Goal: Task Accomplishment & Management: Use online tool/utility

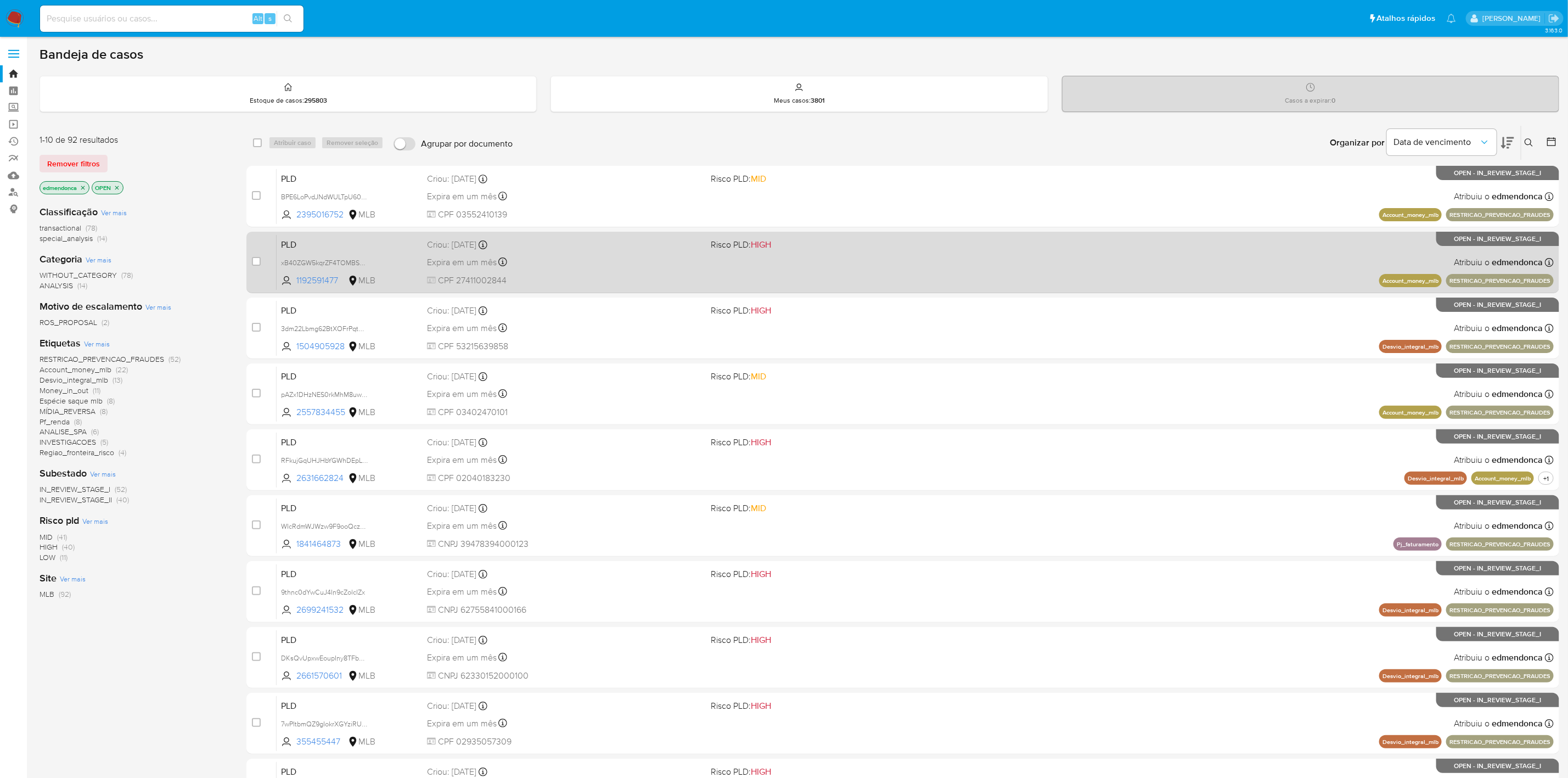
click at [662, 243] on div "Criou: 12/10/2025 Criou: 12/10/2025 00:35:28" at bounding box center [564, 244] width 275 height 12
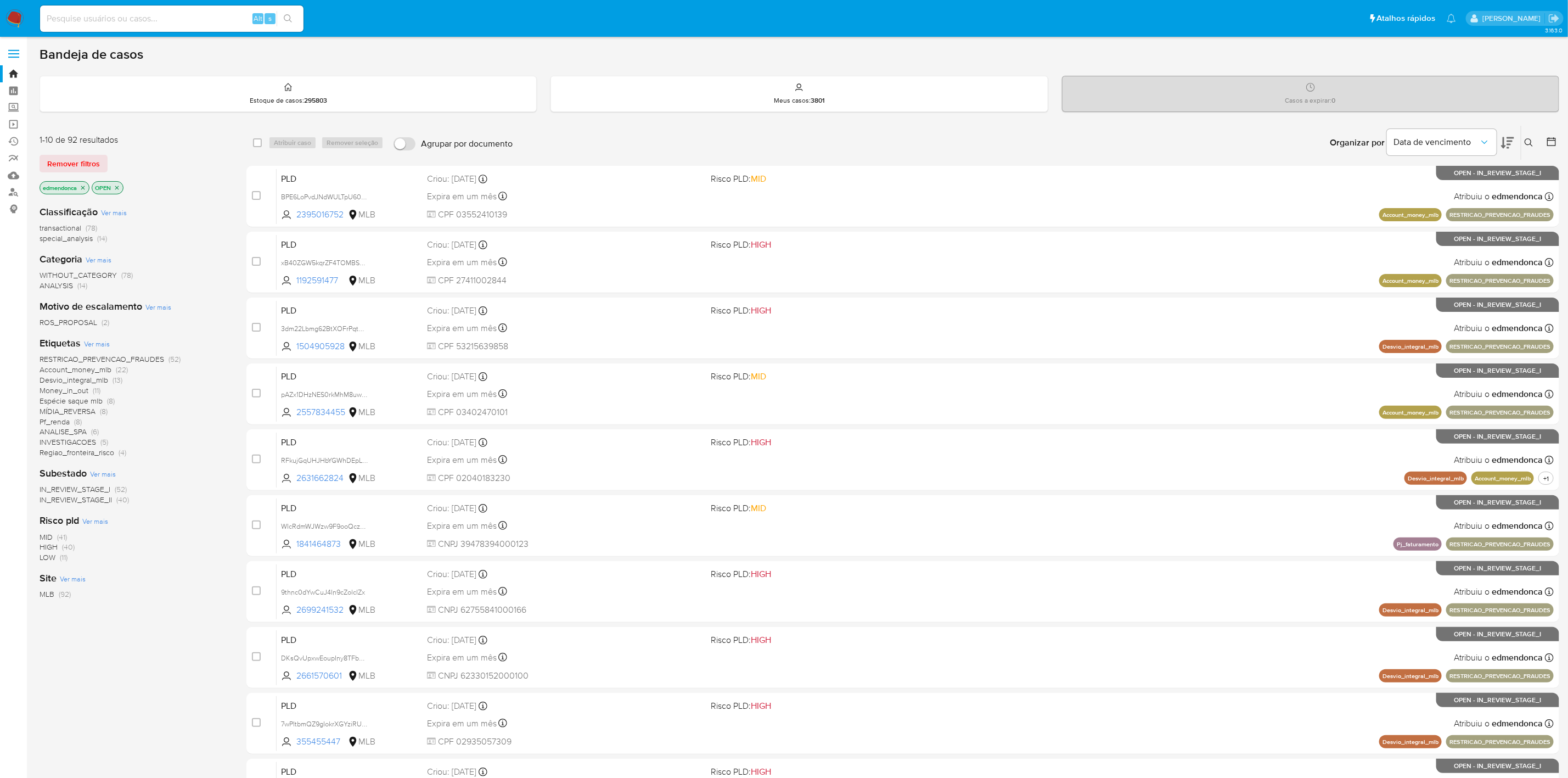
click at [134, 29] on div "Alt s" at bounding box center [171, 19] width 264 height 27
click at [134, 15] on input at bounding box center [171, 18] width 264 height 14
paste input "1872199121"
type input "1872199121"
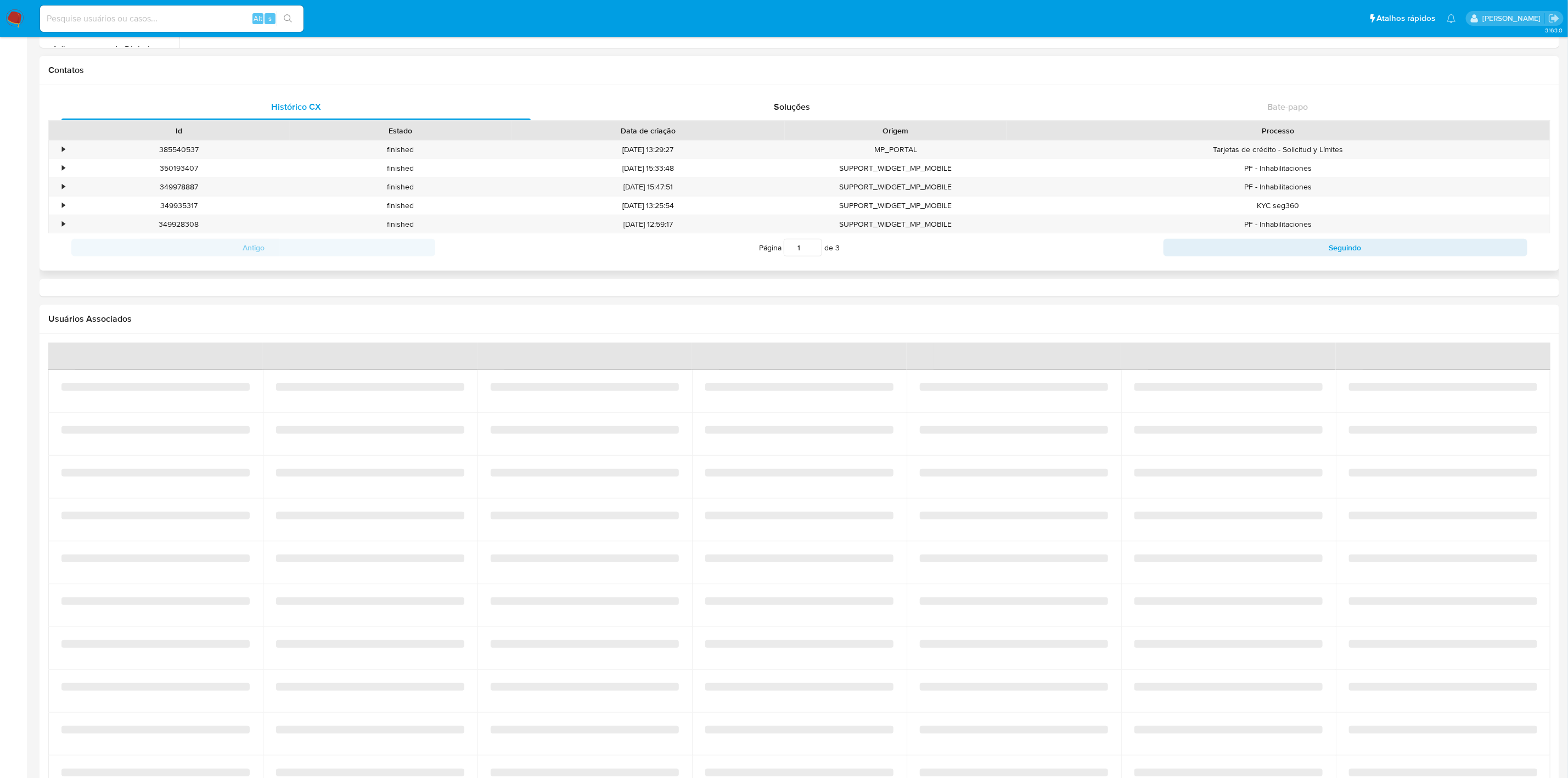
select select "10"
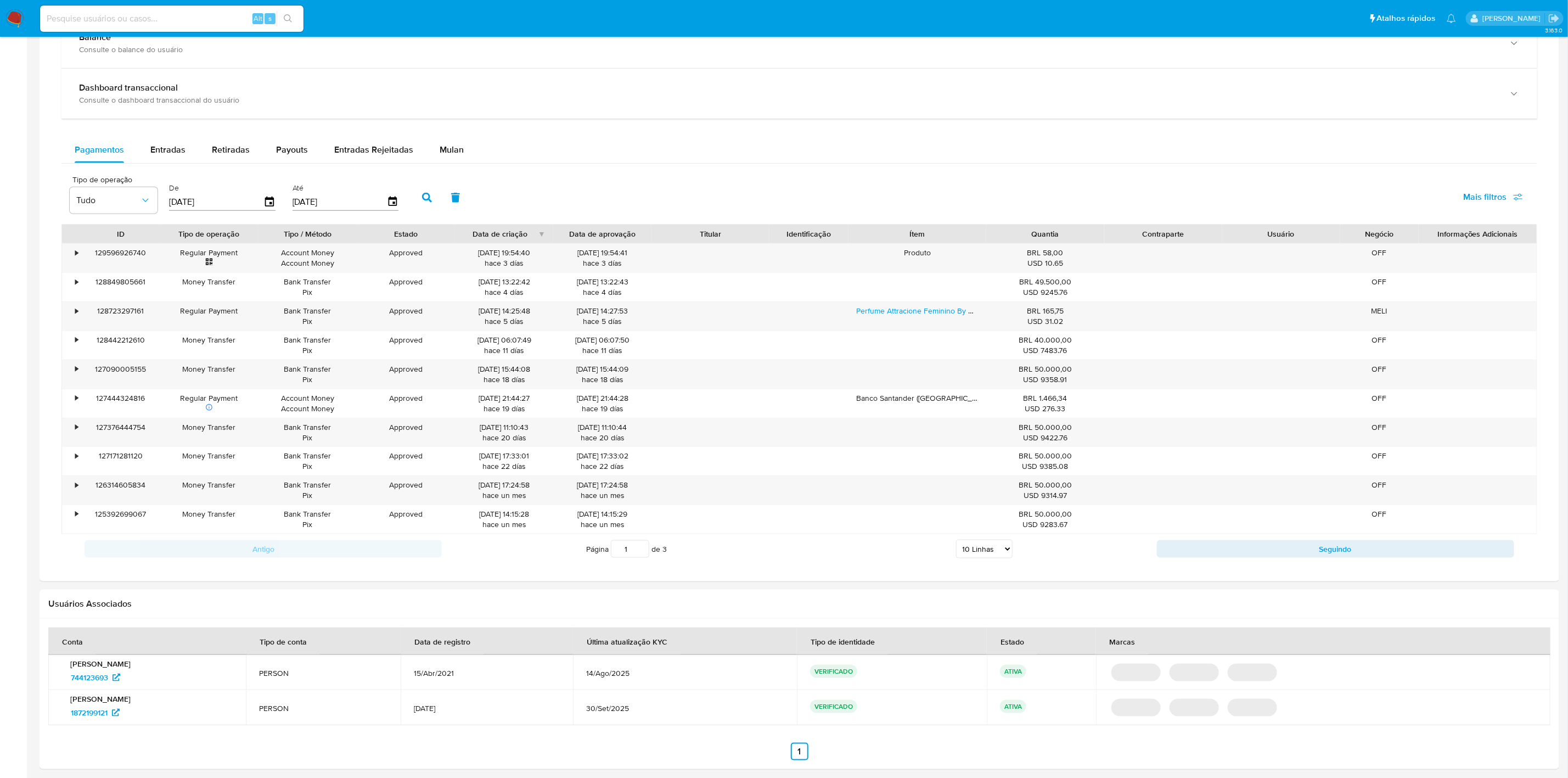
scroll to position [691, 0]
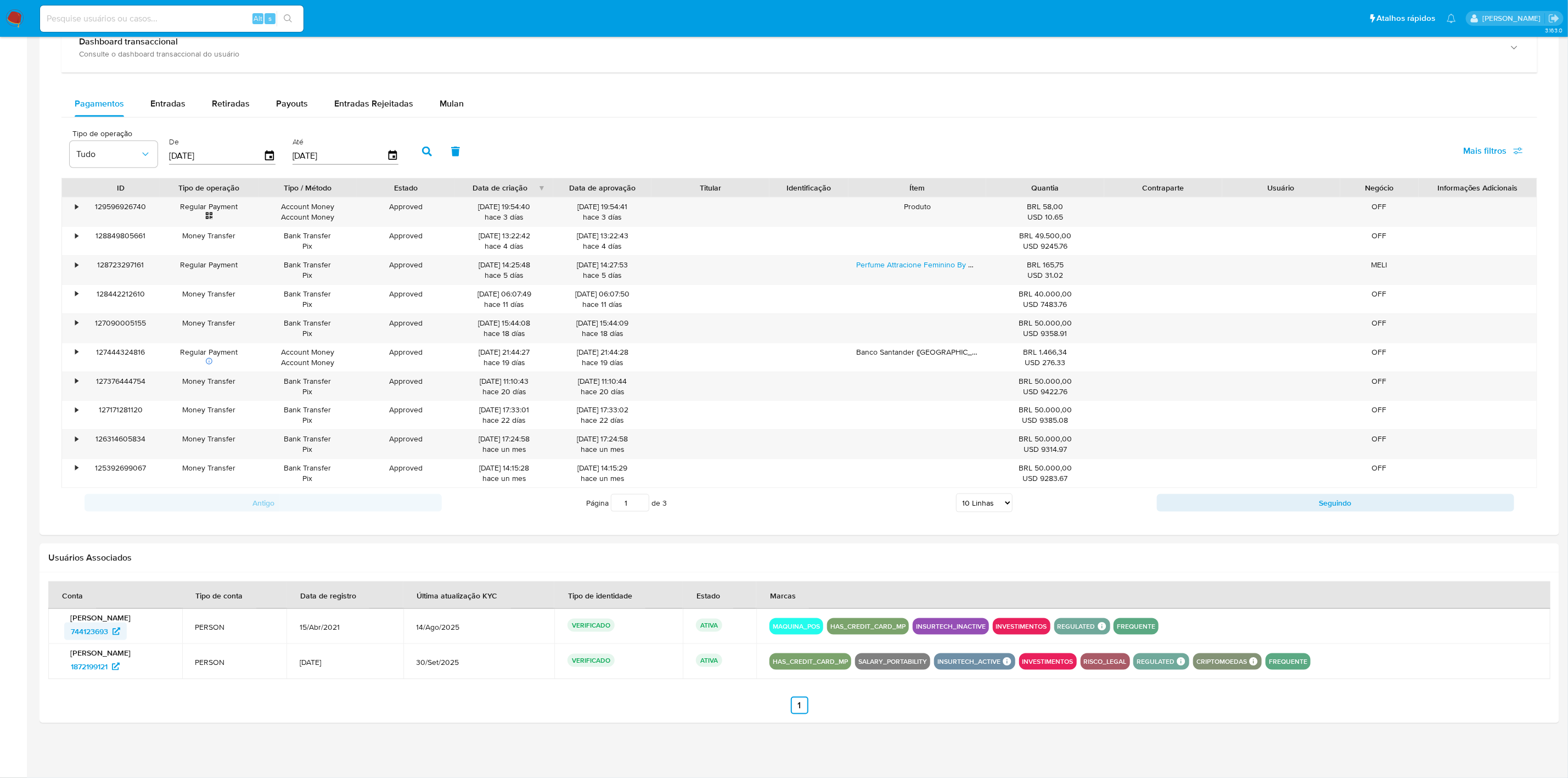
click at [98, 633] on span "744123693" at bounding box center [89, 631] width 37 height 17
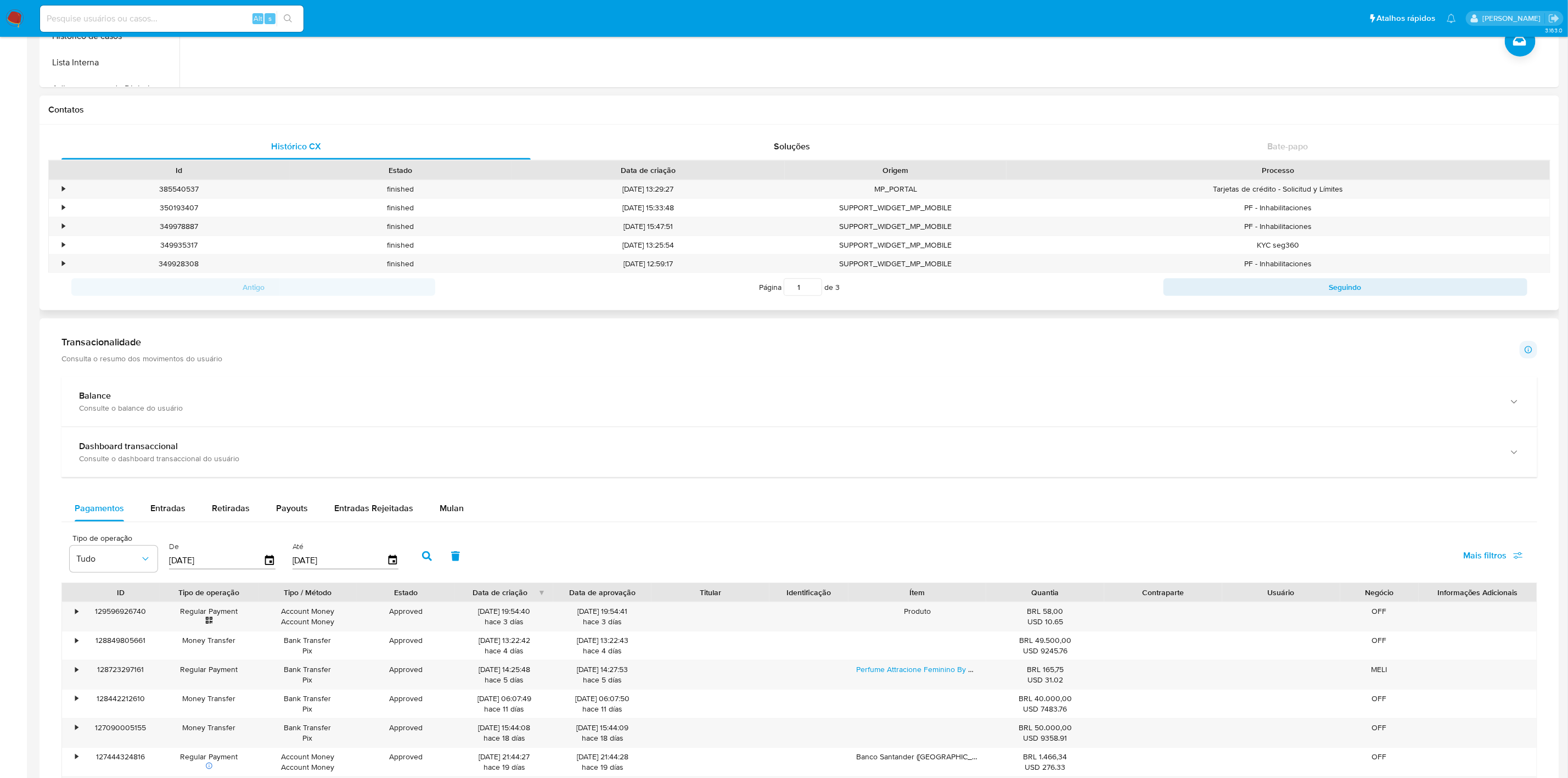
scroll to position [197, 0]
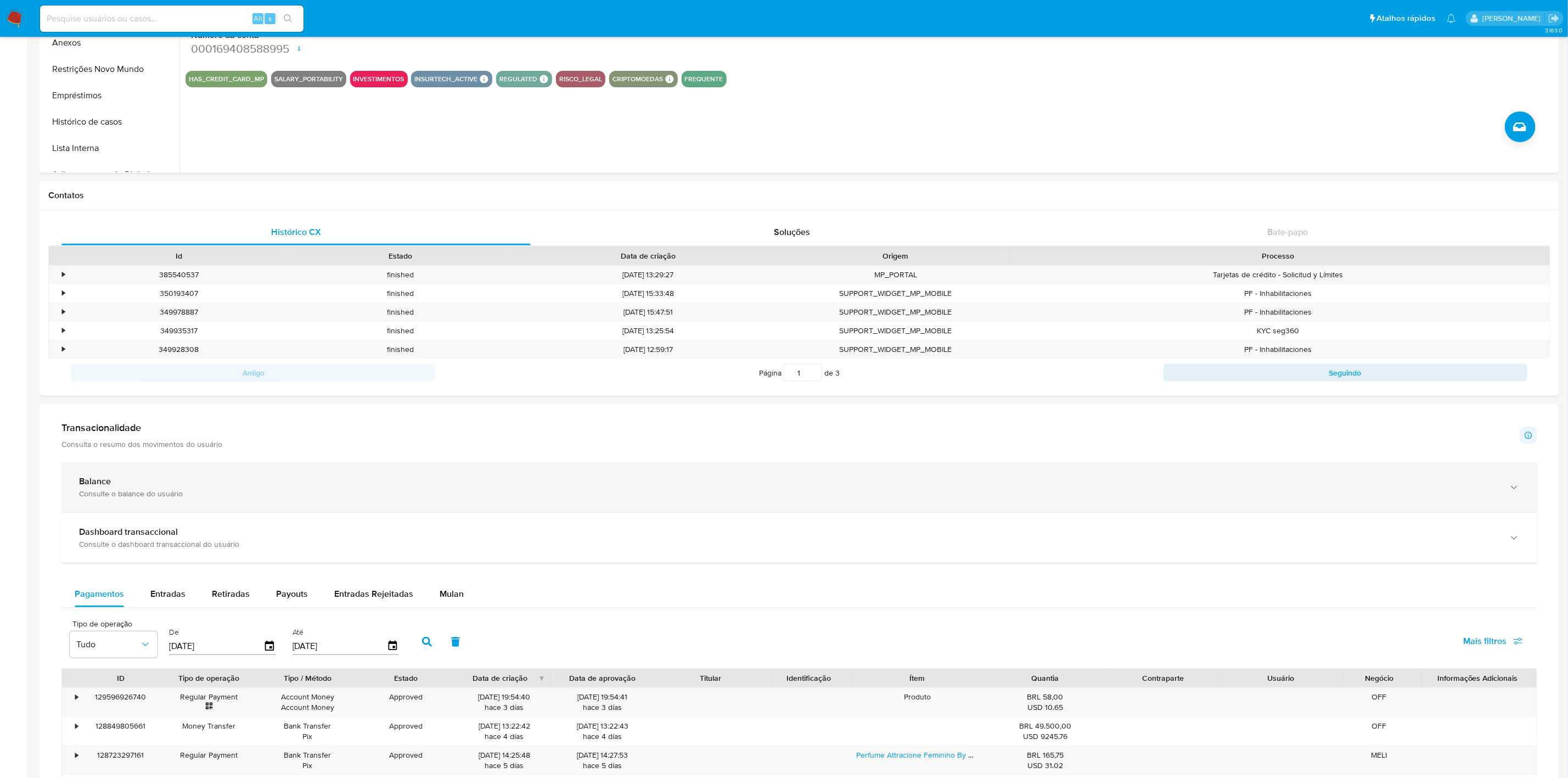
click at [1033, 499] on div "Consulte o balance do usuário" at bounding box center [788, 493] width 1419 height 10
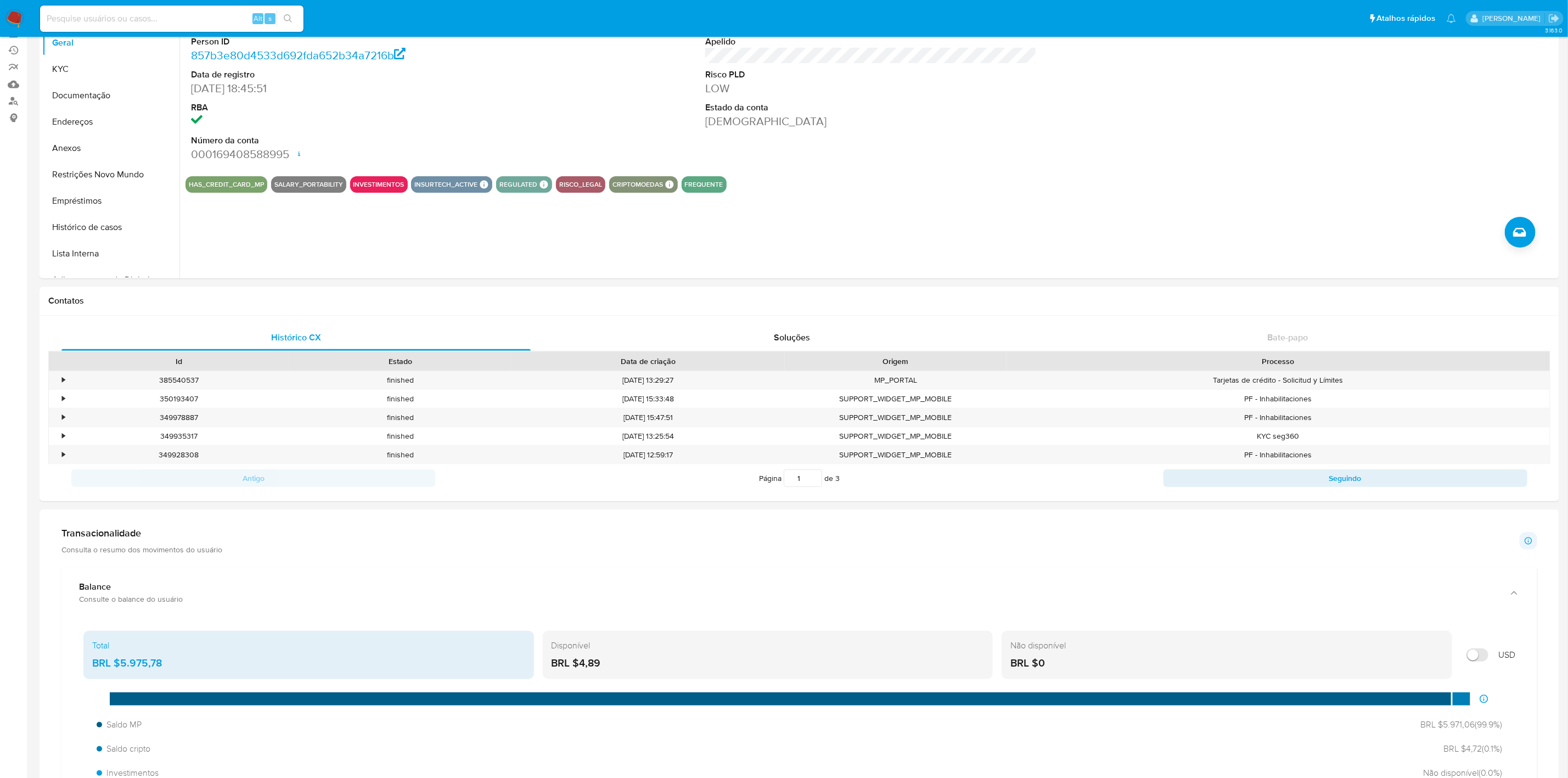
scroll to position [0, 0]
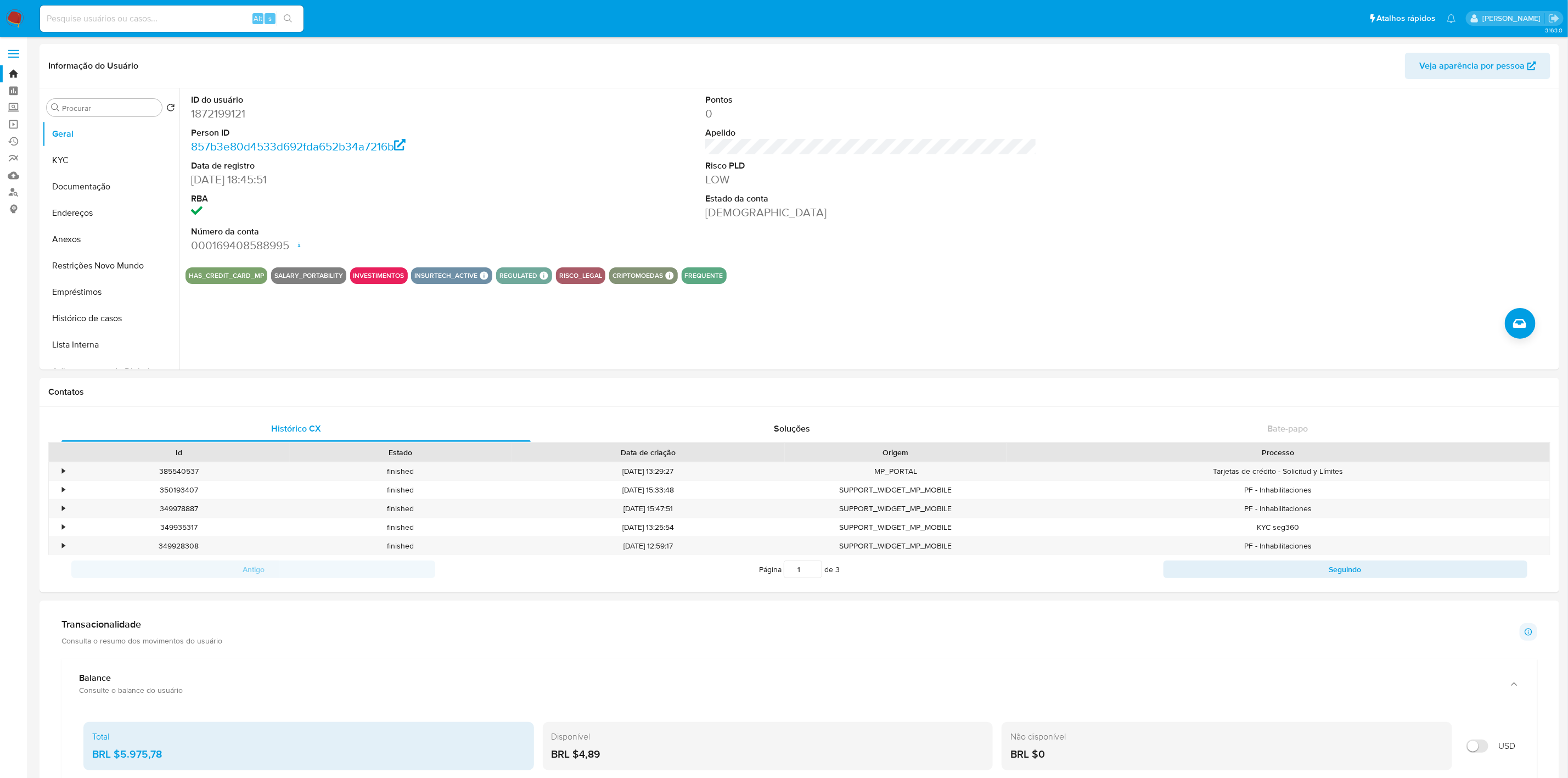
click at [20, 23] on img at bounding box center [15, 18] width 19 height 19
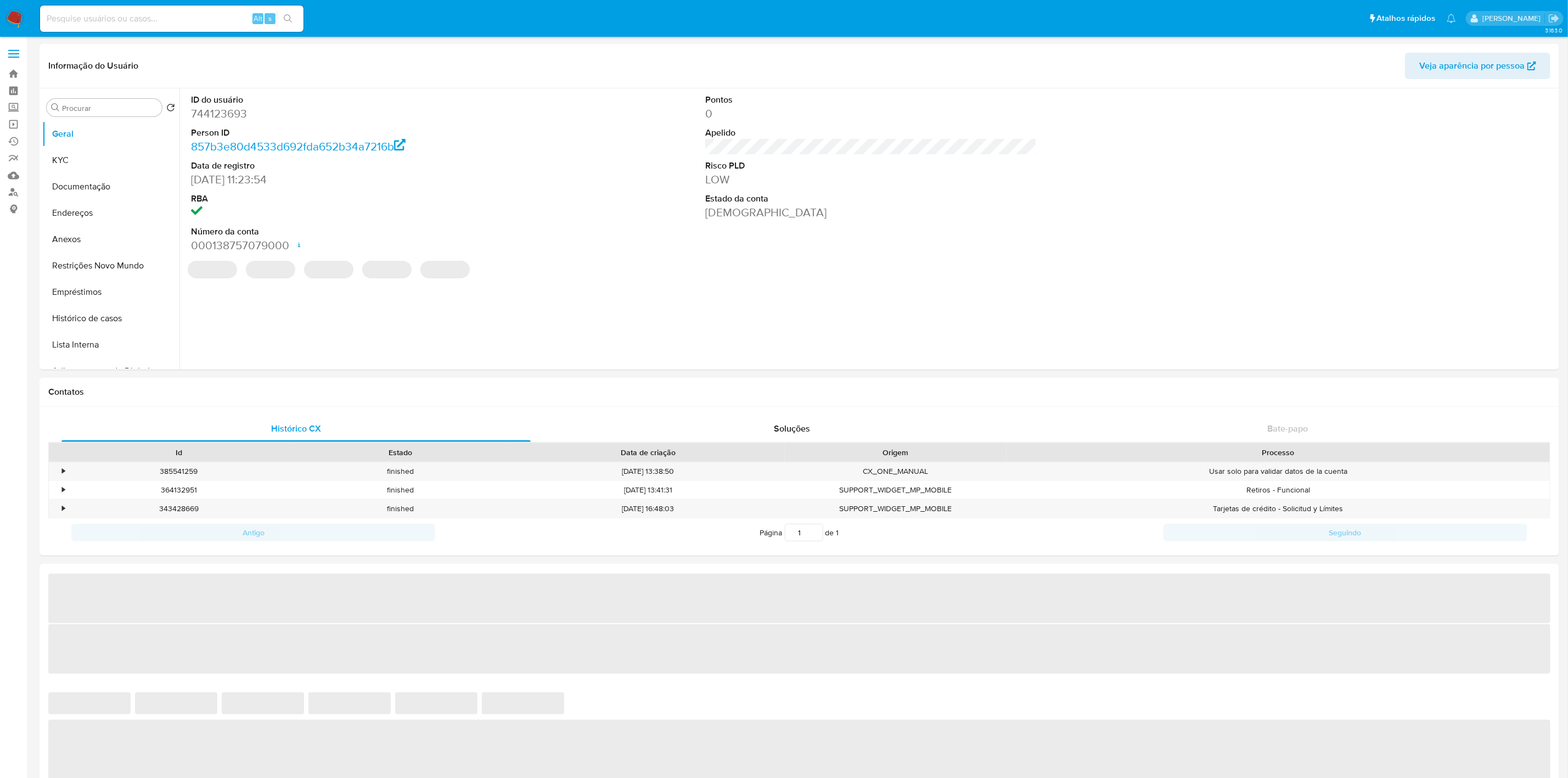
select select "10"
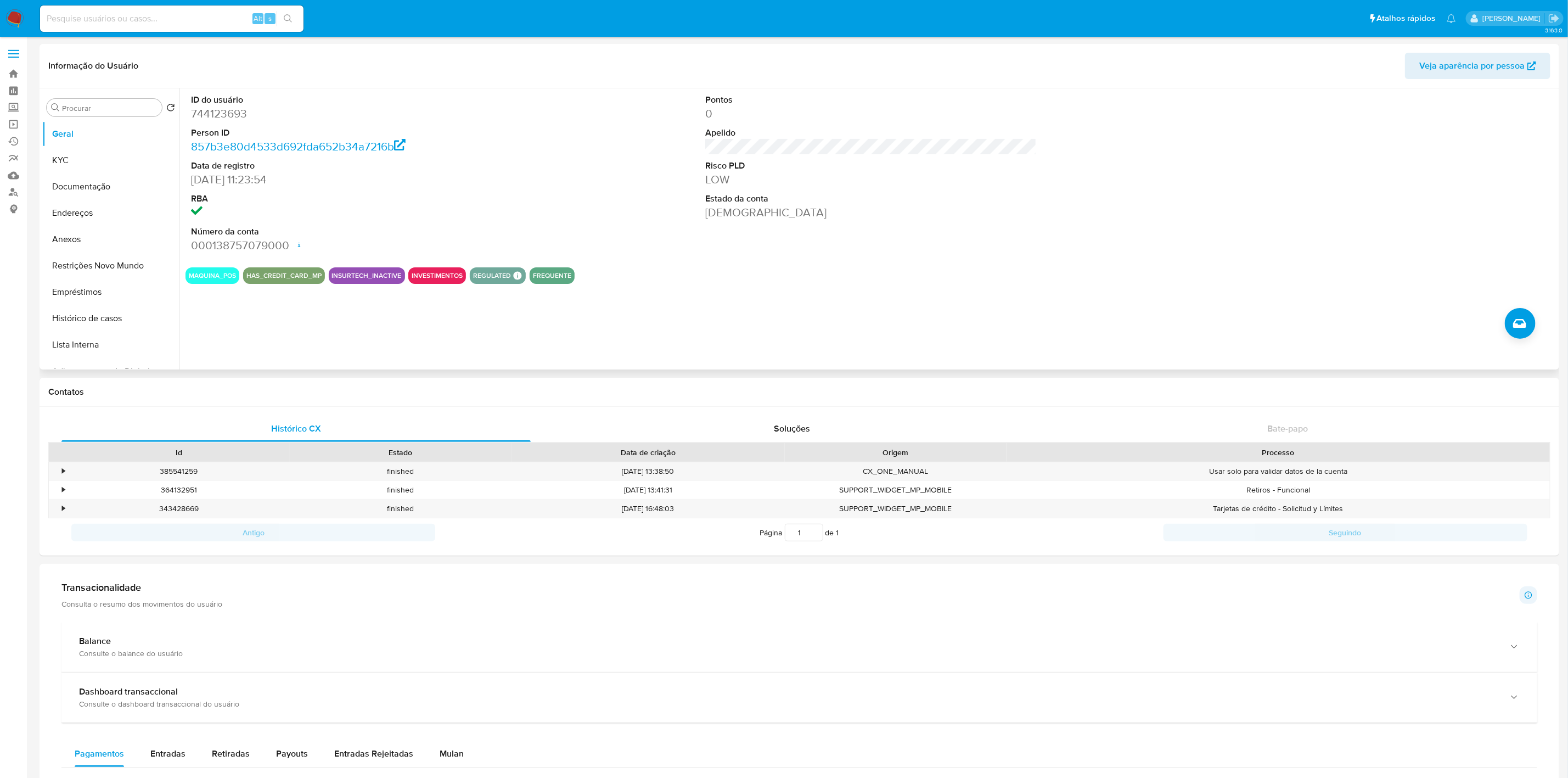
click at [237, 111] on dd "744123693" at bounding box center [357, 113] width 332 height 15
copy dd "744123693"
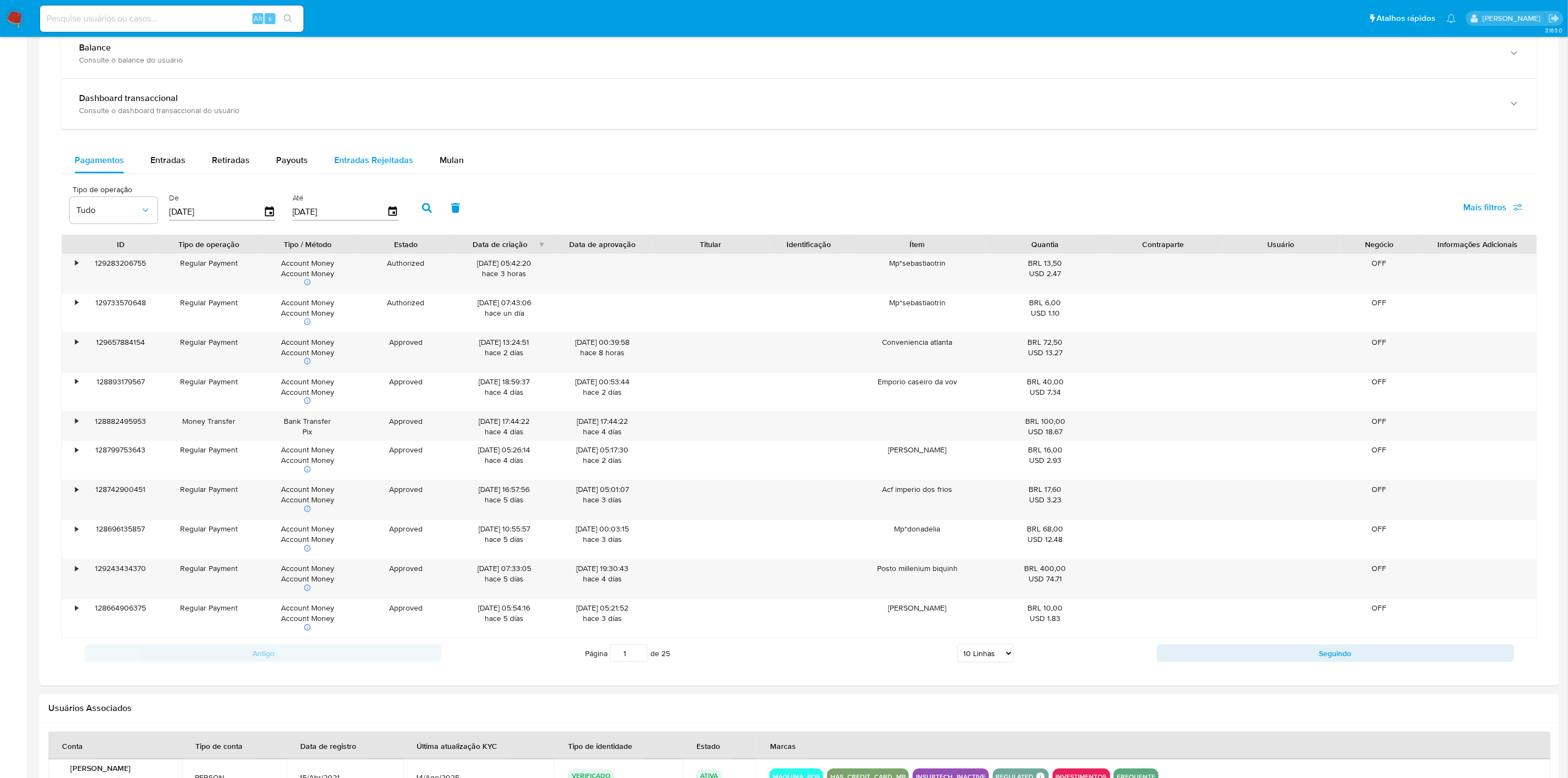
scroll to position [412, 0]
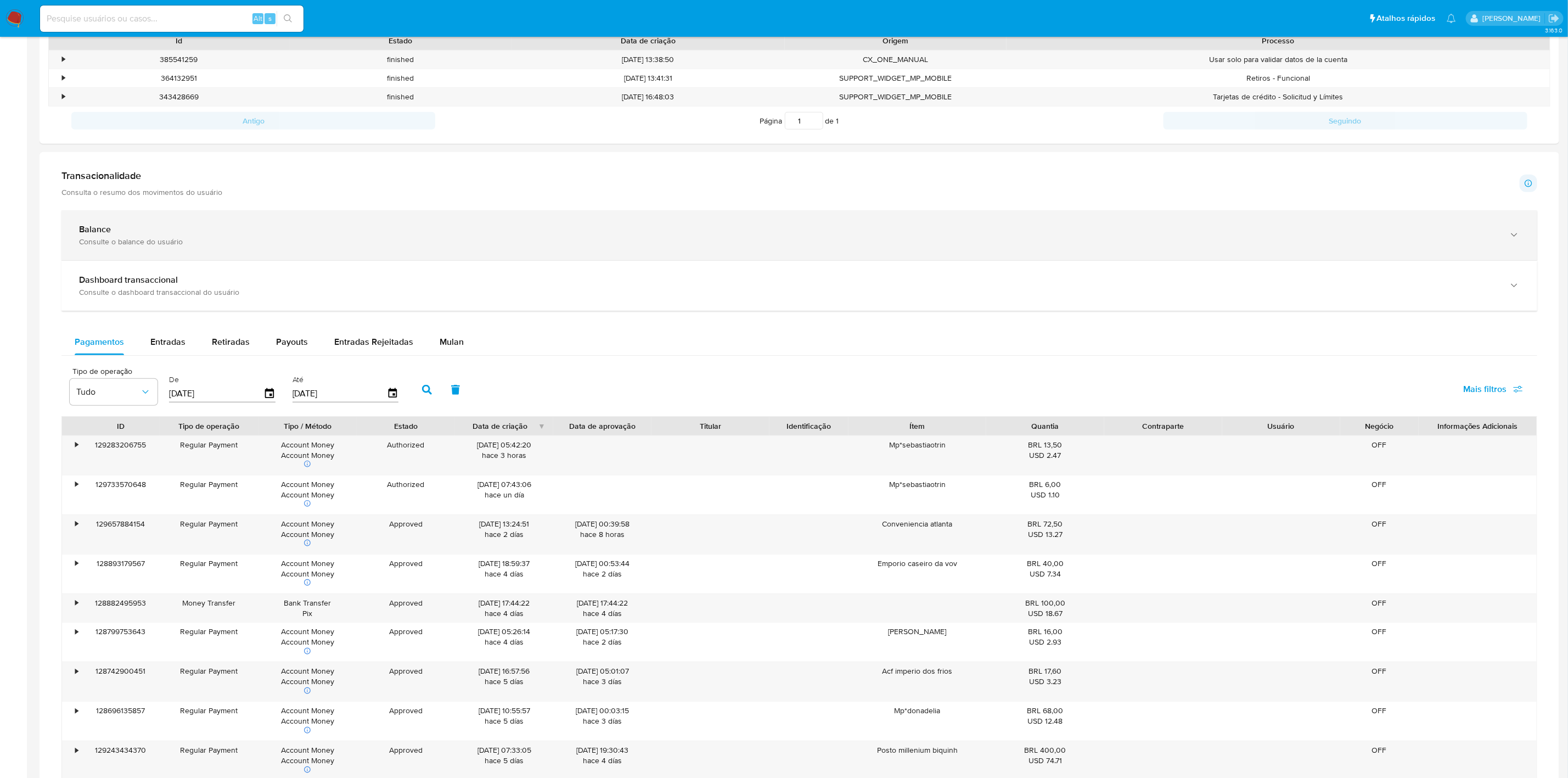
click at [1512, 233] on icon "button" at bounding box center [1514, 235] width 11 height 11
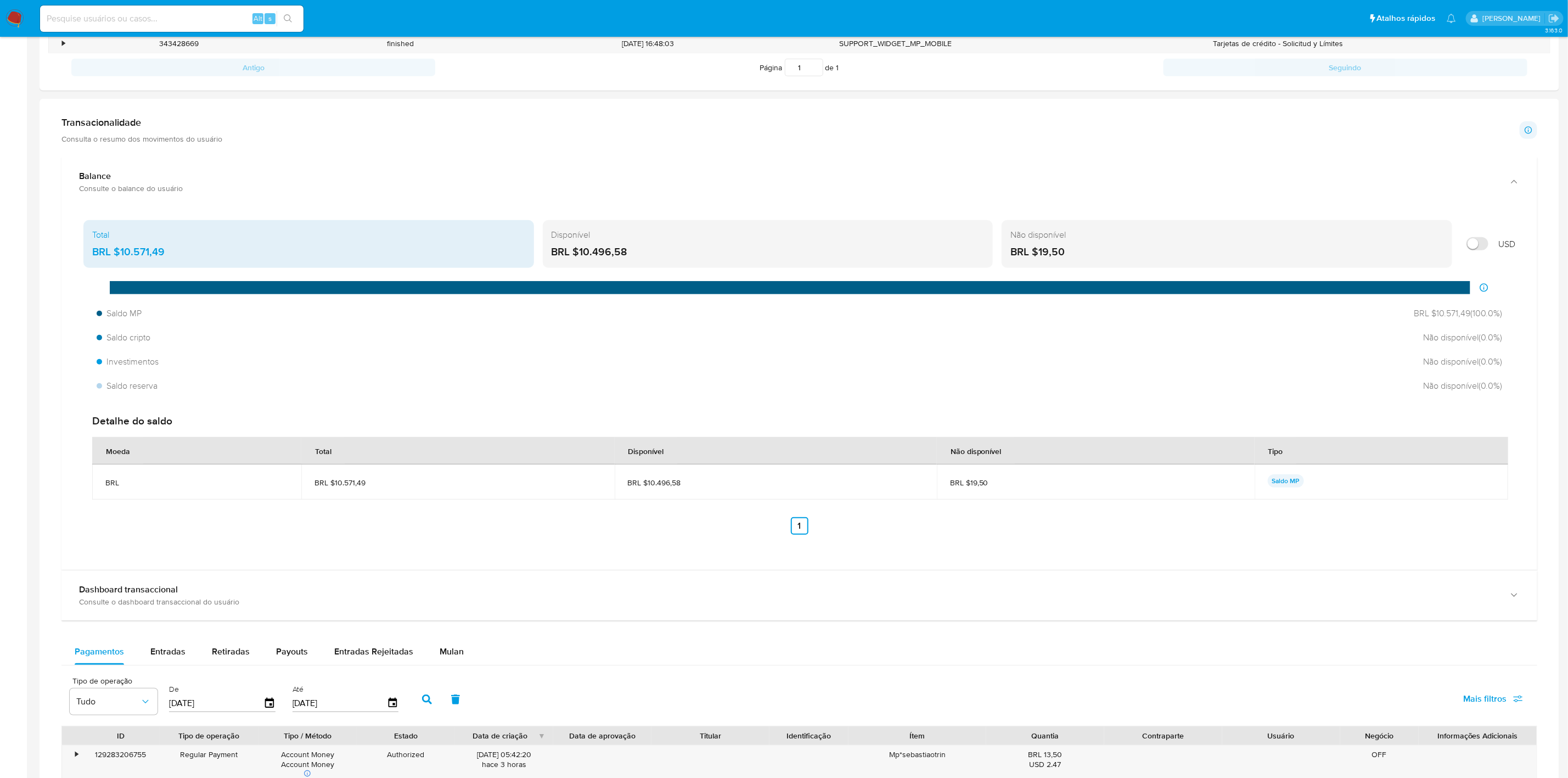
scroll to position [494, 0]
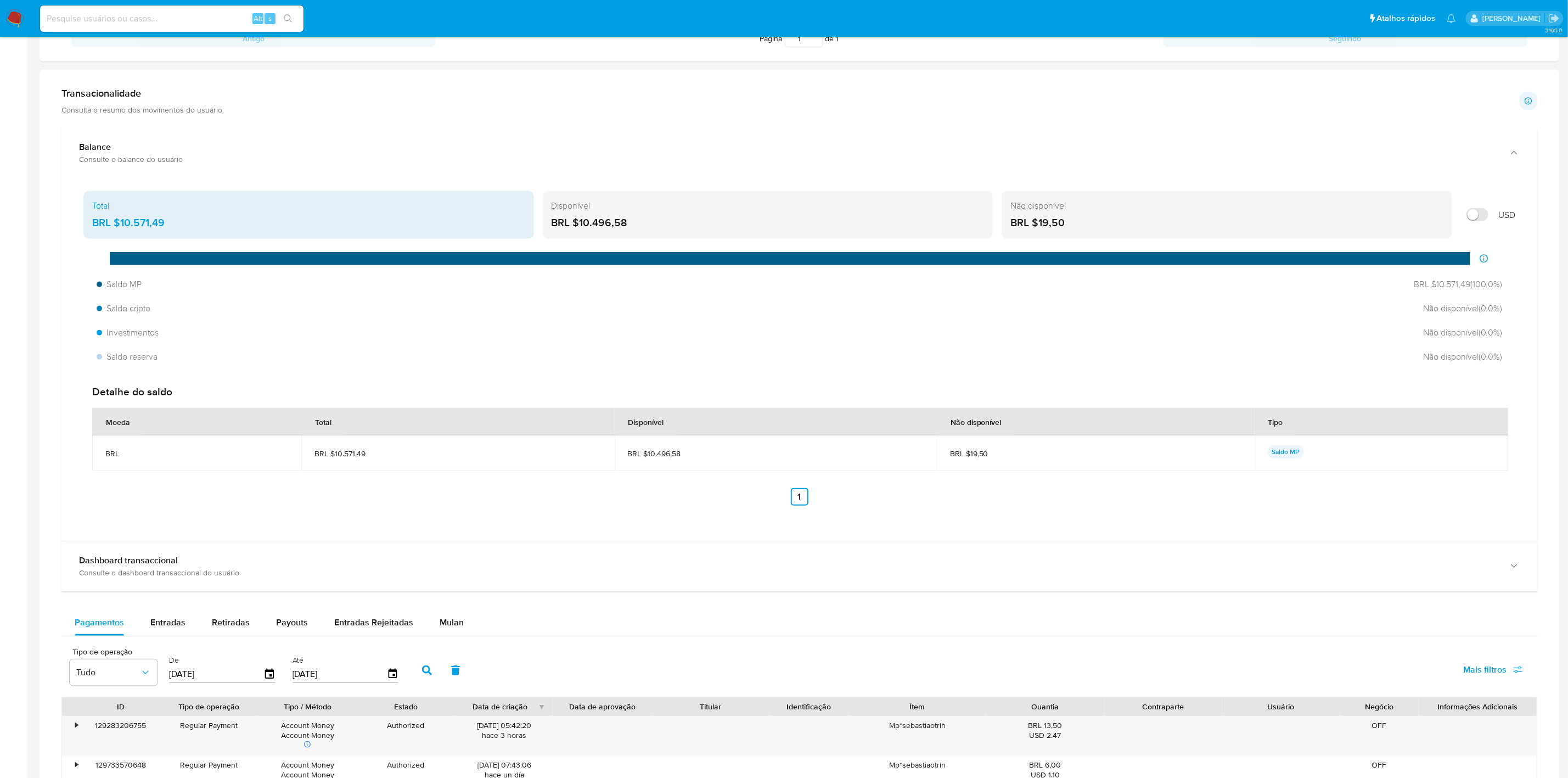
click at [182, 13] on input at bounding box center [171, 18] width 264 height 14
paste input "QGI806RmCJIVjZKPPI1nUBSM"
type input "QGI806RmCJIVjZKPPI1nUBSM"
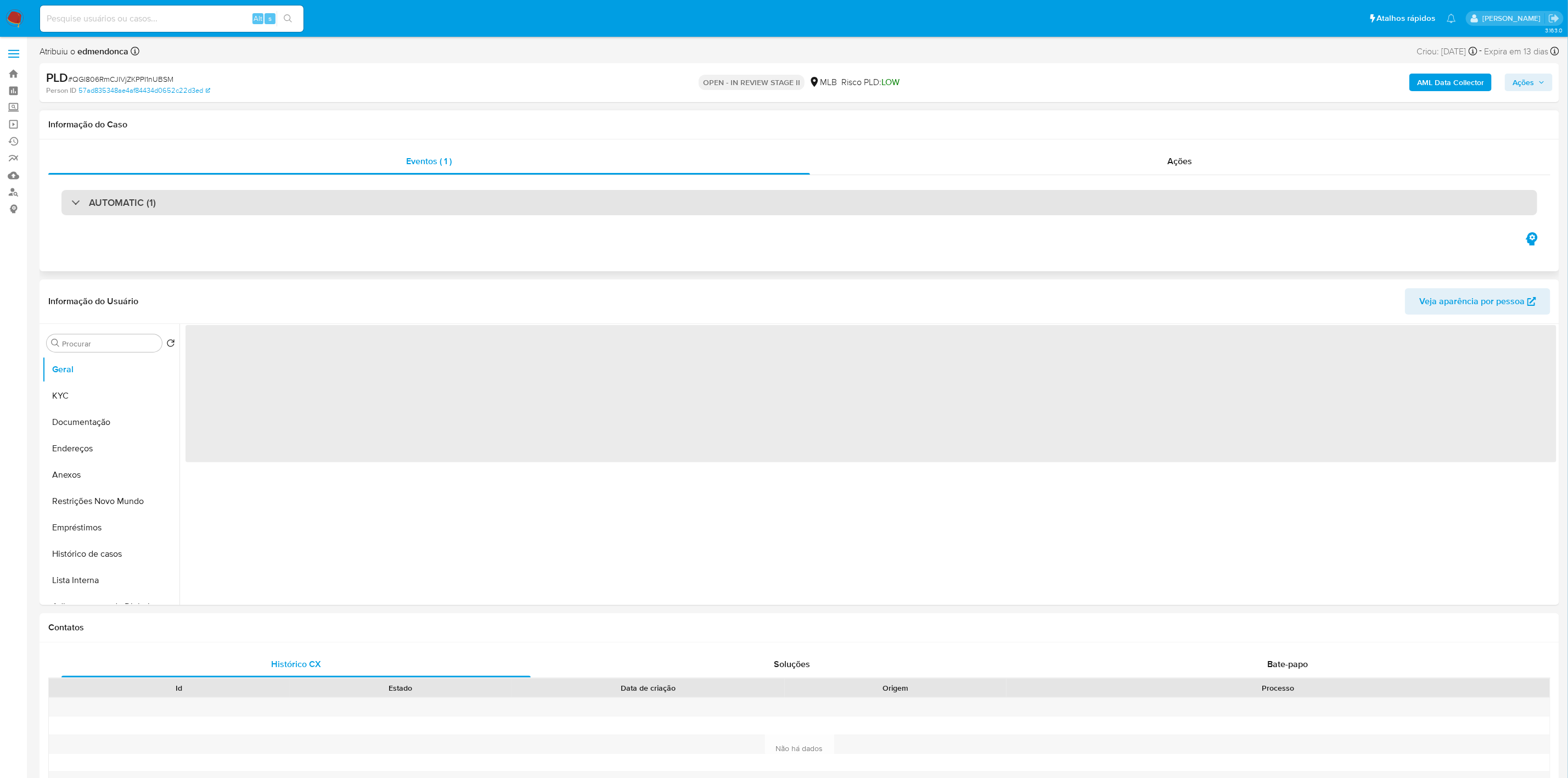
select select "10"
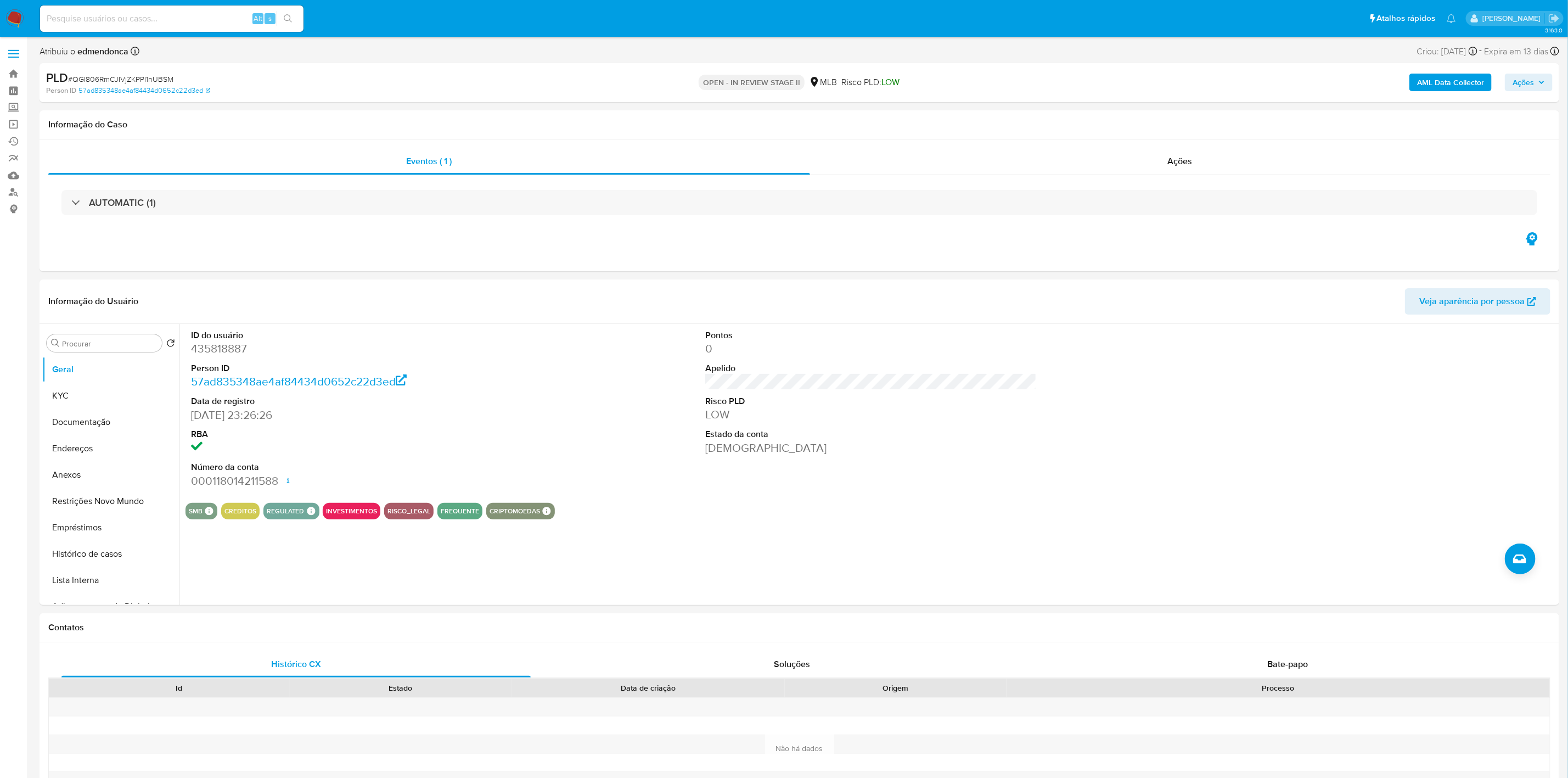
click at [111, 78] on span "# QGI806RmCJIVjZKPPI1nUBSM" at bounding box center [120, 79] width 106 height 11
copy span "QGI806RmCJIVjZKPPI1nUBSM"
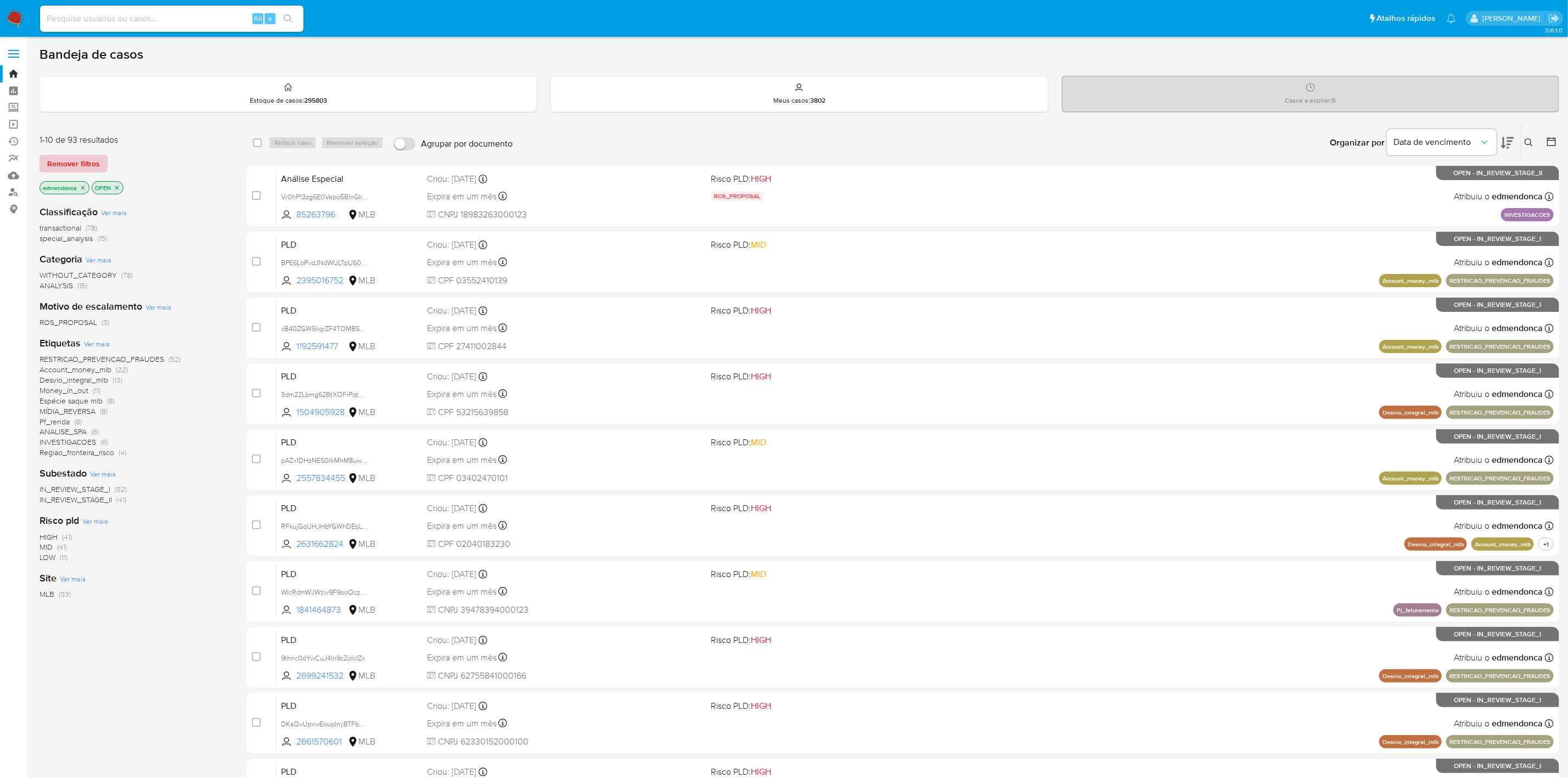
click at [81, 165] on span "Remover filtros" at bounding box center [73, 164] width 52 height 15
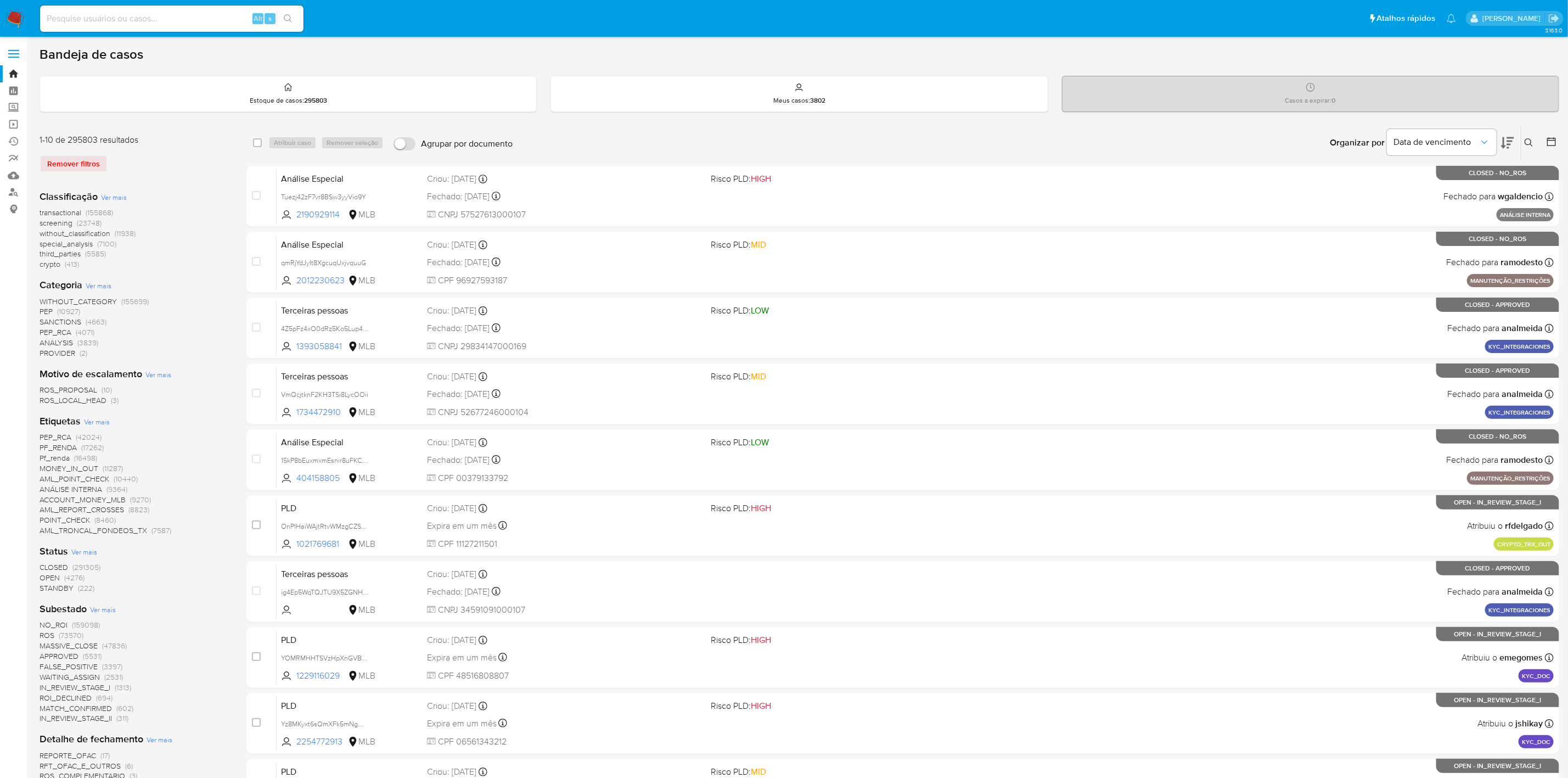
click at [1532, 140] on icon at bounding box center [1529, 143] width 9 height 9
click at [1421, 185] on input at bounding box center [1437, 184] width 185 height 14
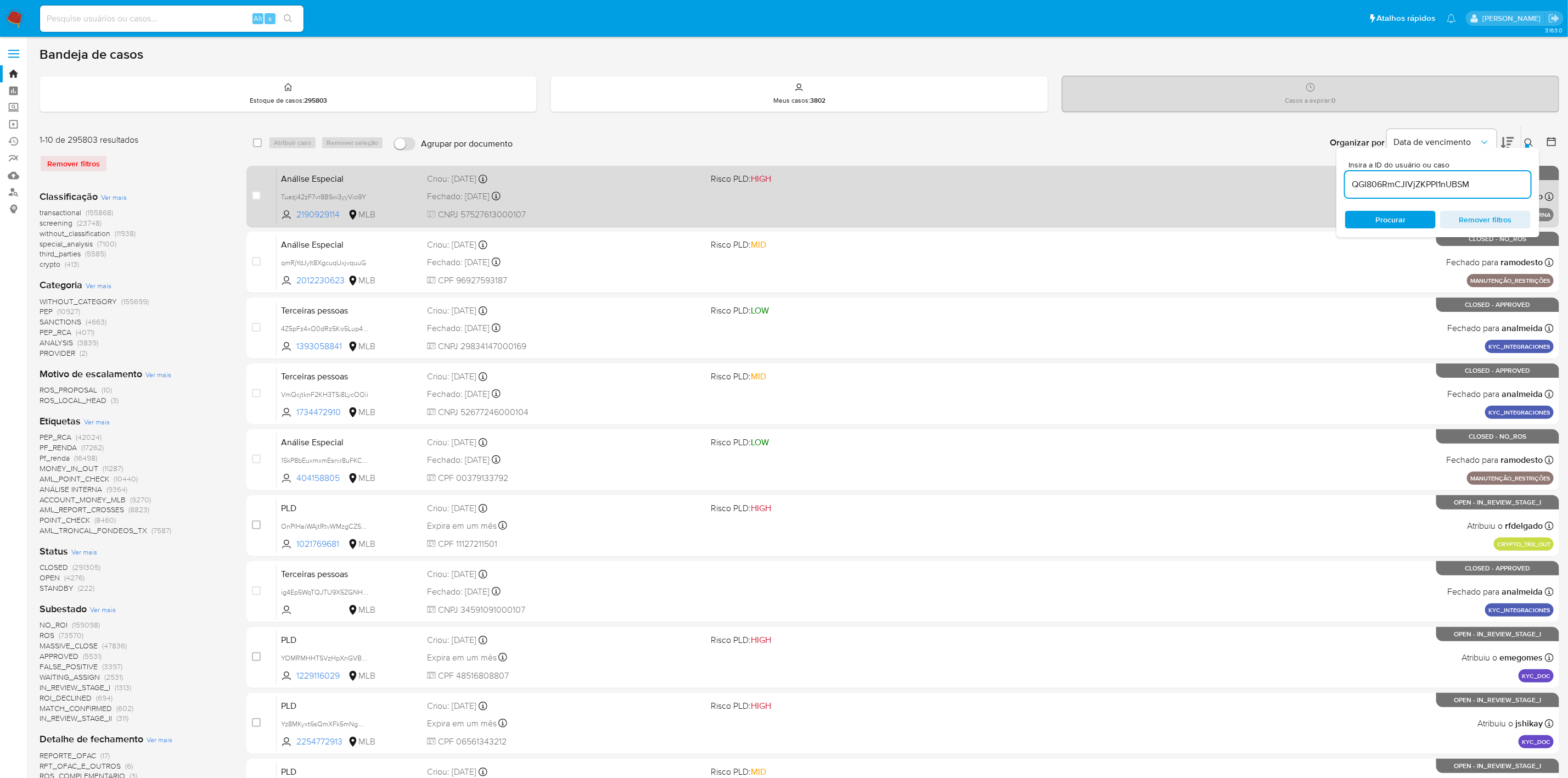
type input "QGI806RmCJIVjZKPPI1nUBSM"
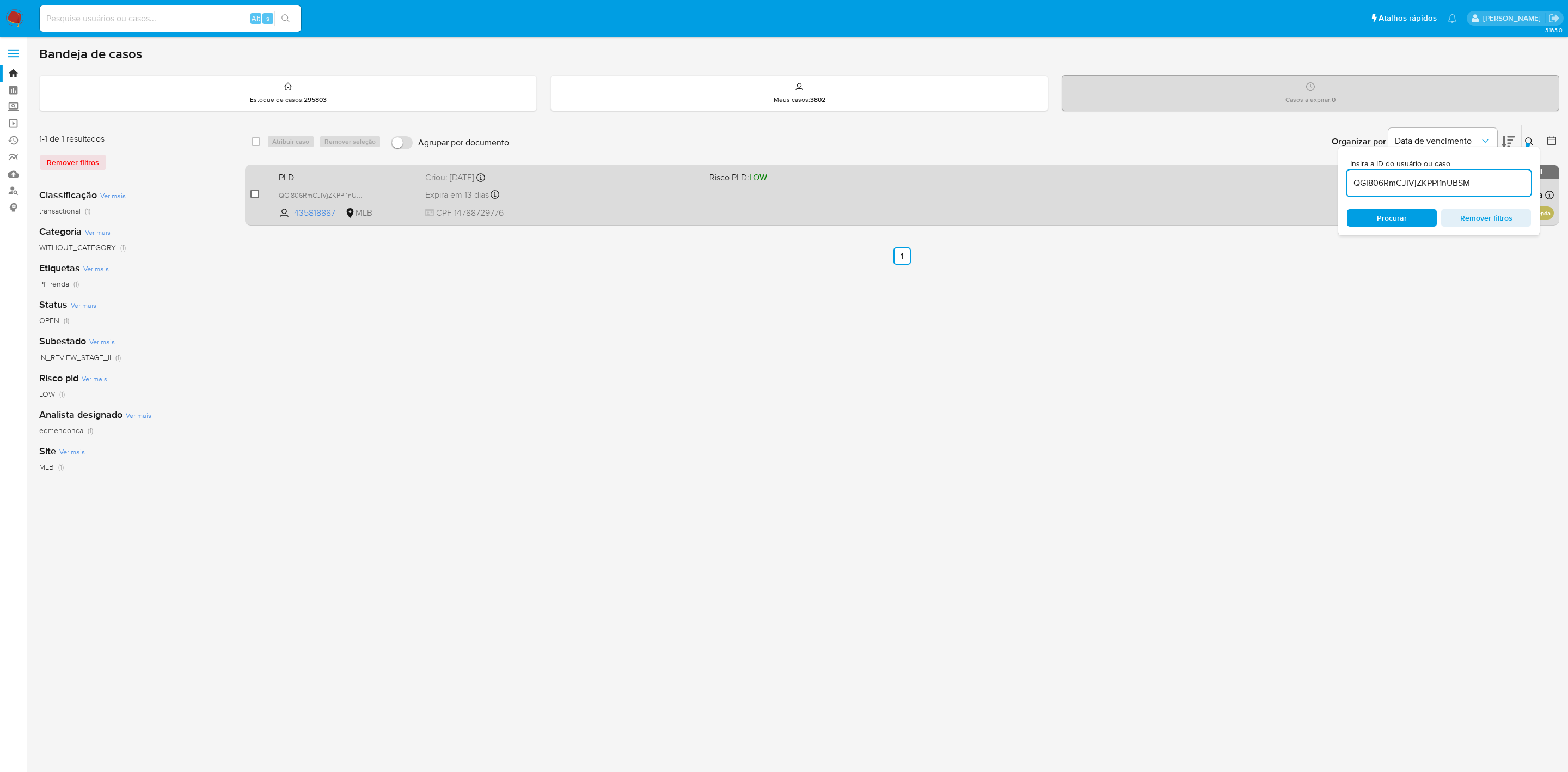
click at [255, 195] on input "checkbox" at bounding box center [255, 194] width 9 height 9
checkbox input "true"
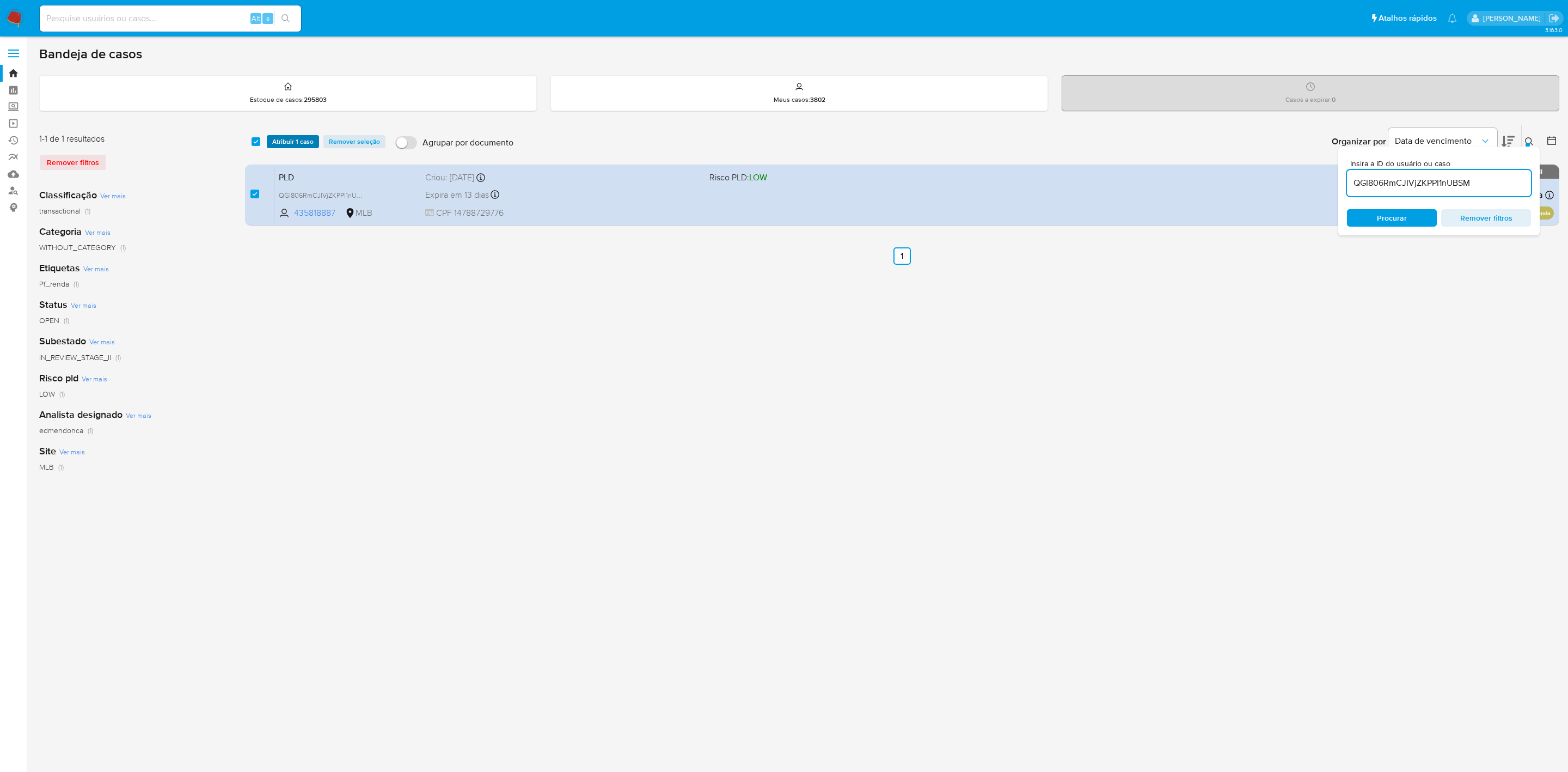
click at [305, 139] on span "Atribuir 1 caso" at bounding box center [293, 142] width 42 height 11
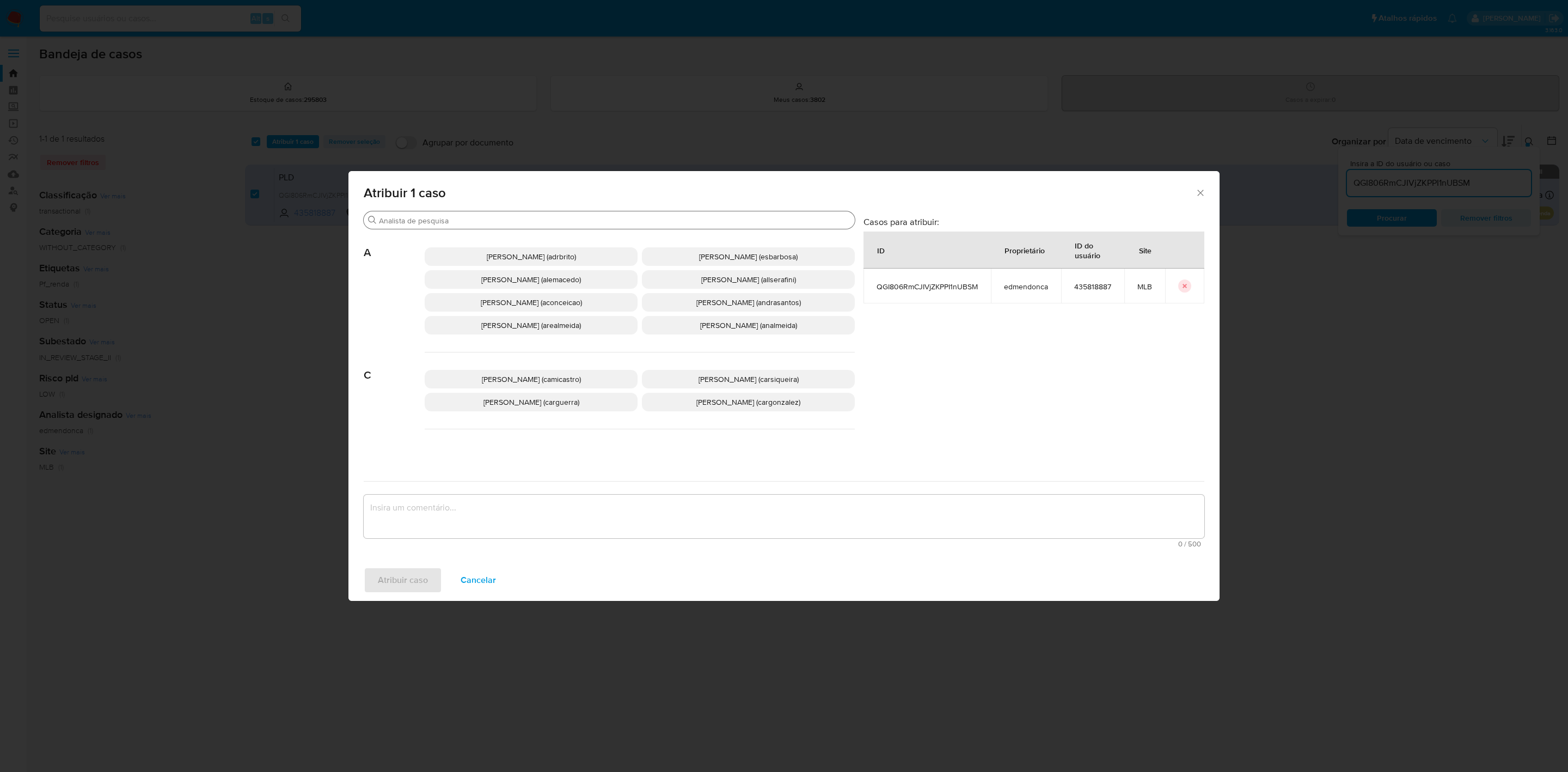
click at [492, 224] on input "Buscar" at bounding box center [615, 221] width 472 height 10
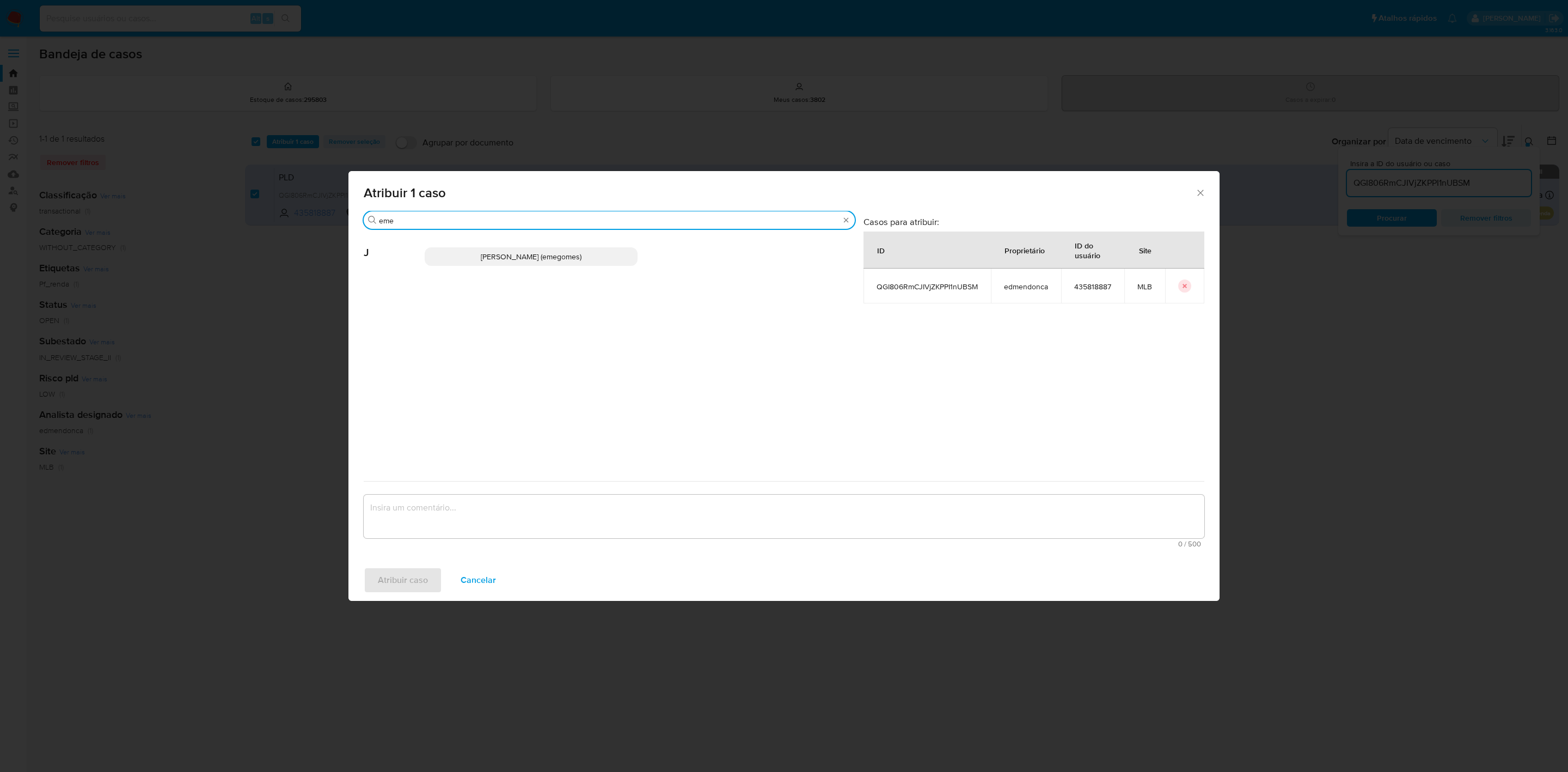
type input "eme"
click at [502, 253] on span "Jose Emerson Gomes Pereira (emegomes)" at bounding box center [531, 257] width 101 height 11
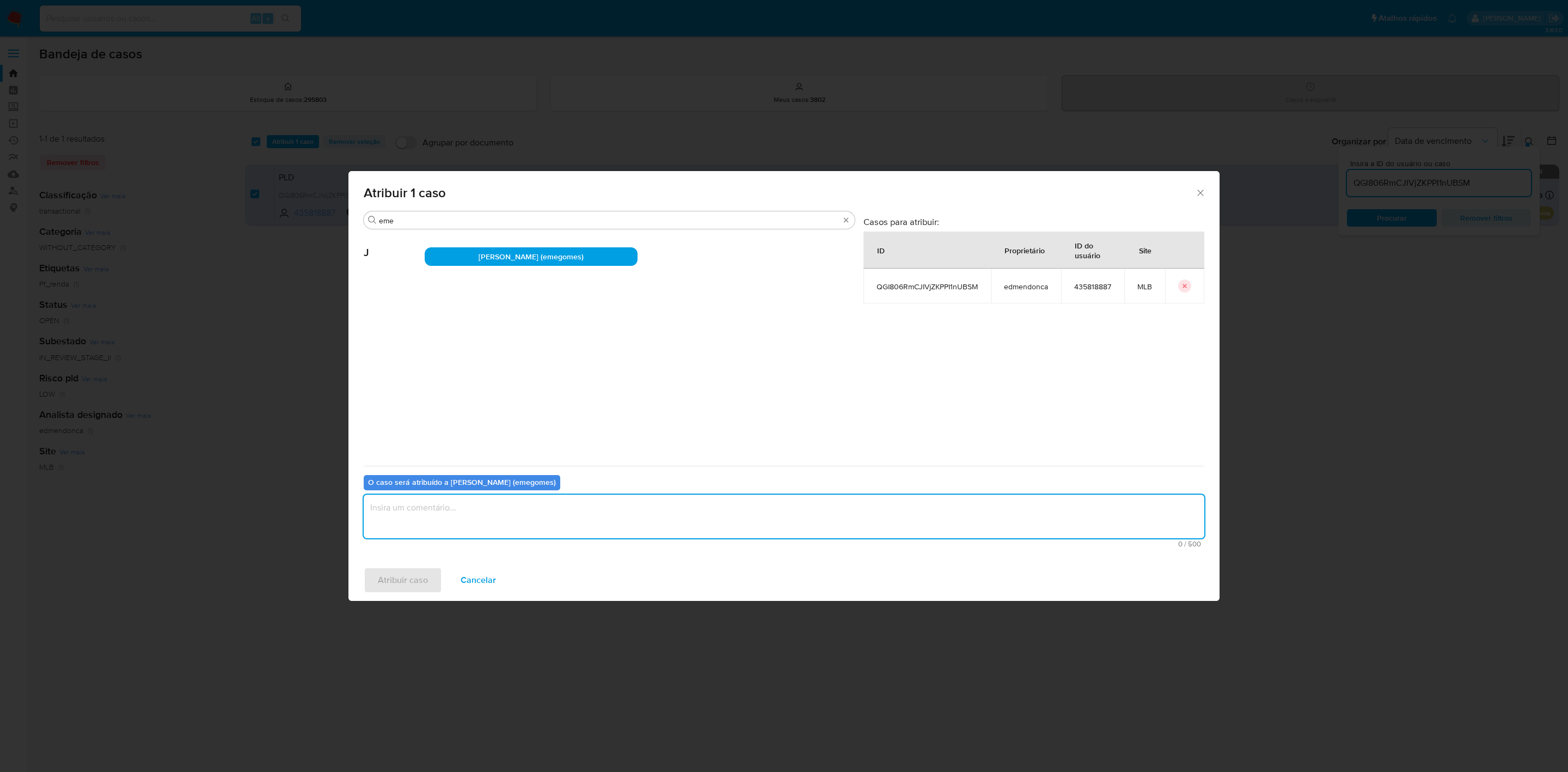
click at [520, 517] on textarea "assign-modal" at bounding box center [784, 517] width 841 height 44
type textarea "."
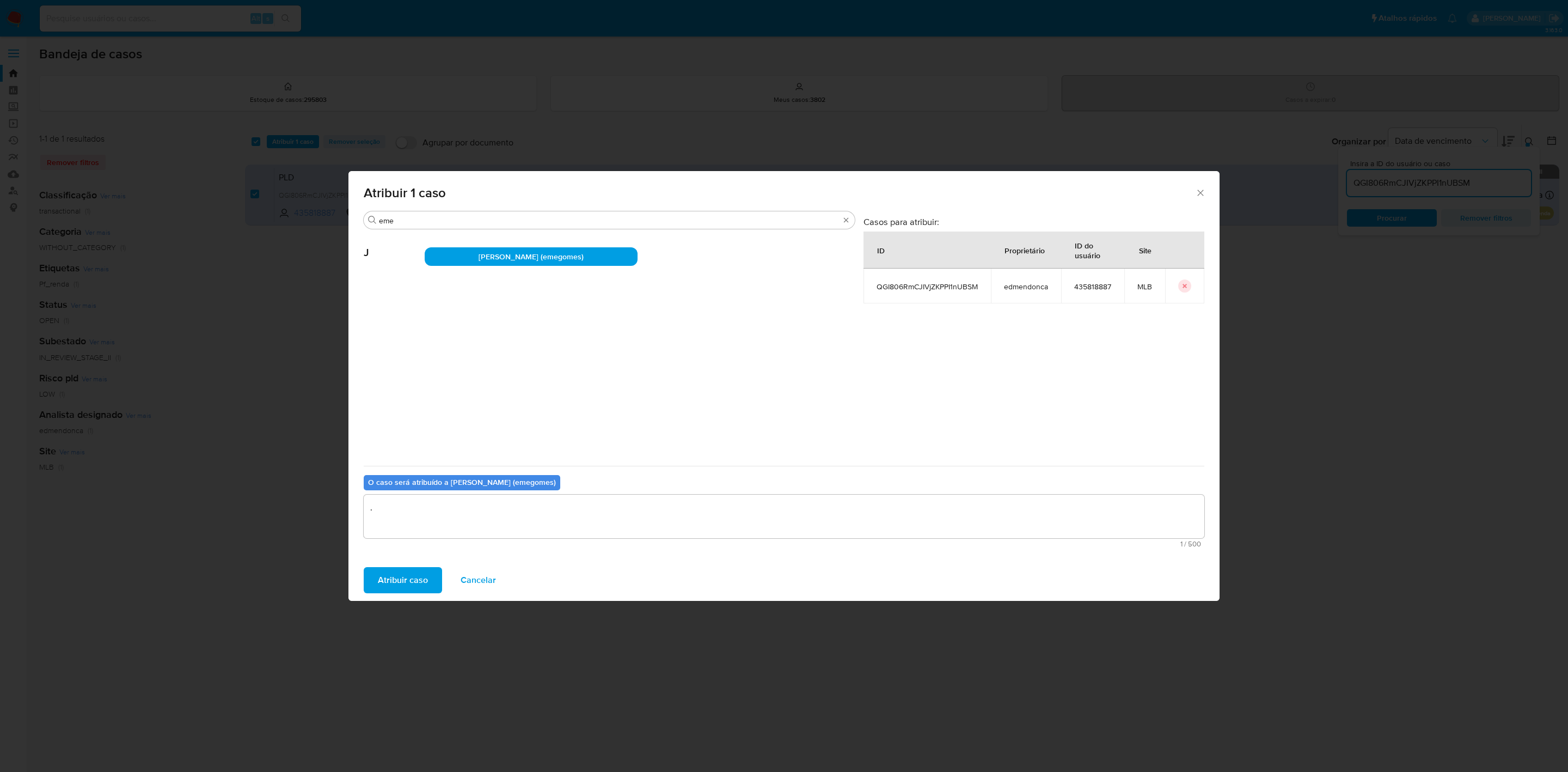
click at [427, 583] on button "Atribuir caso" at bounding box center [402, 580] width 78 height 26
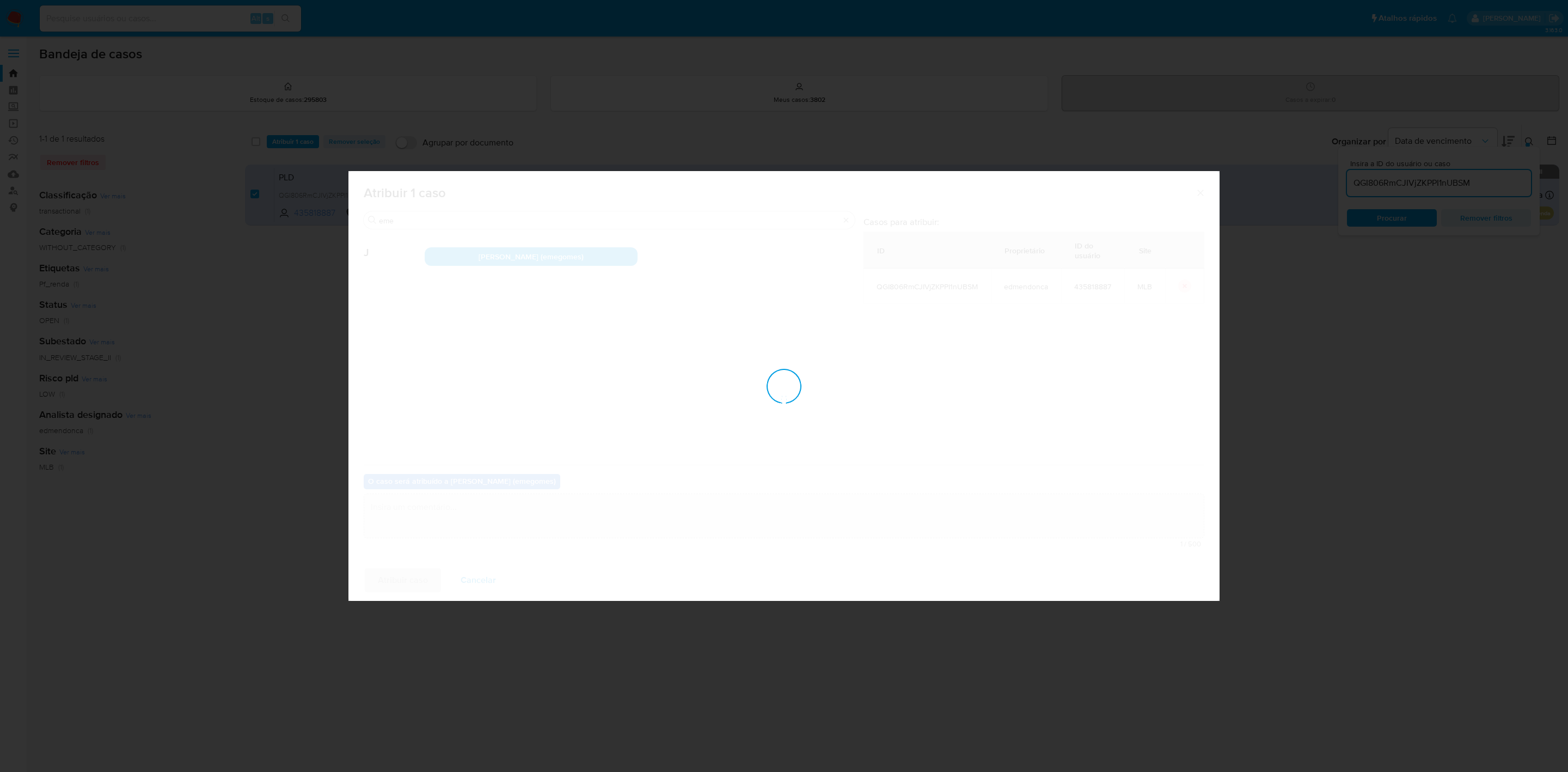
checkbox input "false"
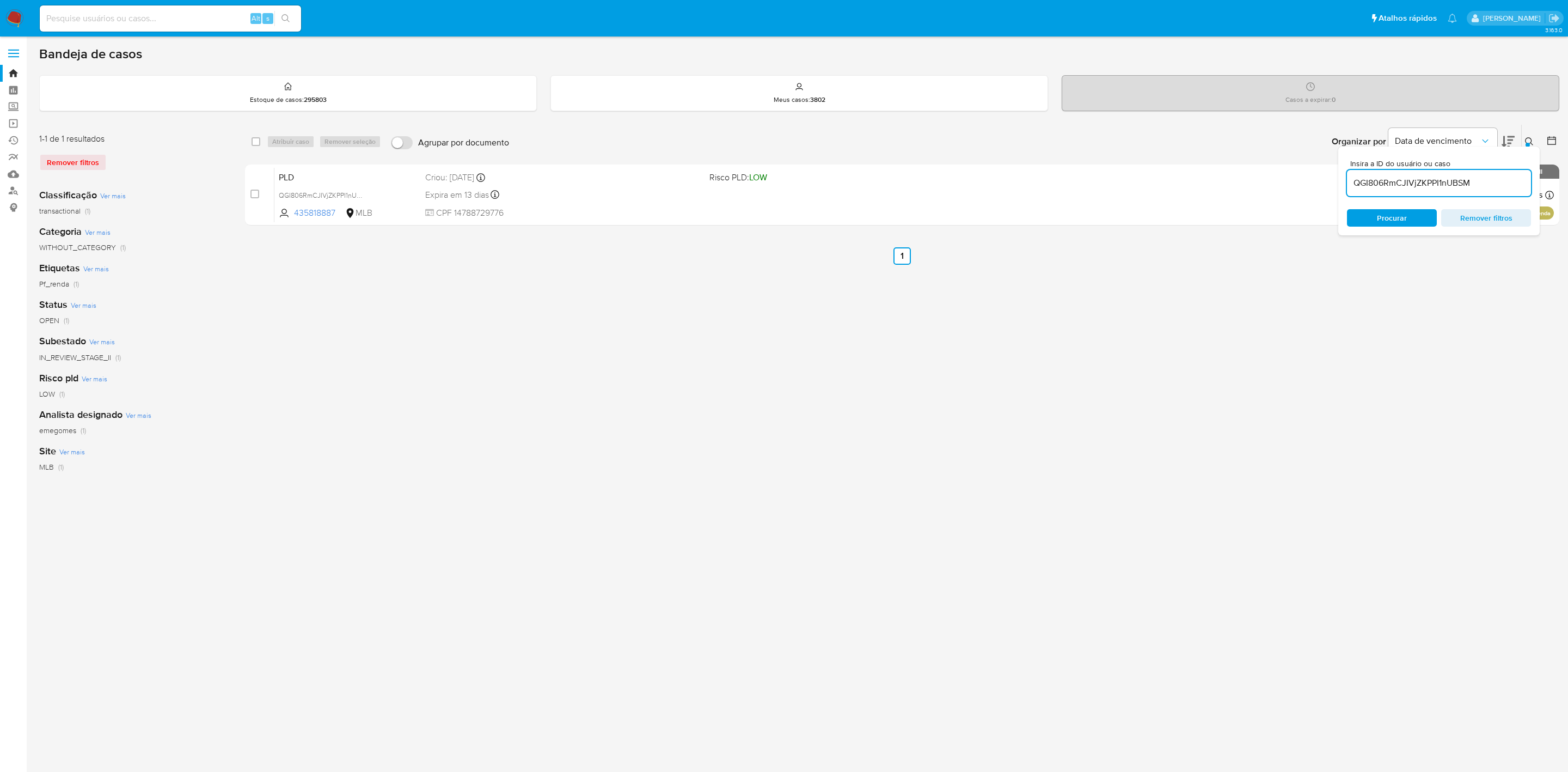
click at [113, 17] on input at bounding box center [170, 18] width 262 height 14
paste input "Fmu5h7llaCVe9P9HRC8vwuGL"
type input "Fmu5h7llaCVe9P9HRC8vwuGL"
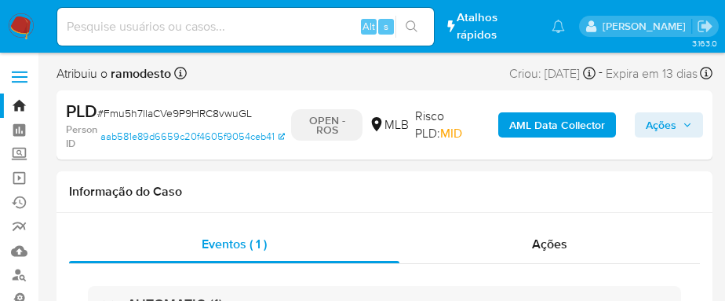
select select "10"
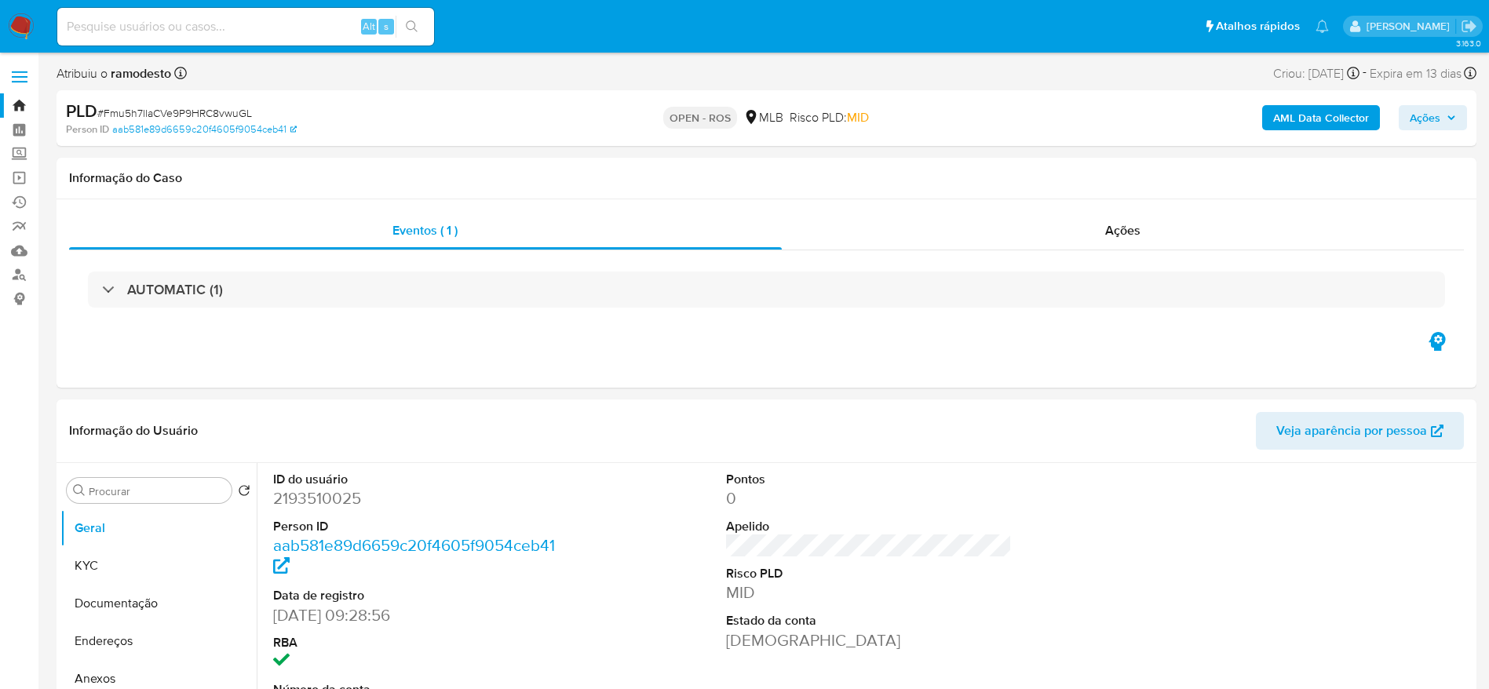
scroll to position [353, 0]
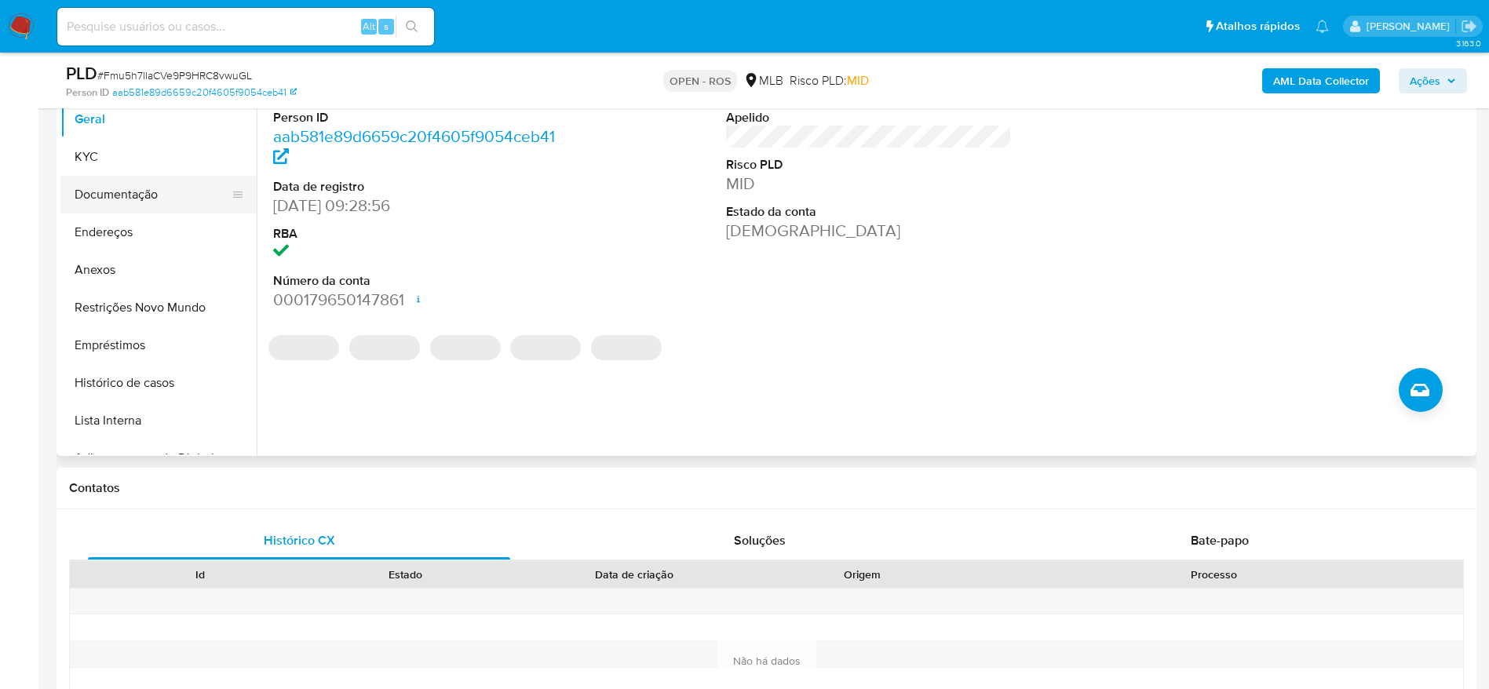
click at [123, 201] on button "Documentação" at bounding box center [152, 195] width 184 height 38
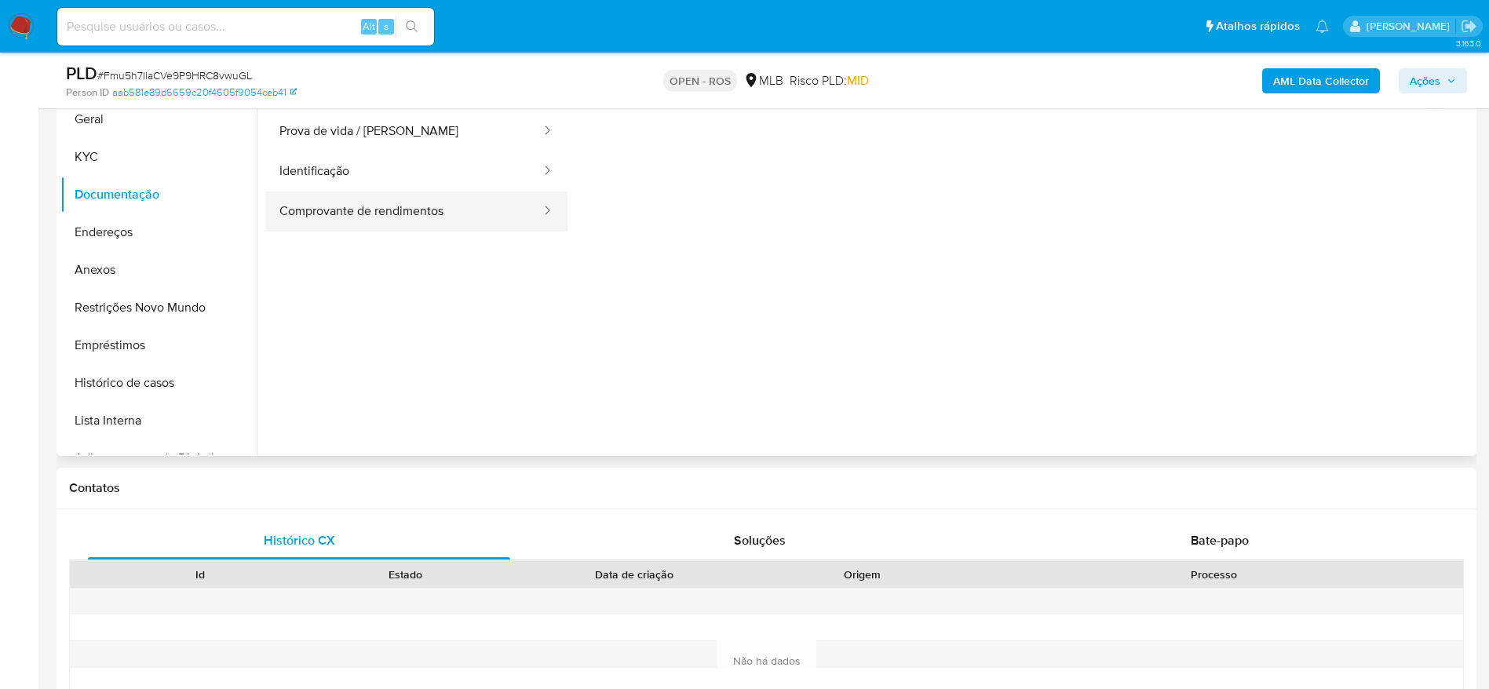
click at [333, 210] on button "Comprovante de rendimentos" at bounding box center [403, 211] width 277 height 40
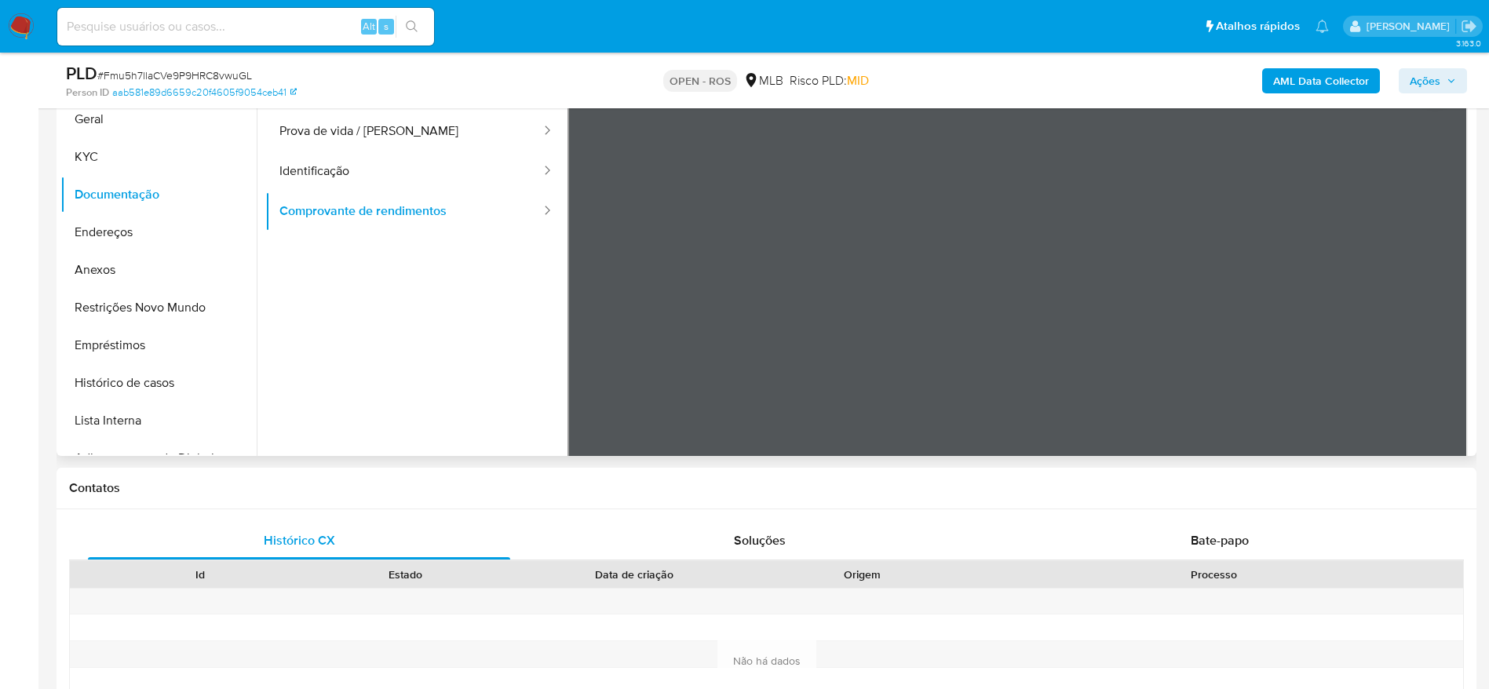
click at [426, 368] on ul "Usuário Prova de vida / Selfie Identificação Comprovante de rendimentos" at bounding box center [416, 300] width 302 height 452
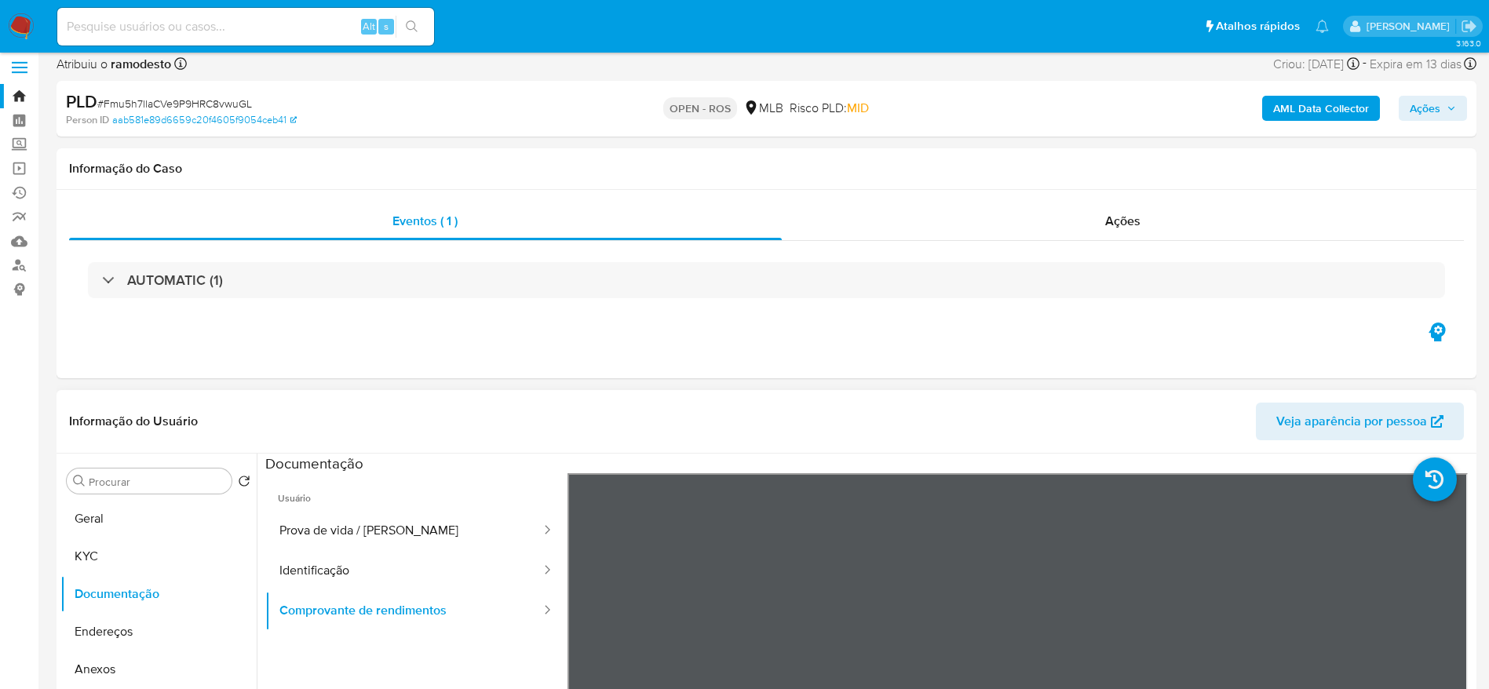
scroll to position [0, 0]
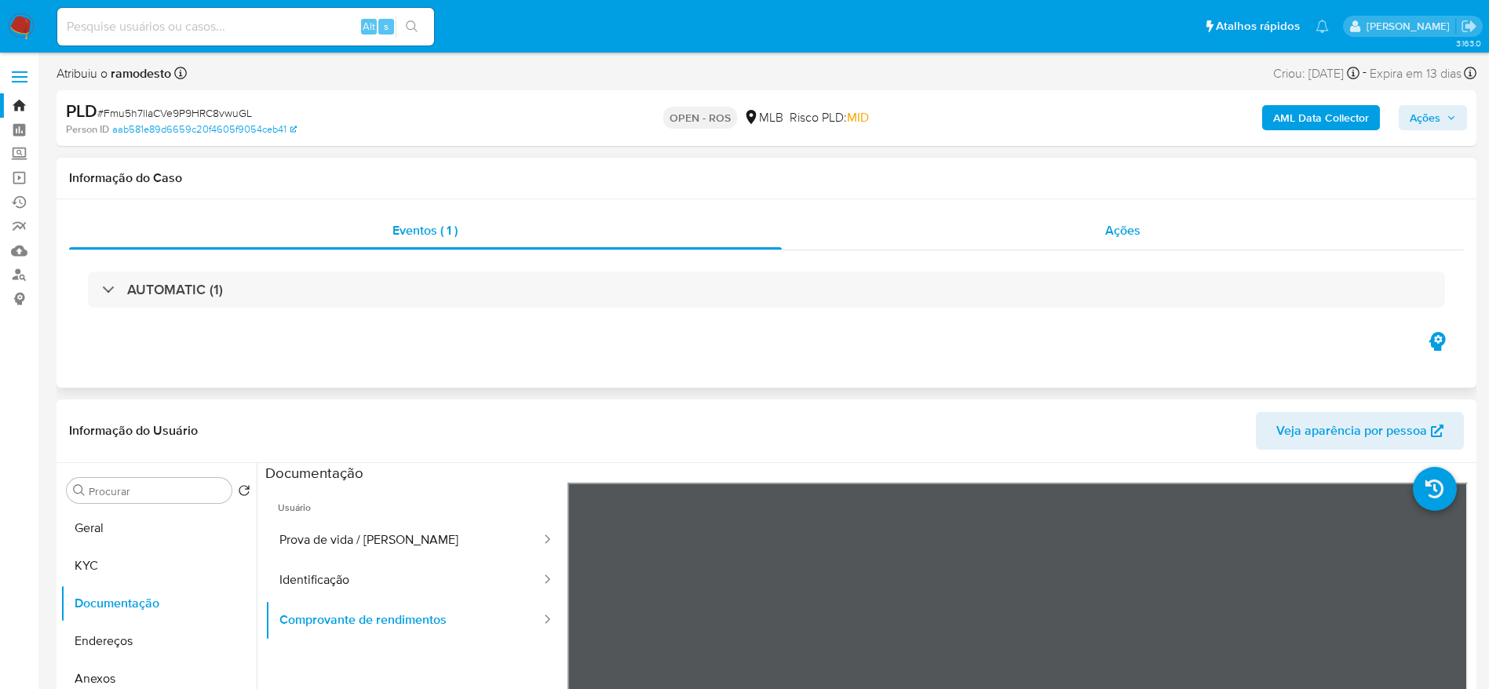
click at [1042, 234] on div "Ações" at bounding box center [1123, 231] width 683 height 38
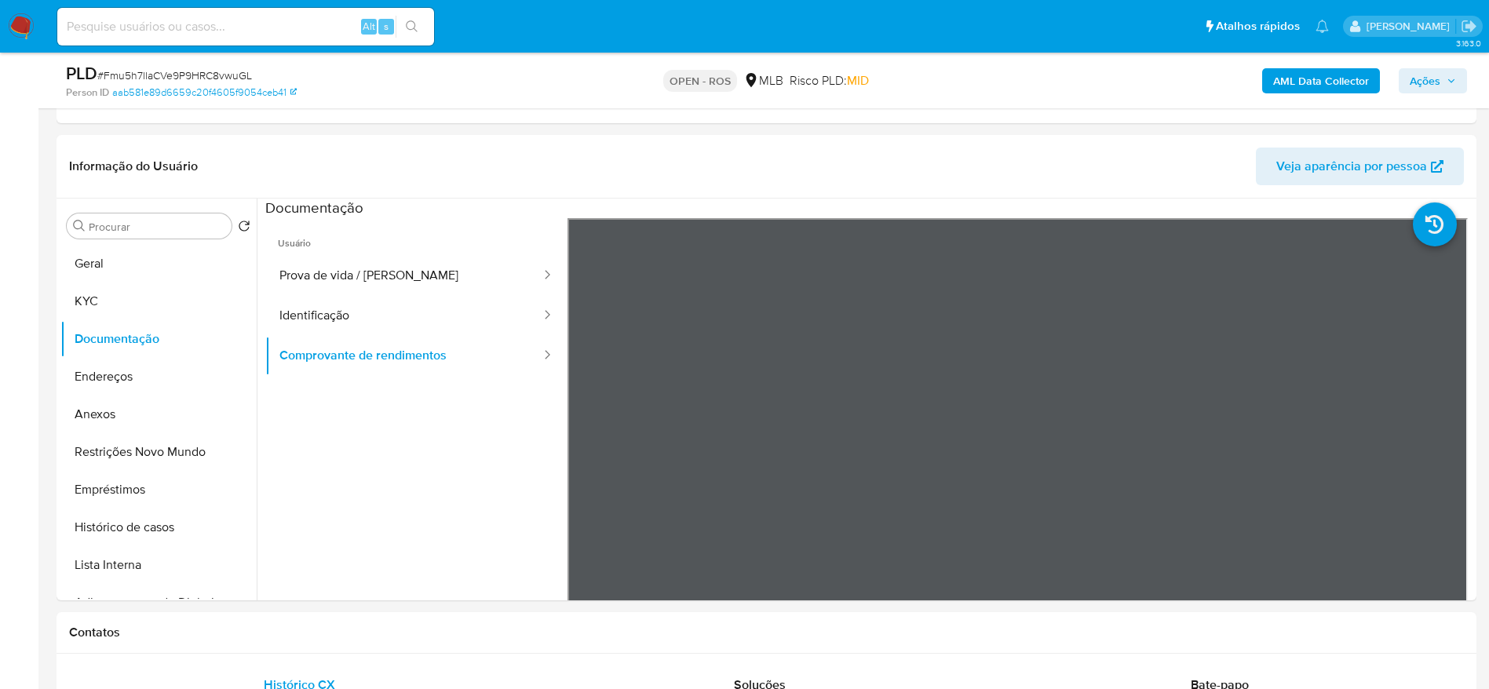
scroll to position [471, 0]
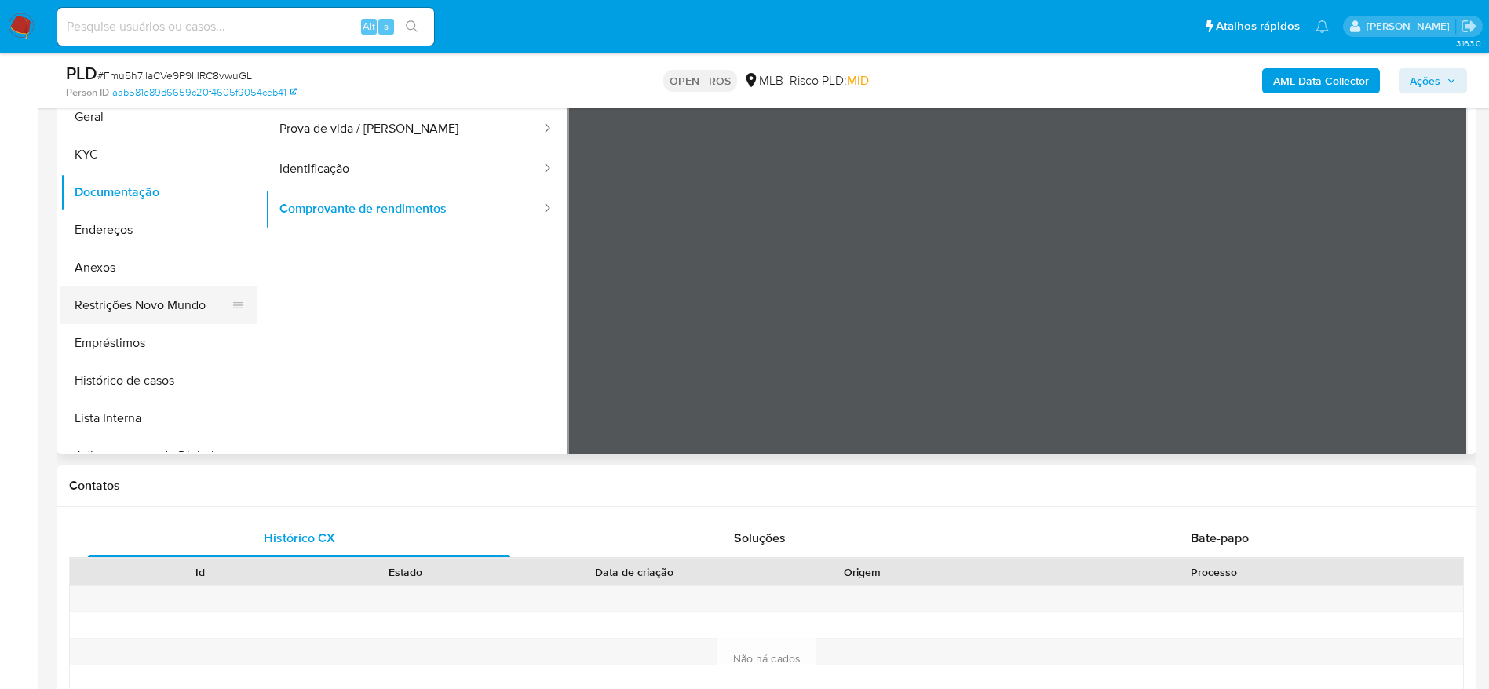
click at [118, 308] on button "Restrições Novo Mundo" at bounding box center [152, 305] width 184 height 38
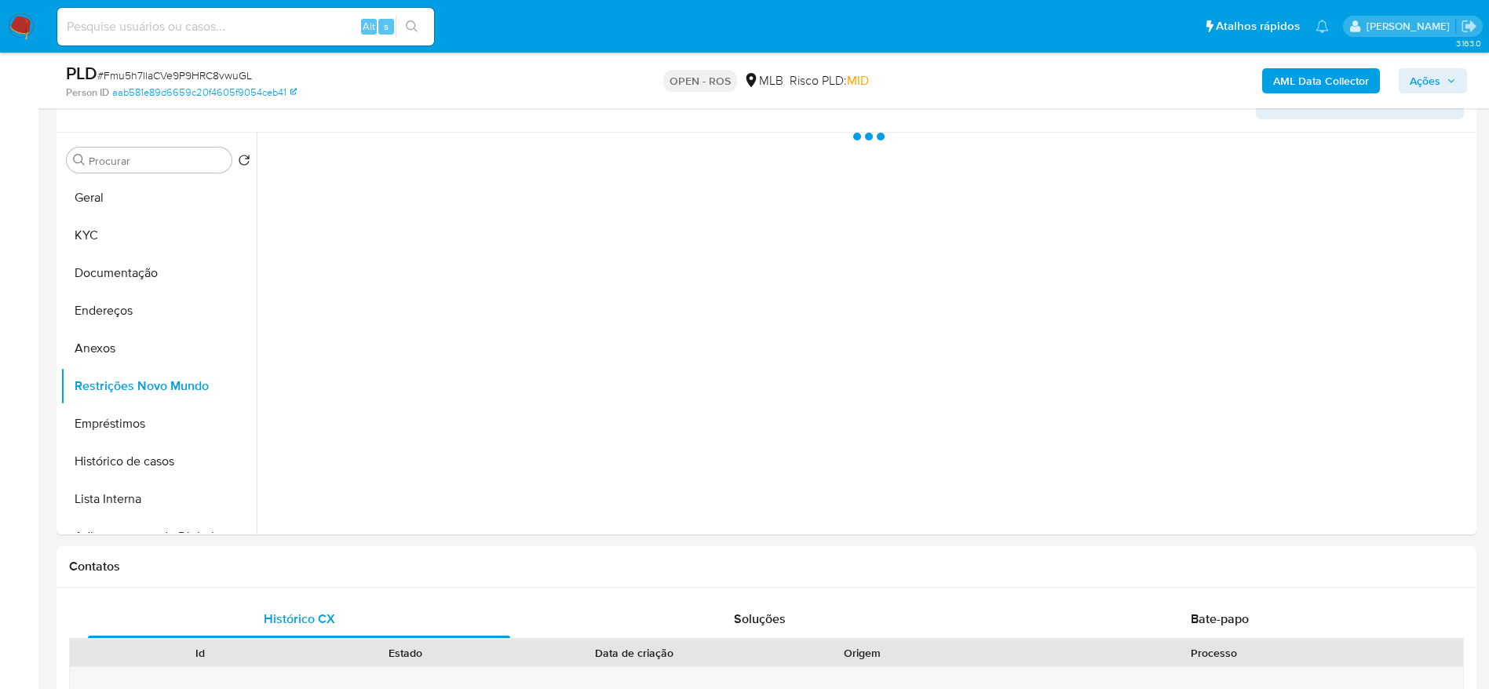
scroll to position [353, 0]
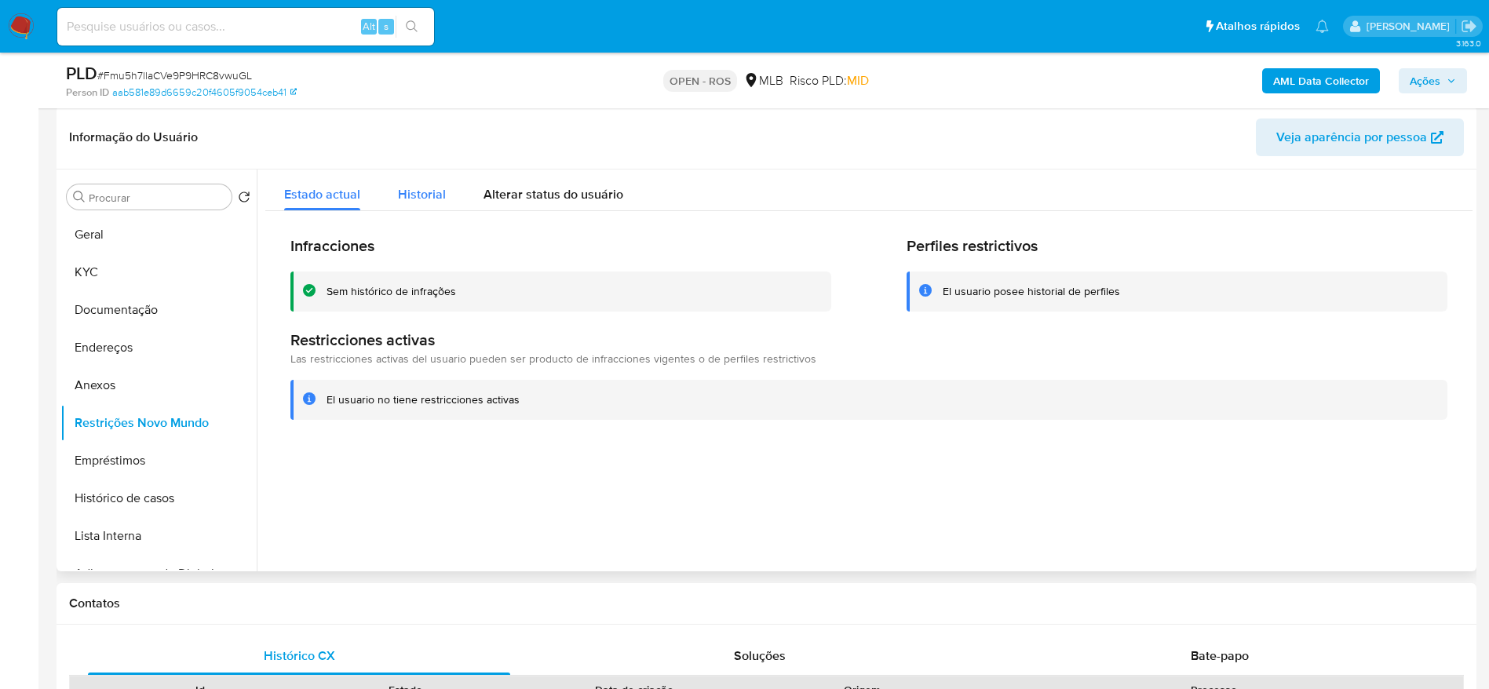
click at [424, 185] on span "Historial" at bounding box center [422, 194] width 48 height 18
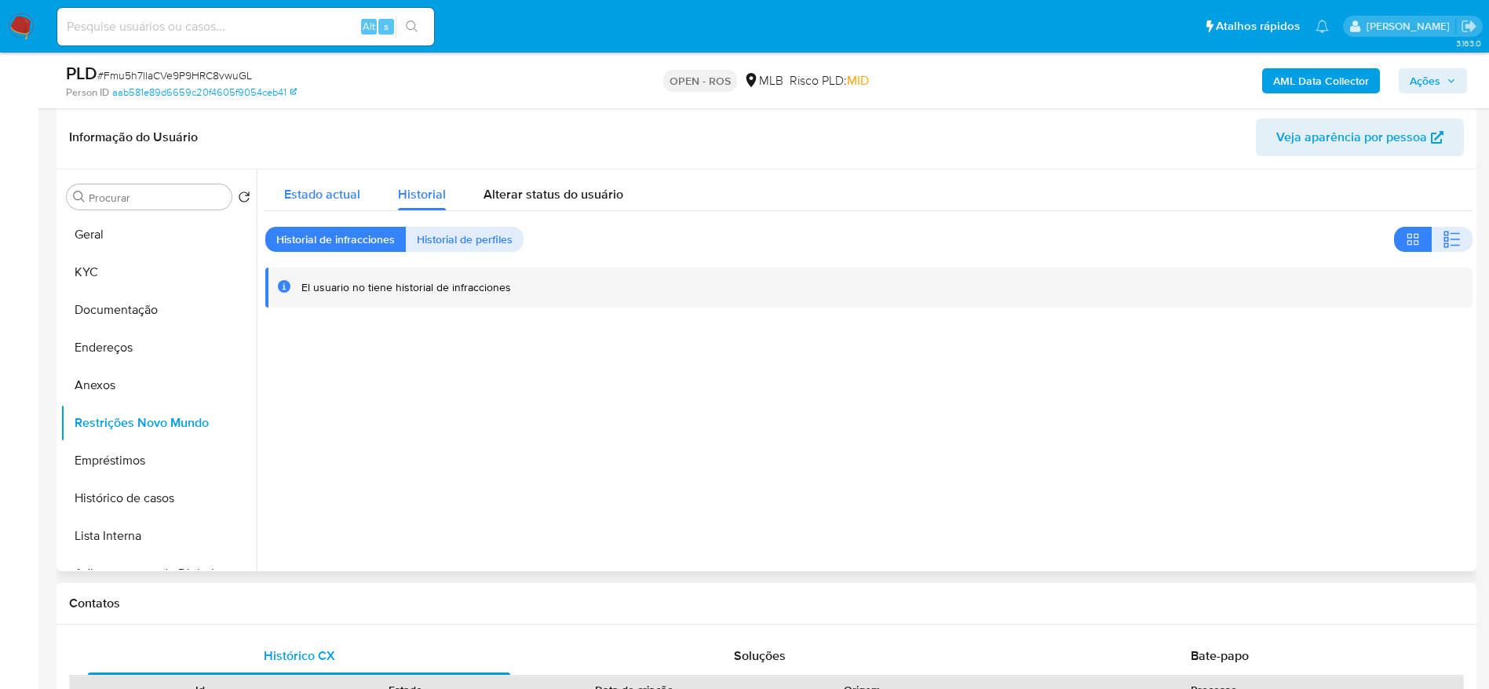
click at [330, 195] on span "Estado actual" at bounding box center [322, 194] width 76 height 18
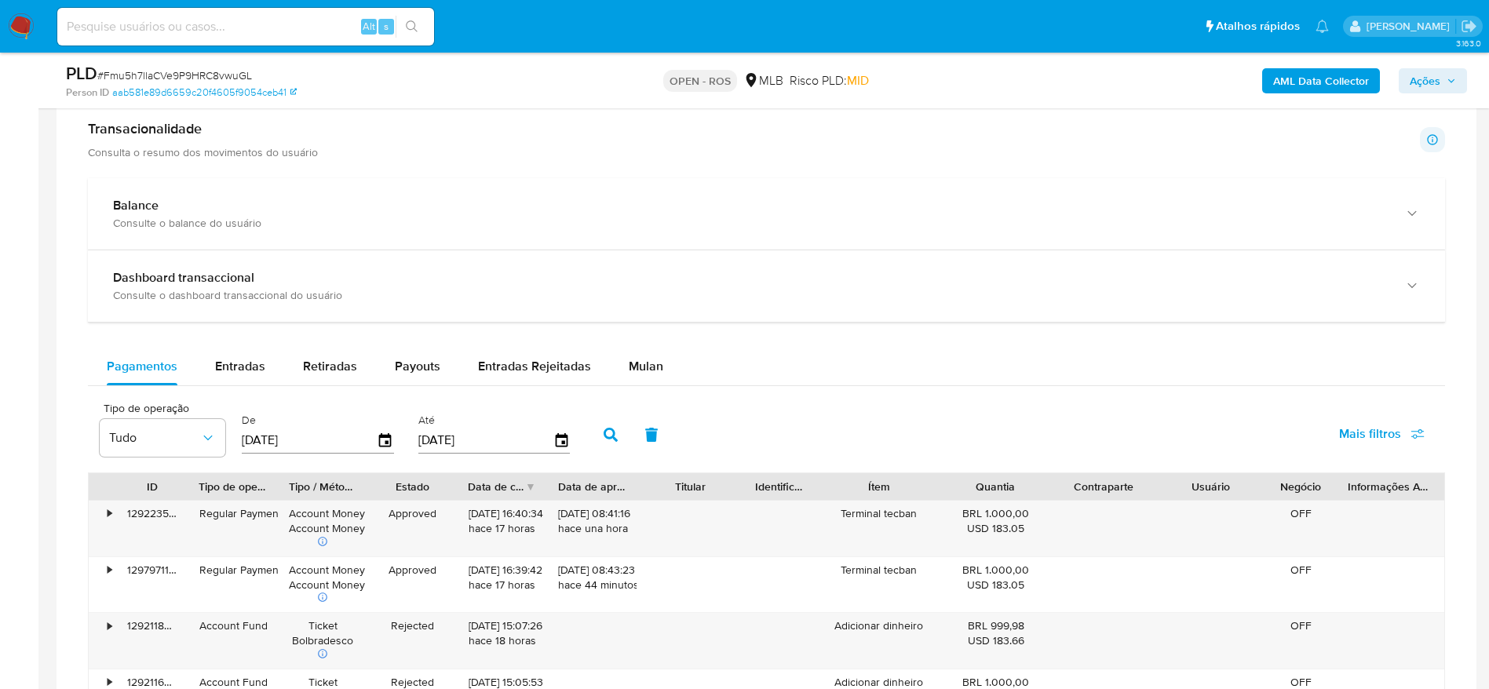
scroll to position [1295, 0]
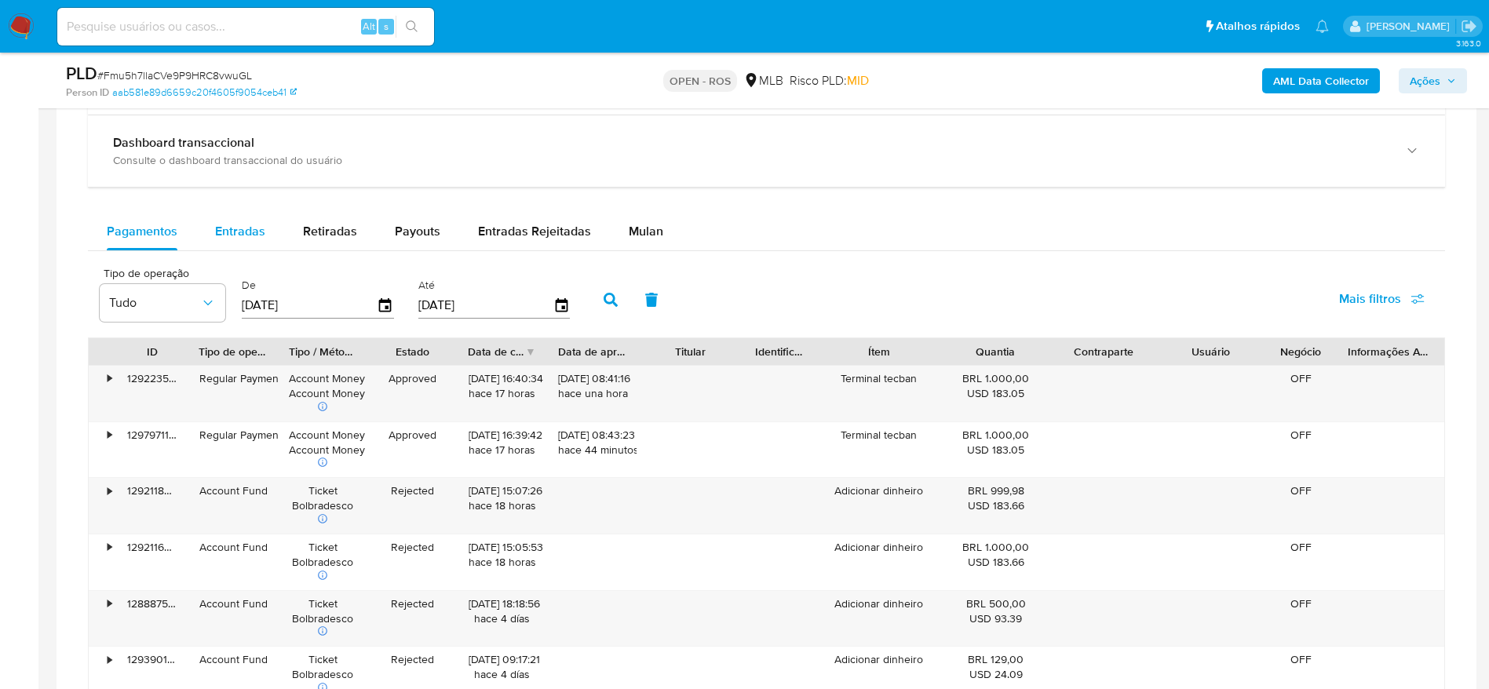
click at [259, 232] on span "Entradas" at bounding box center [240, 231] width 50 height 18
select select "10"
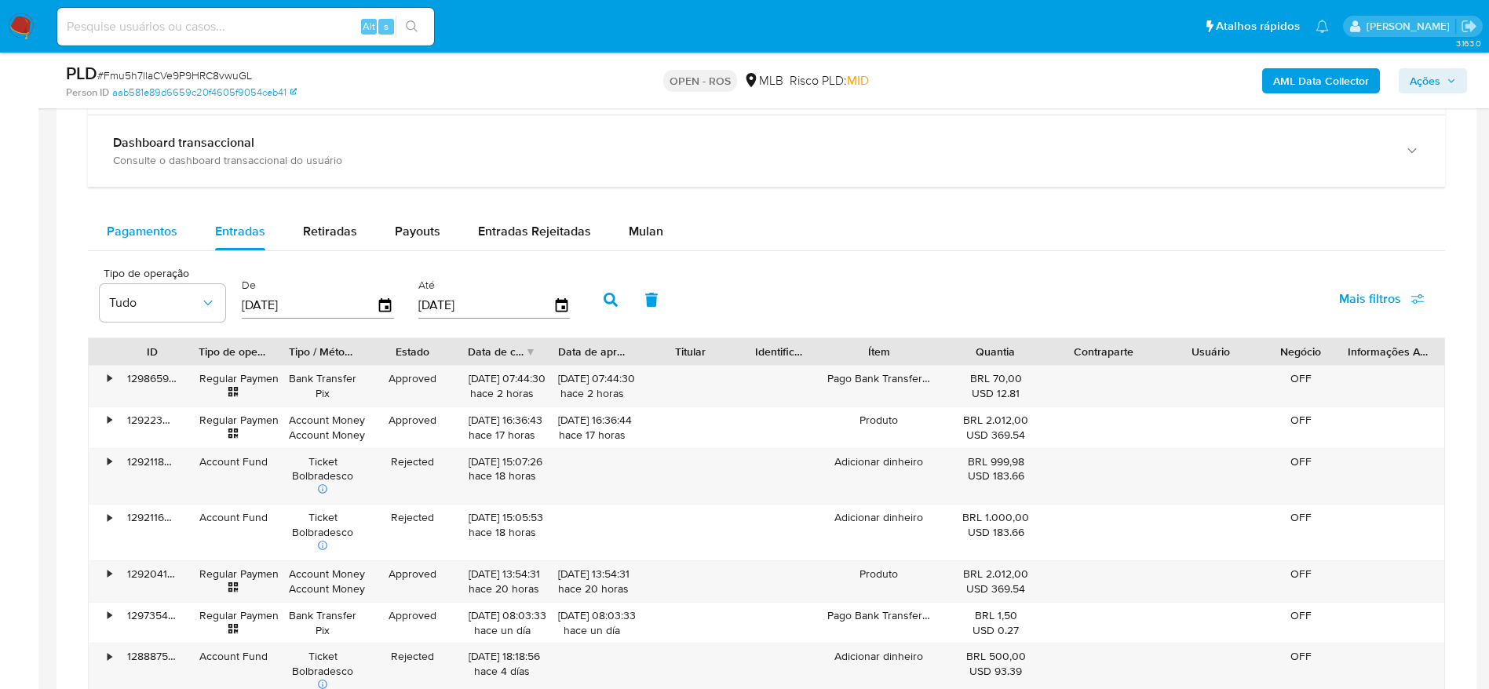
click at [100, 230] on button "Pagamentos" at bounding box center [142, 232] width 108 height 38
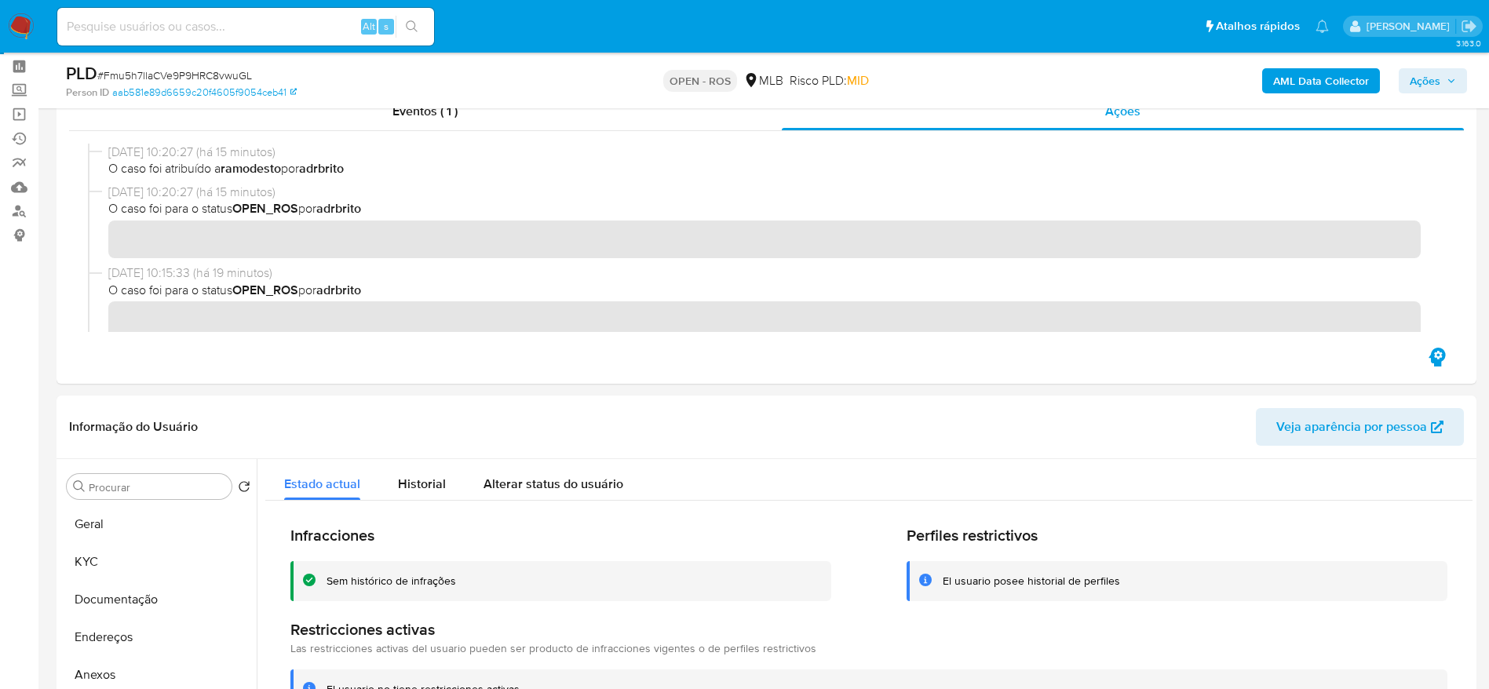
scroll to position [0, 0]
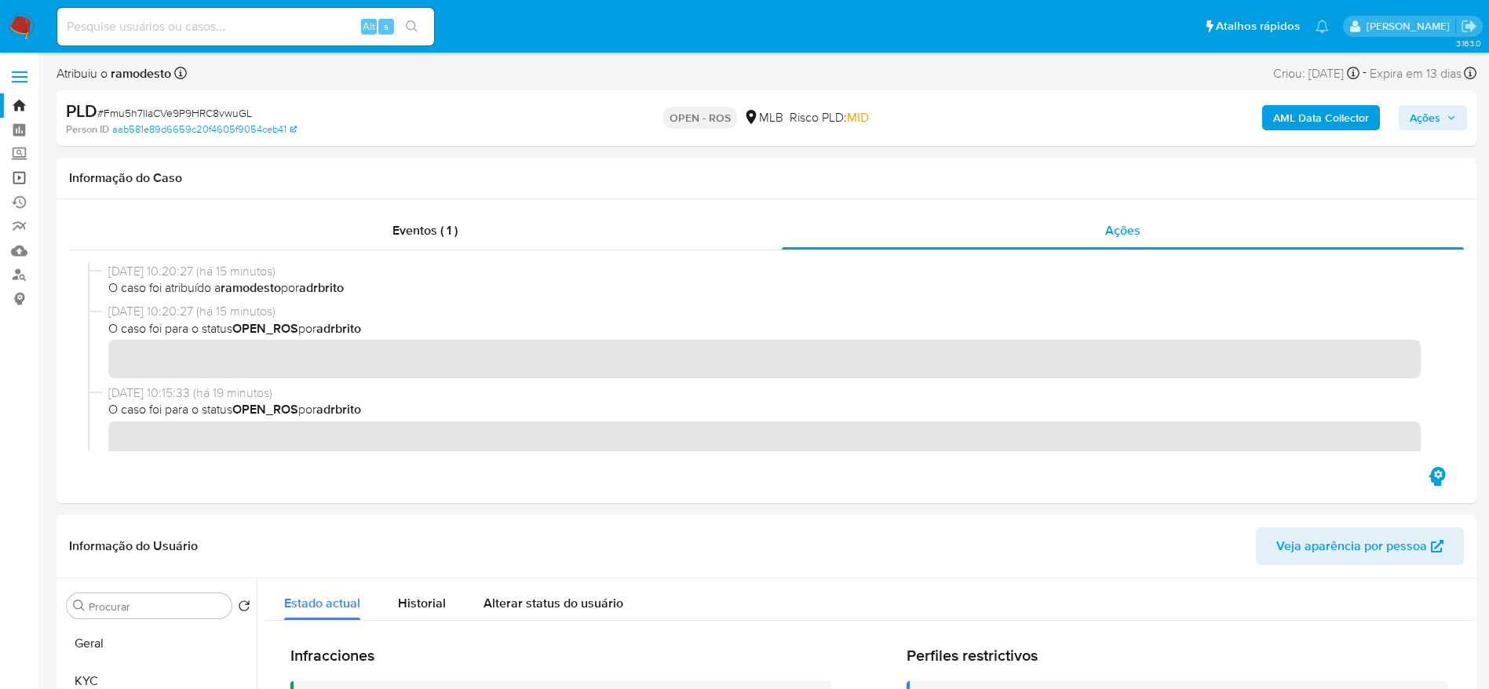
click at [14, 177] on link "Operações em massa" at bounding box center [93, 178] width 187 height 24
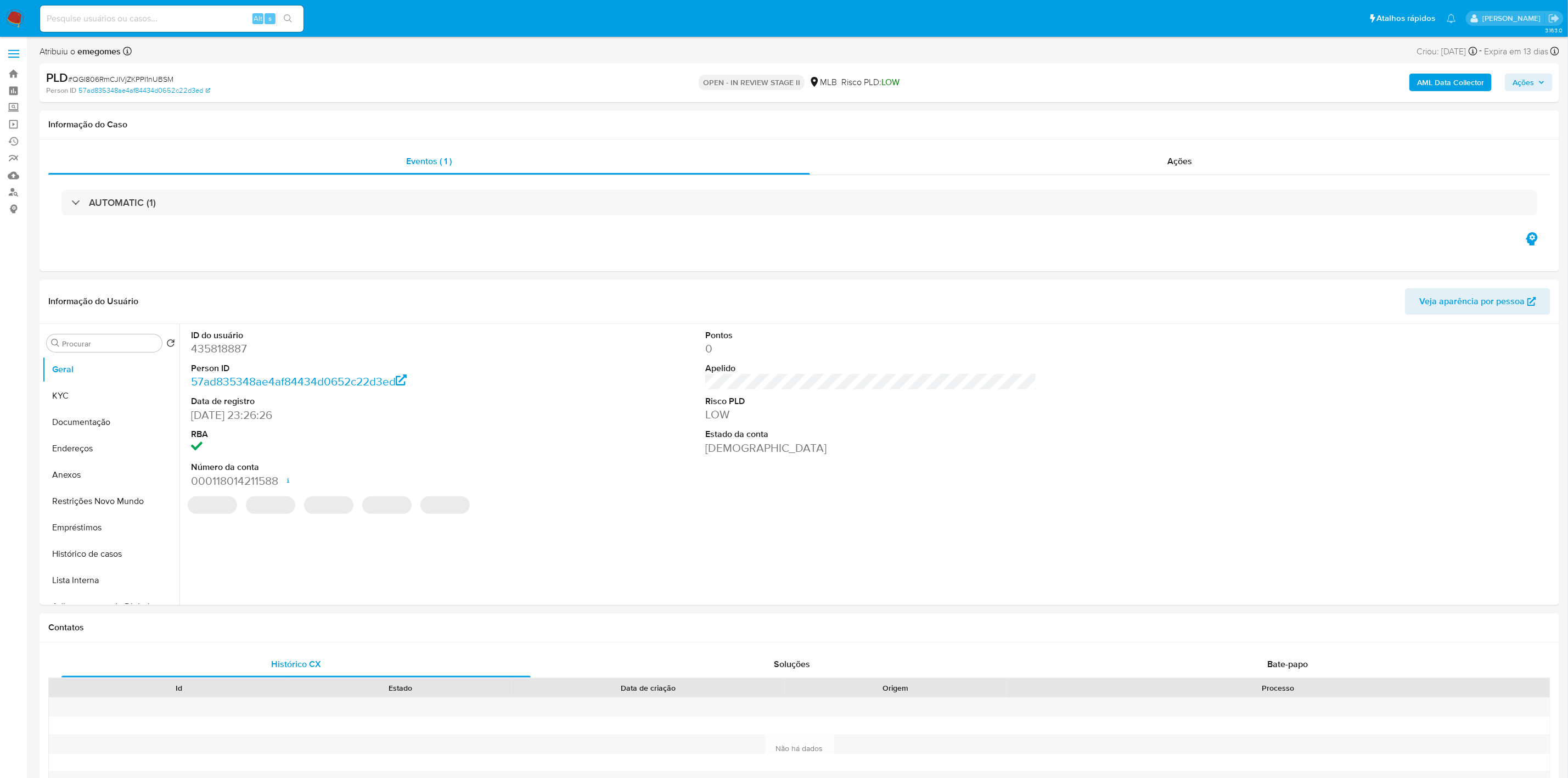
select select "10"
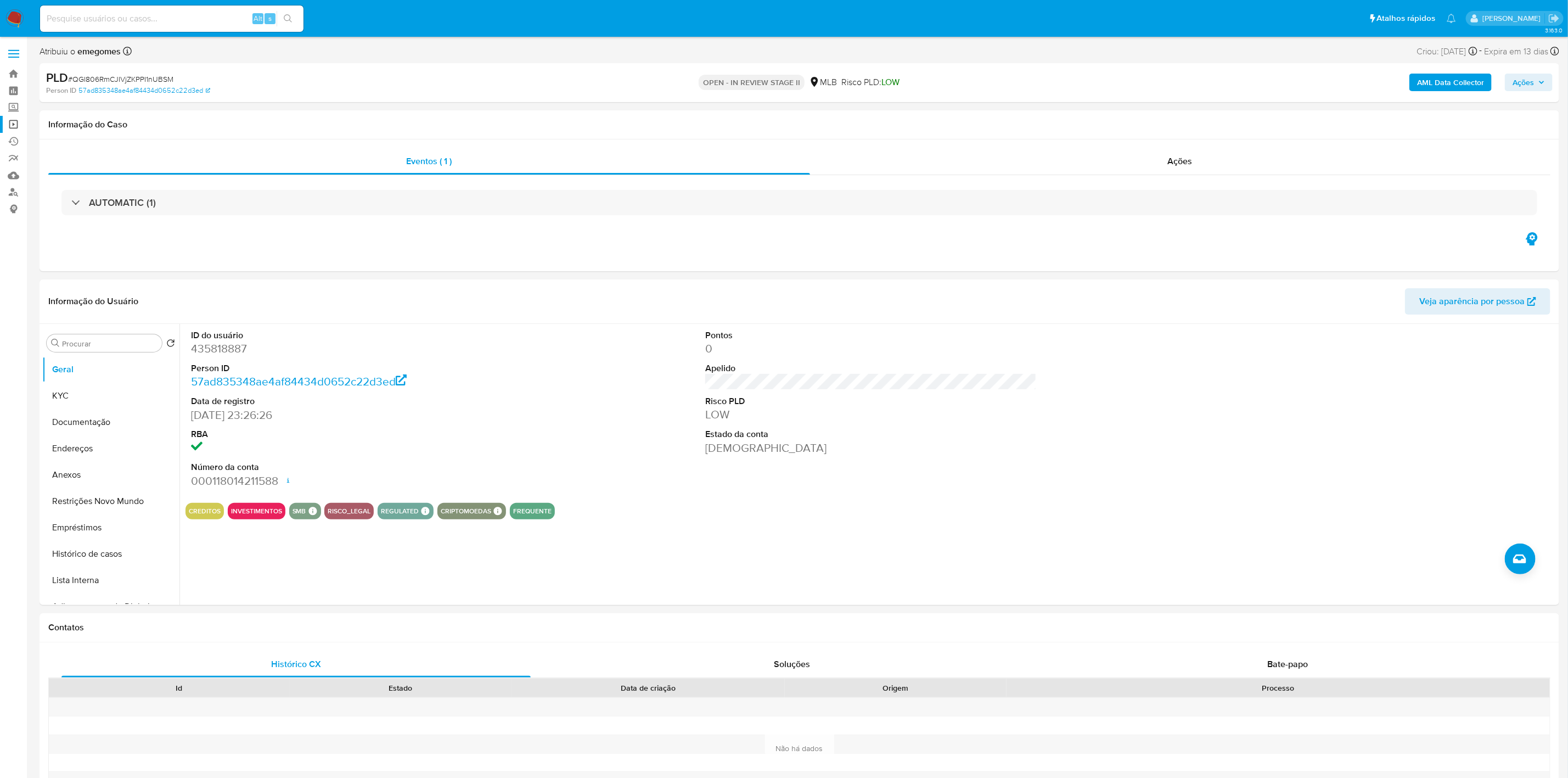
click at [19, 124] on link "Operações em massa" at bounding box center [65, 125] width 131 height 17
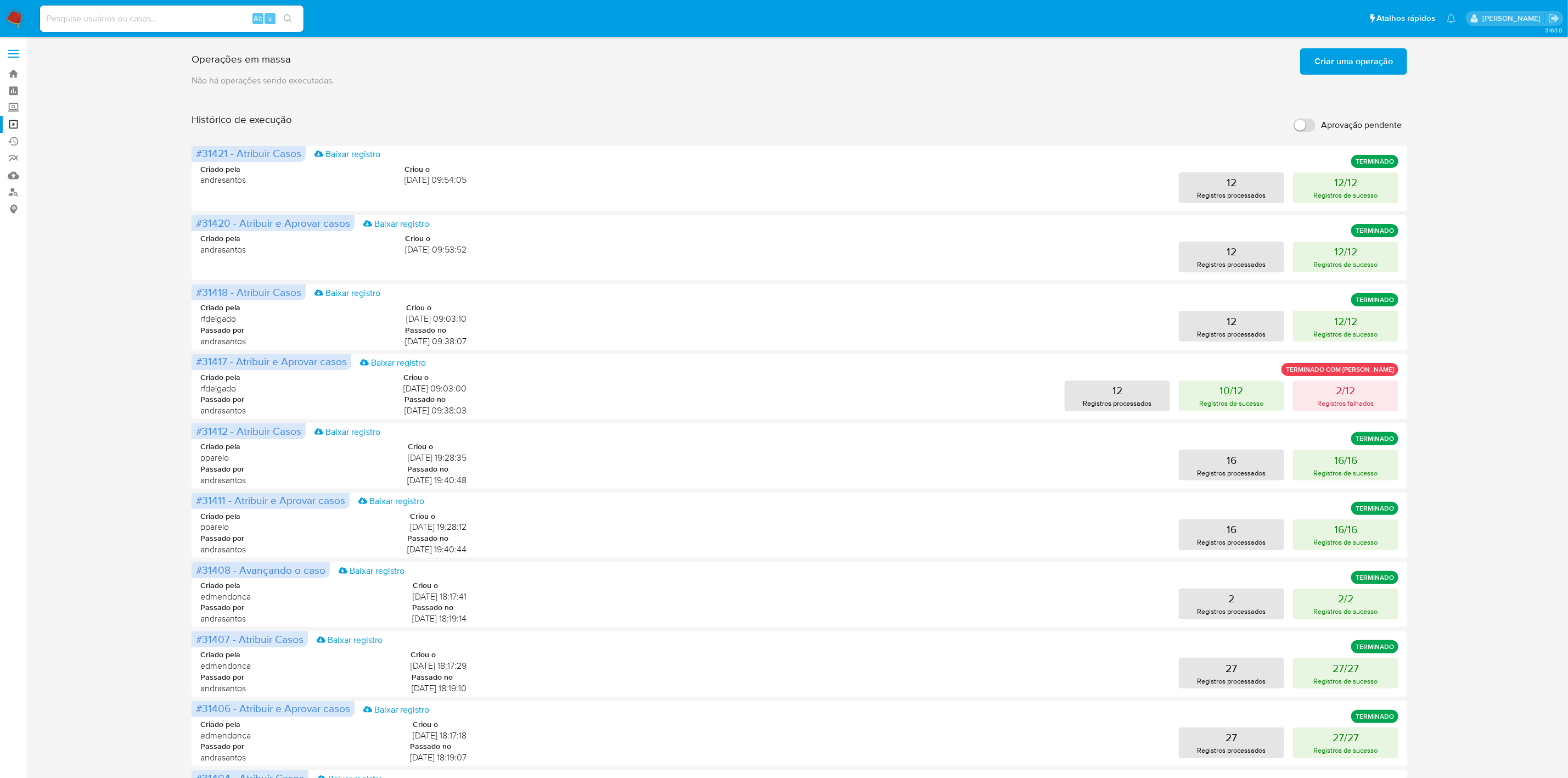
click at [1355, 57] on span "Criar uma operação" at bounding box center [1353, 62] width 78 height 24
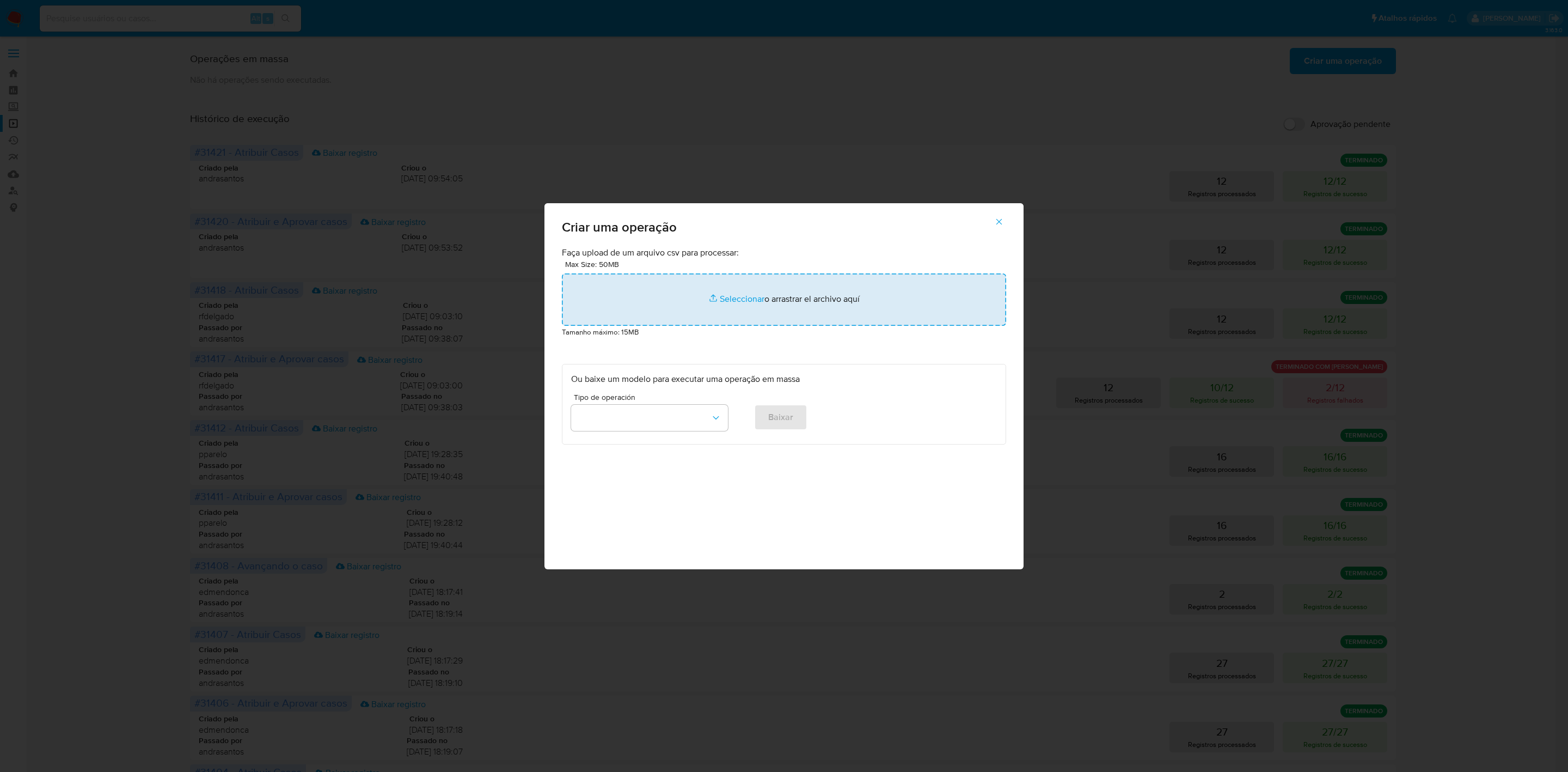
click at [775, 278] on input "file" at bounding box center [784, 299] width 444 height 52
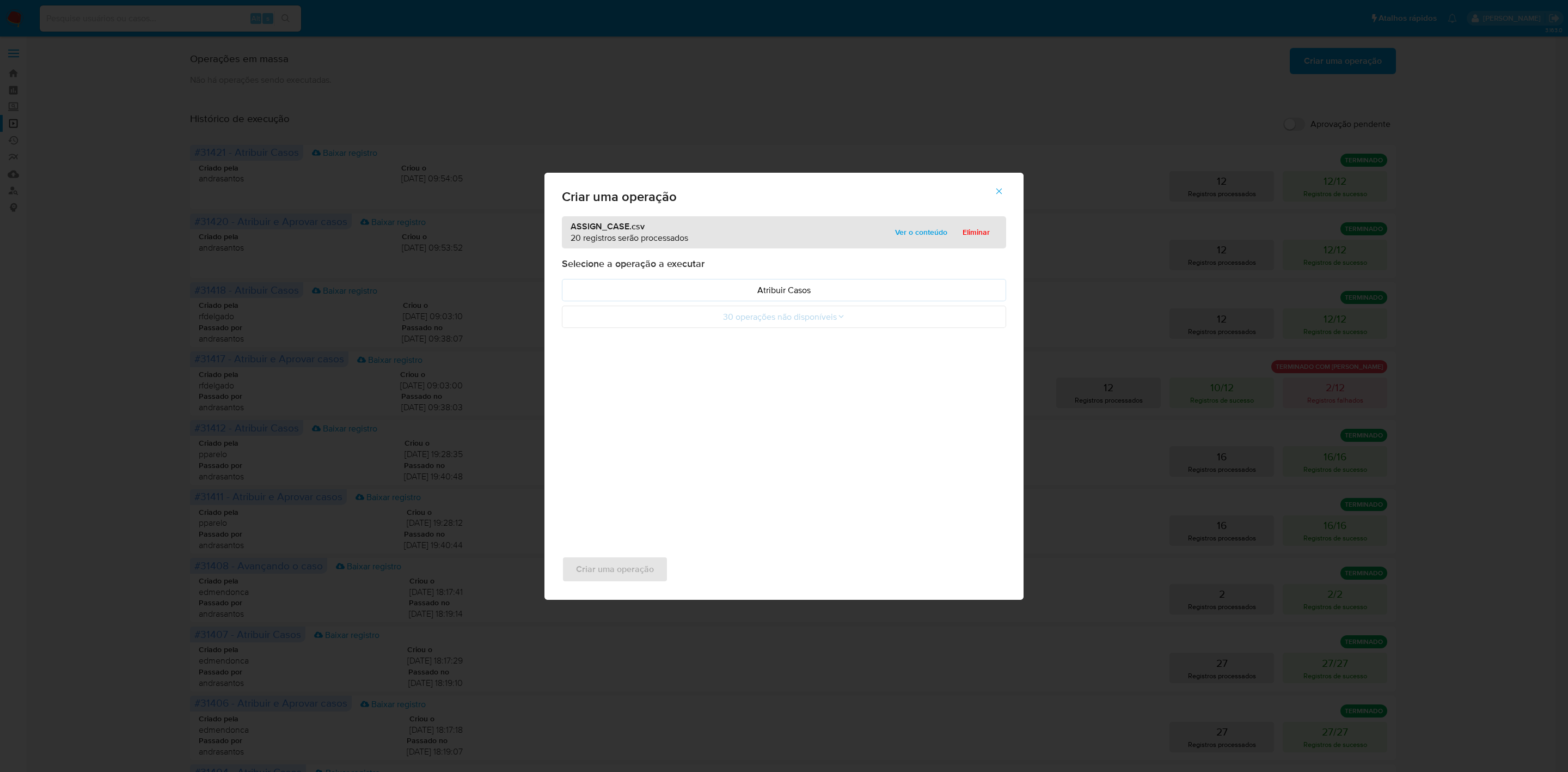
click at [936, 229] on span "Ver o conteúdo" at bounding box center [921, 232] width 52 height 15
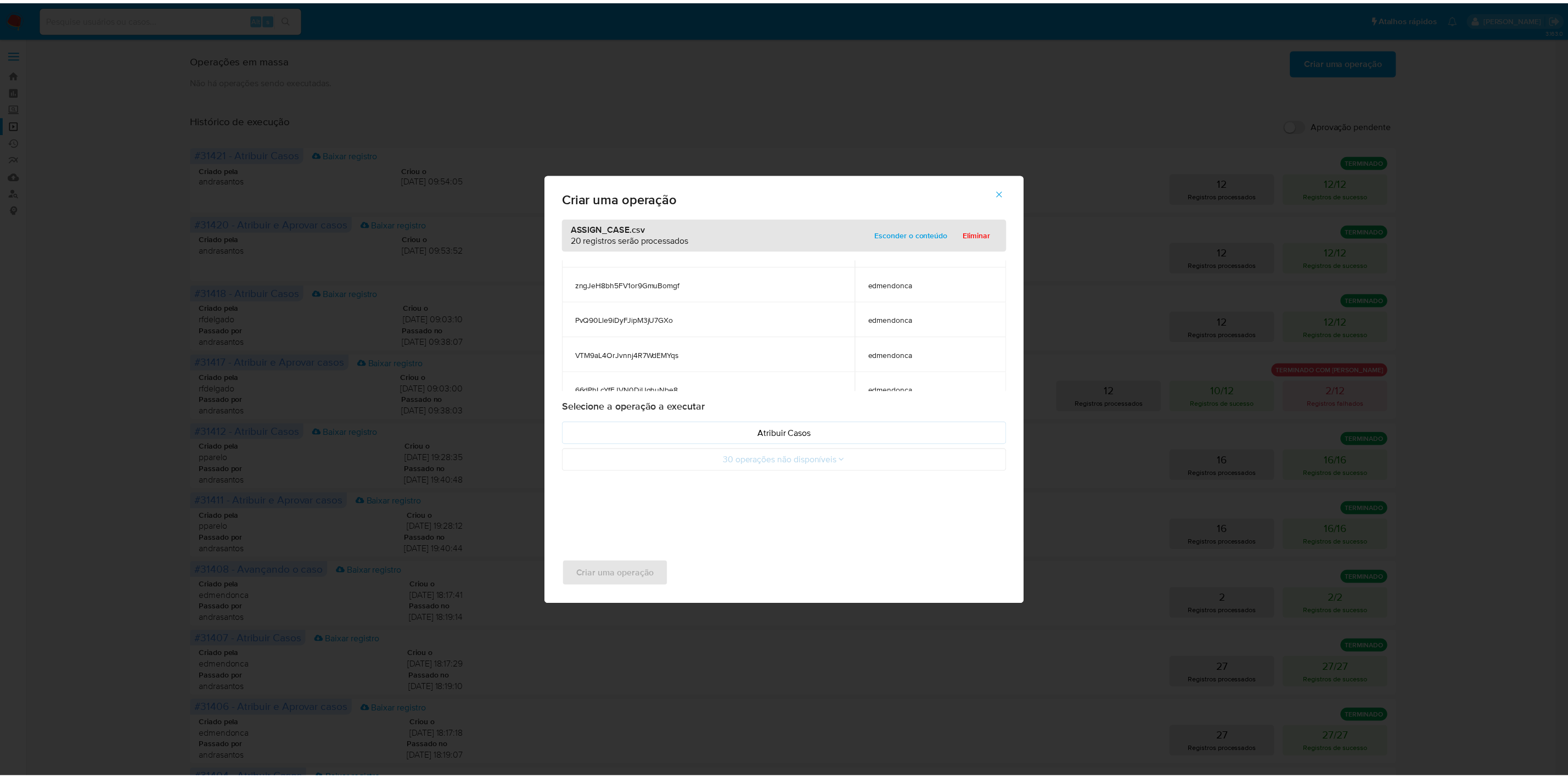
scroll to position [598, 0]
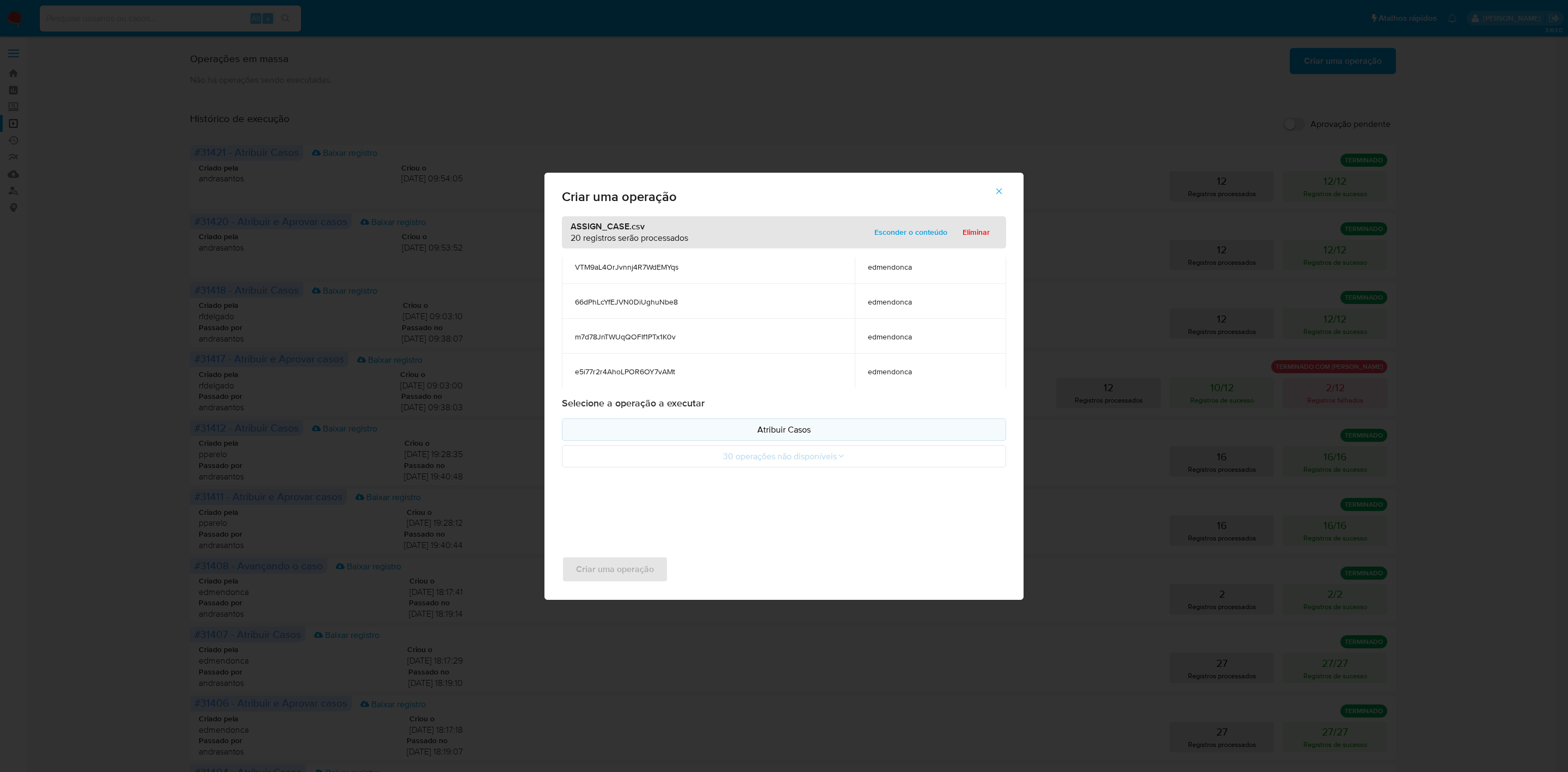
click at [801, 428] on p "Atribuir Casos" at bounding box center [784, 430] width 426 height 12
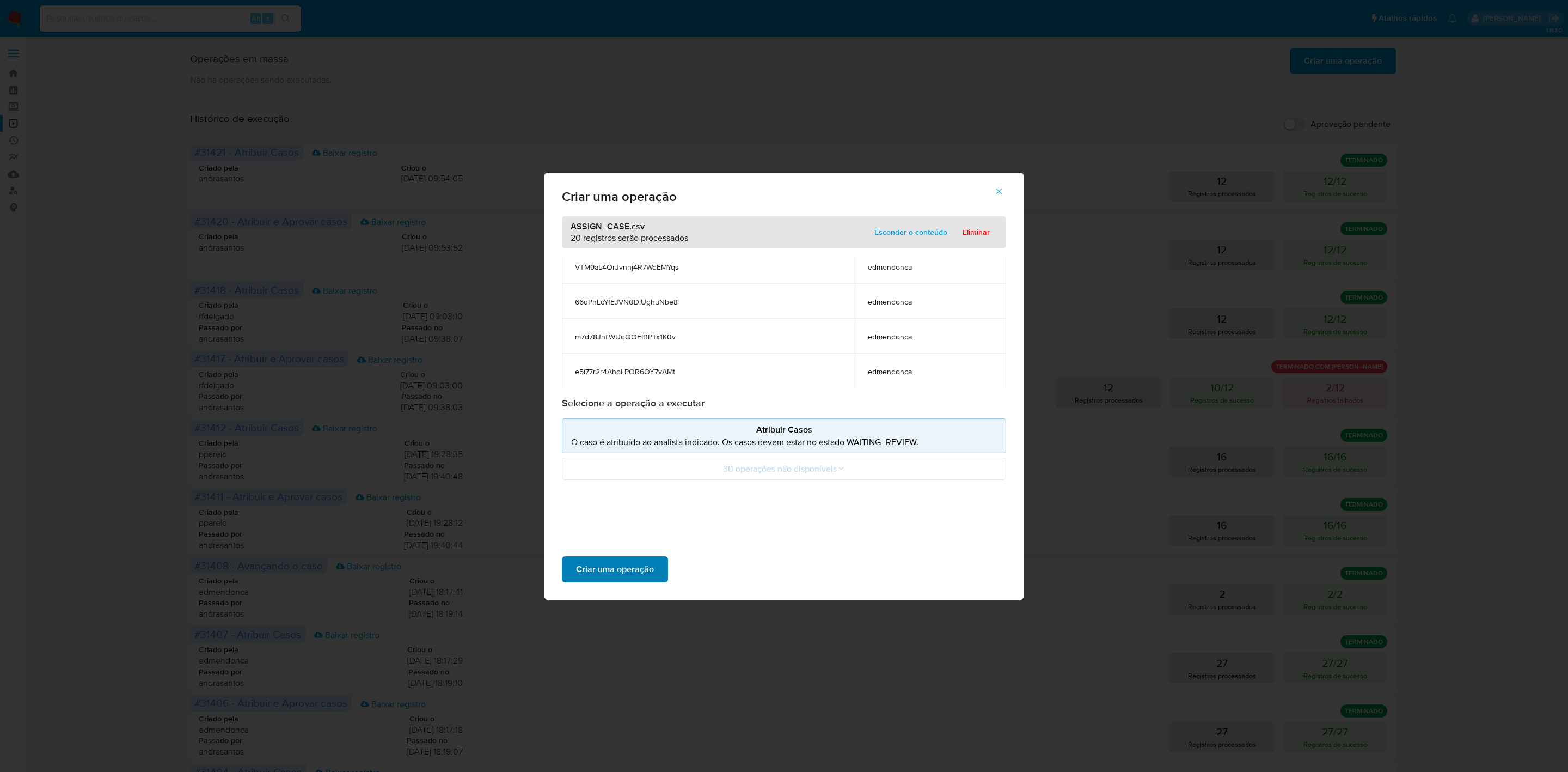
click at [633, 564] on span "Criar uma operação" at bounding box center [615, 569] width 78 height 24
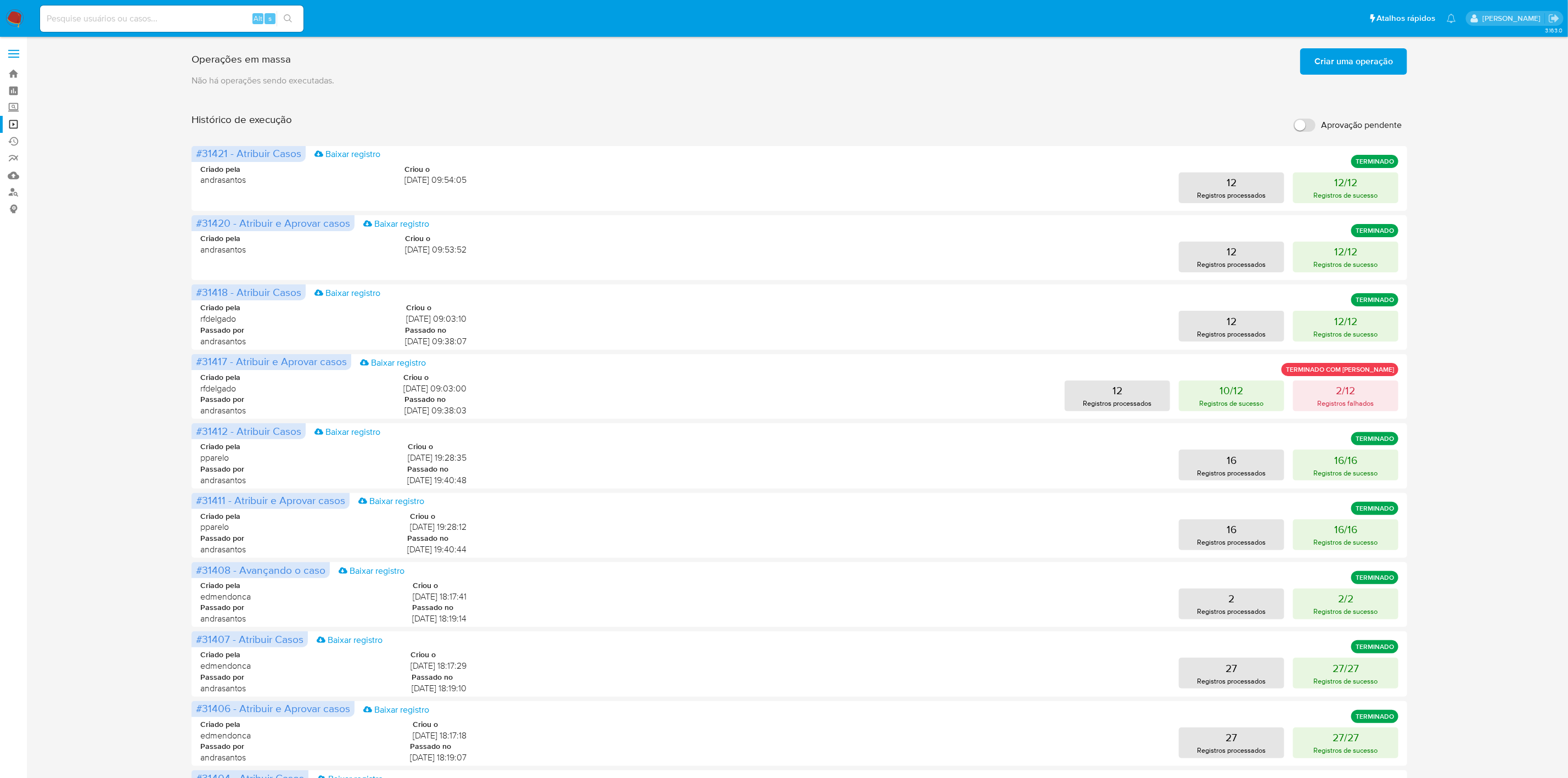
click at [1522, 238] on div "Operações em massa Criar uma operação Só pode haver no máximo 5 recursos colado…" at bounding box center [799, 458] width 1520 height 827
click at [8, 126] on link "Operações em massa" at bounding box center [65, 125] width 131 height 17
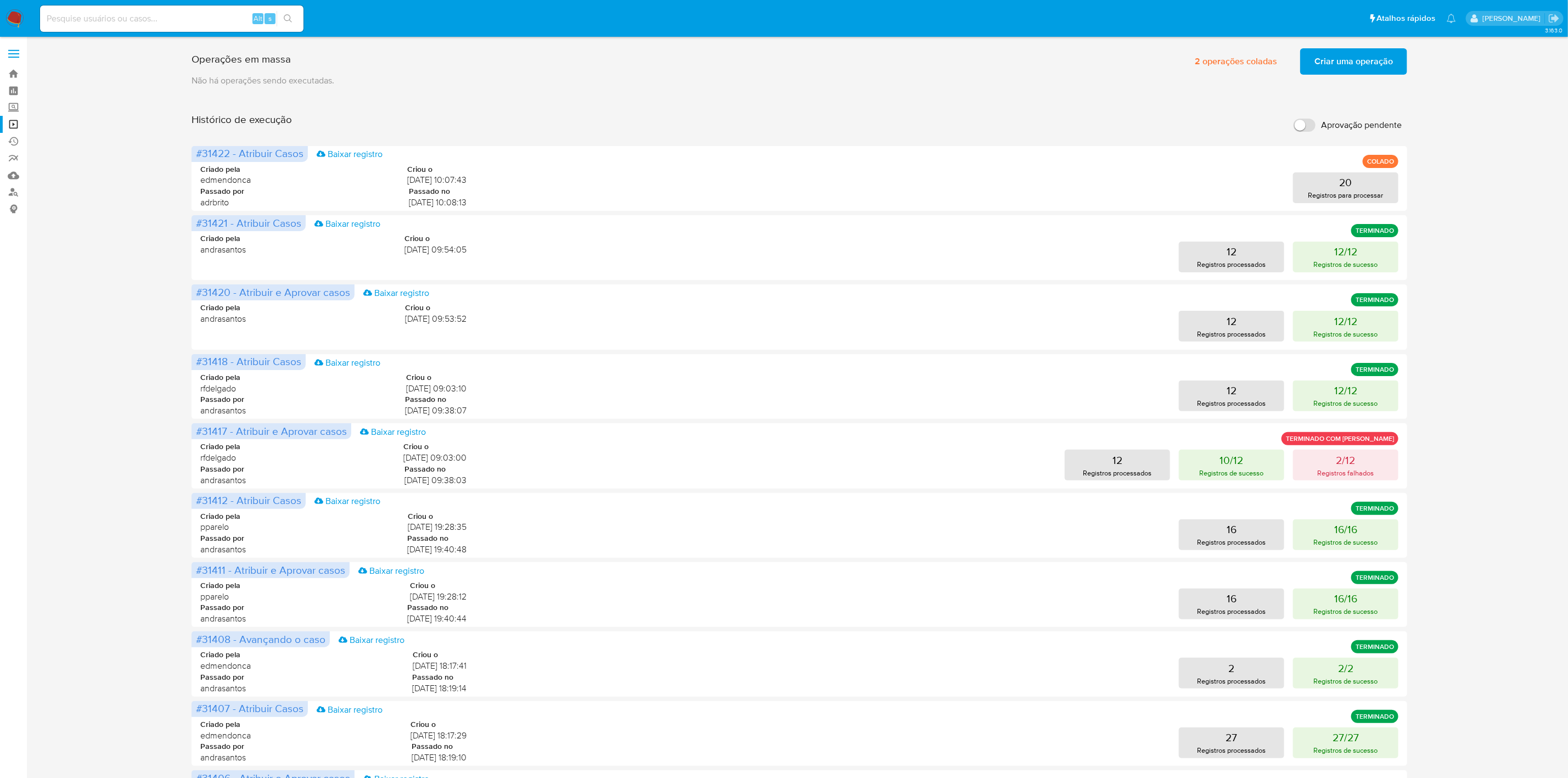
click at [450, 83] on p "Não há operações sendo executadas." at bounding box center [799, 80] width 1216 height 12
click at [1346, 62] on span "Criar uma operação" at bounding box center [1353, 62] width 78 height 24
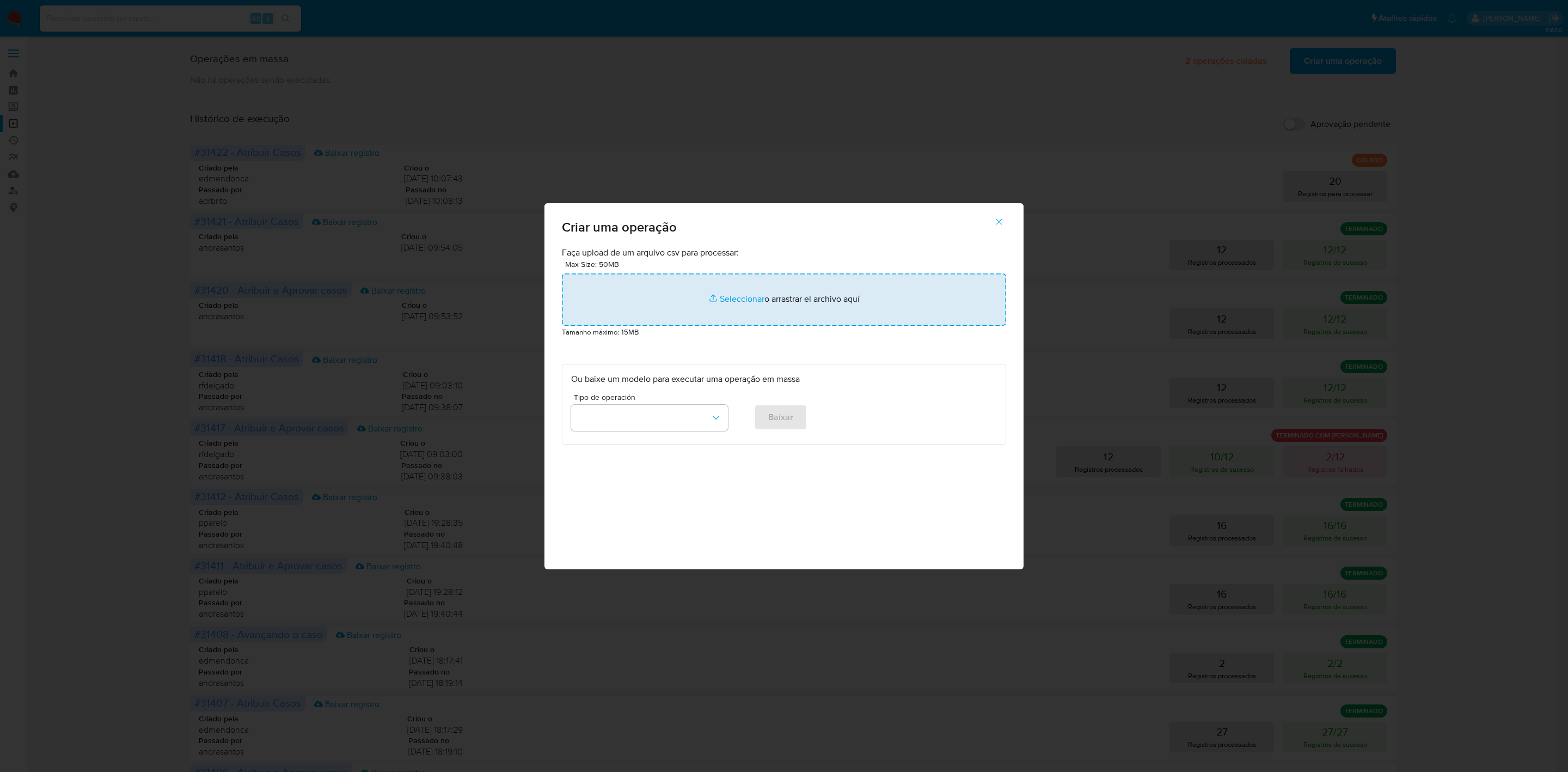
click at [765, 300] on input "file" at bounding box center [784, 299] width 444 height 52
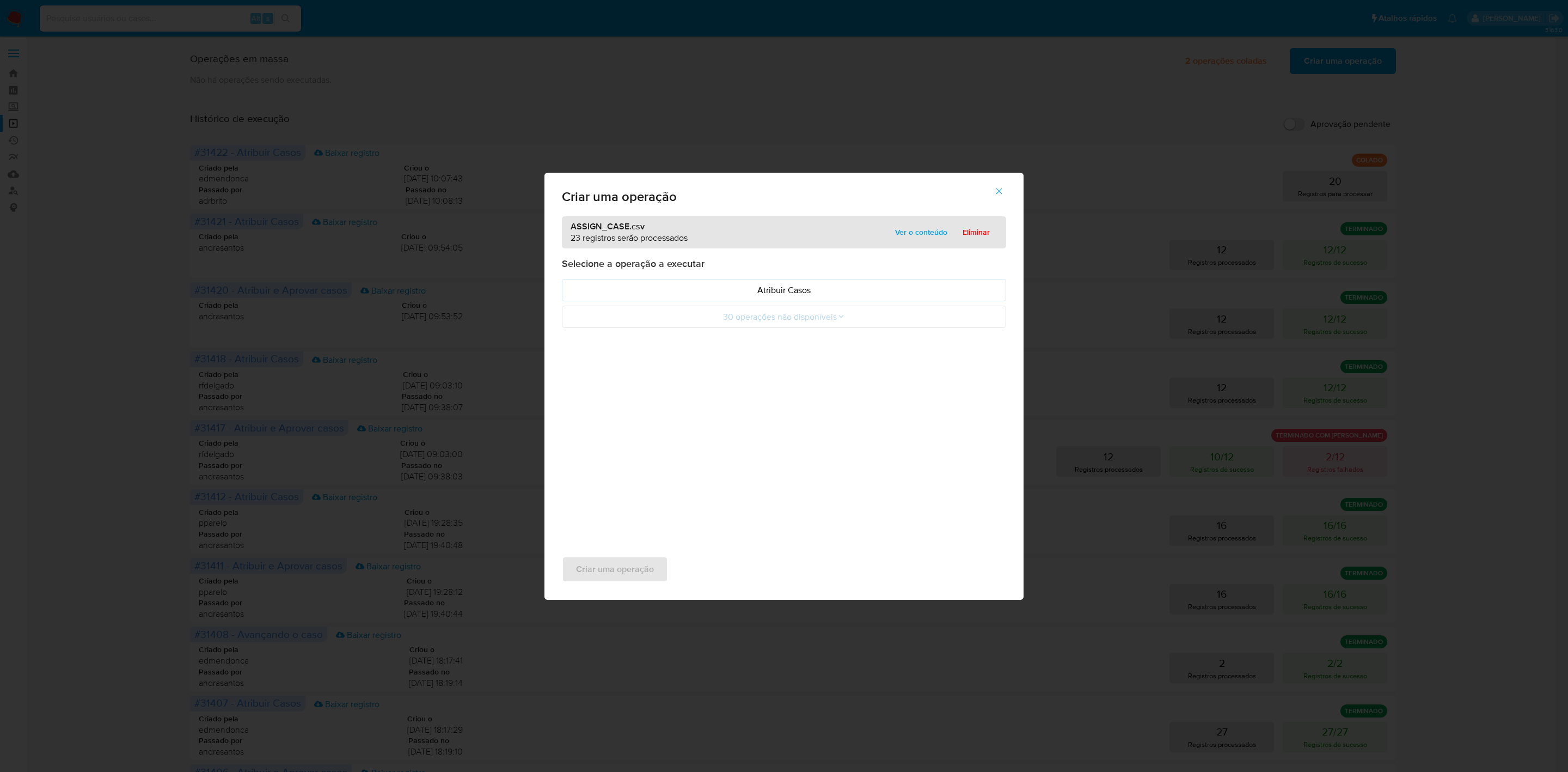
click at [942, 236] on span "Ver o conteúdo" at bounding box center [921, 232] width 52 height 15
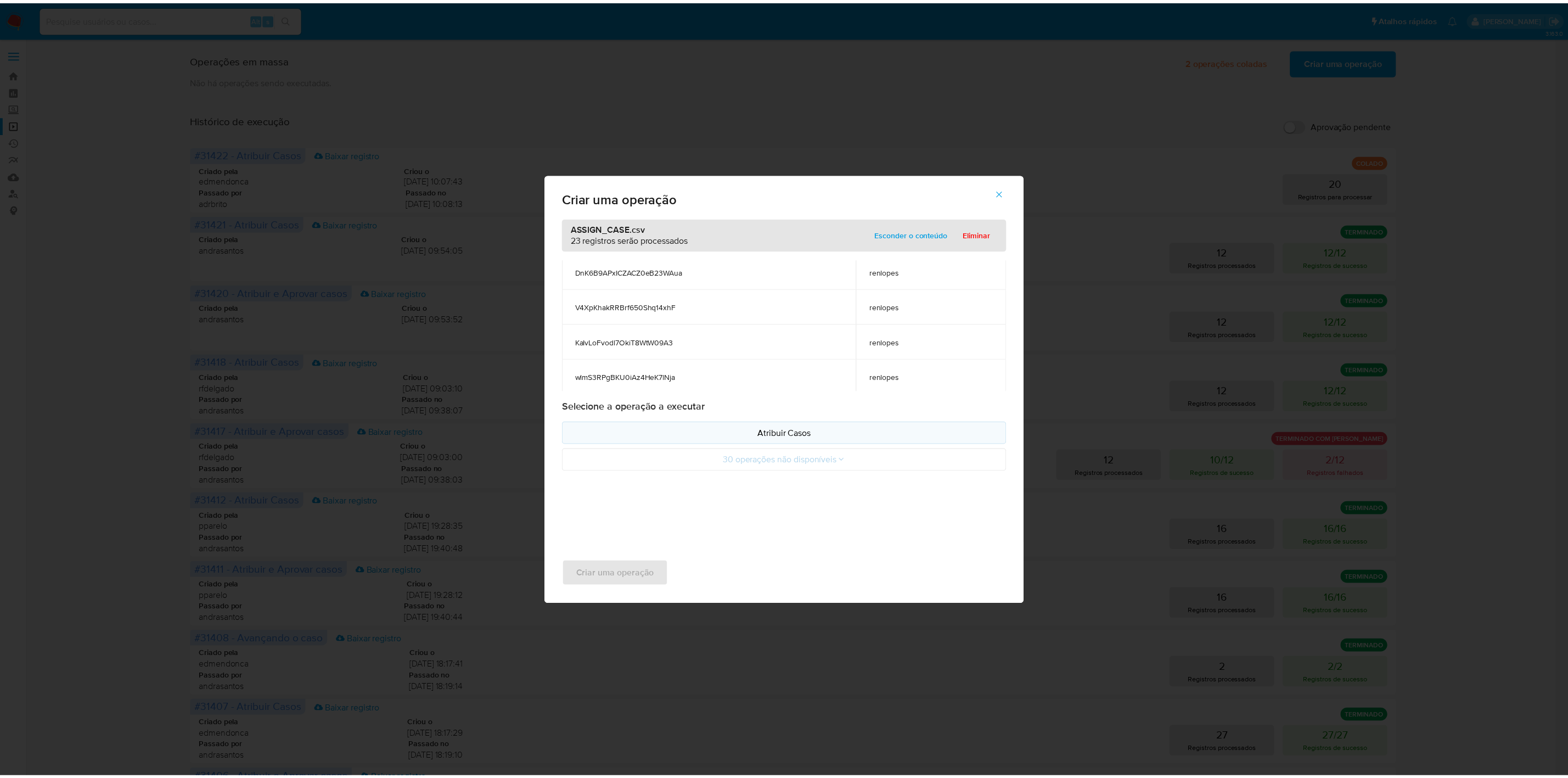
scroll to position [659, 0]
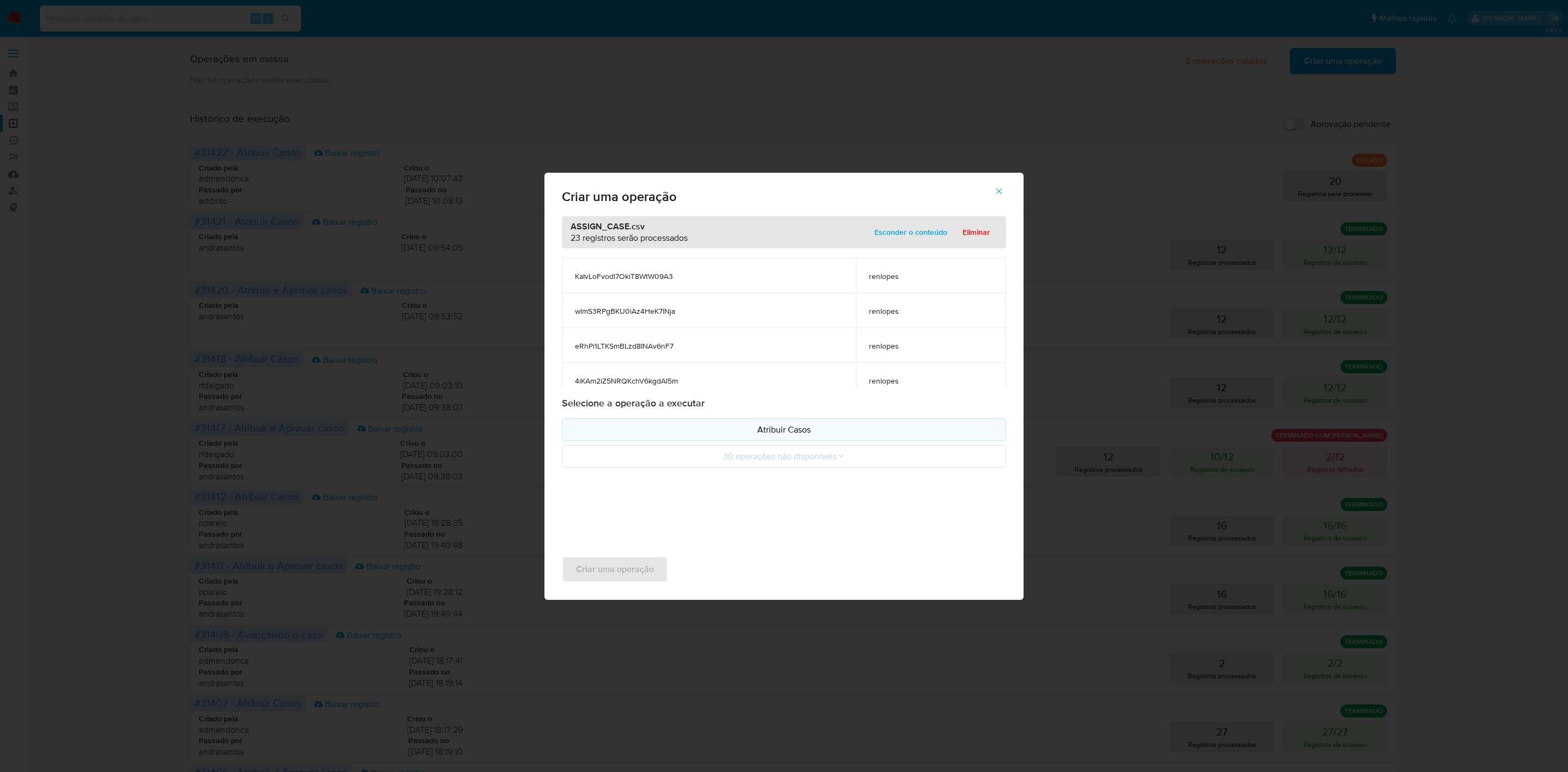
click at [803, 435] on p "Atribuir Casos" at bounding box center [784, 430] width 426 height 12
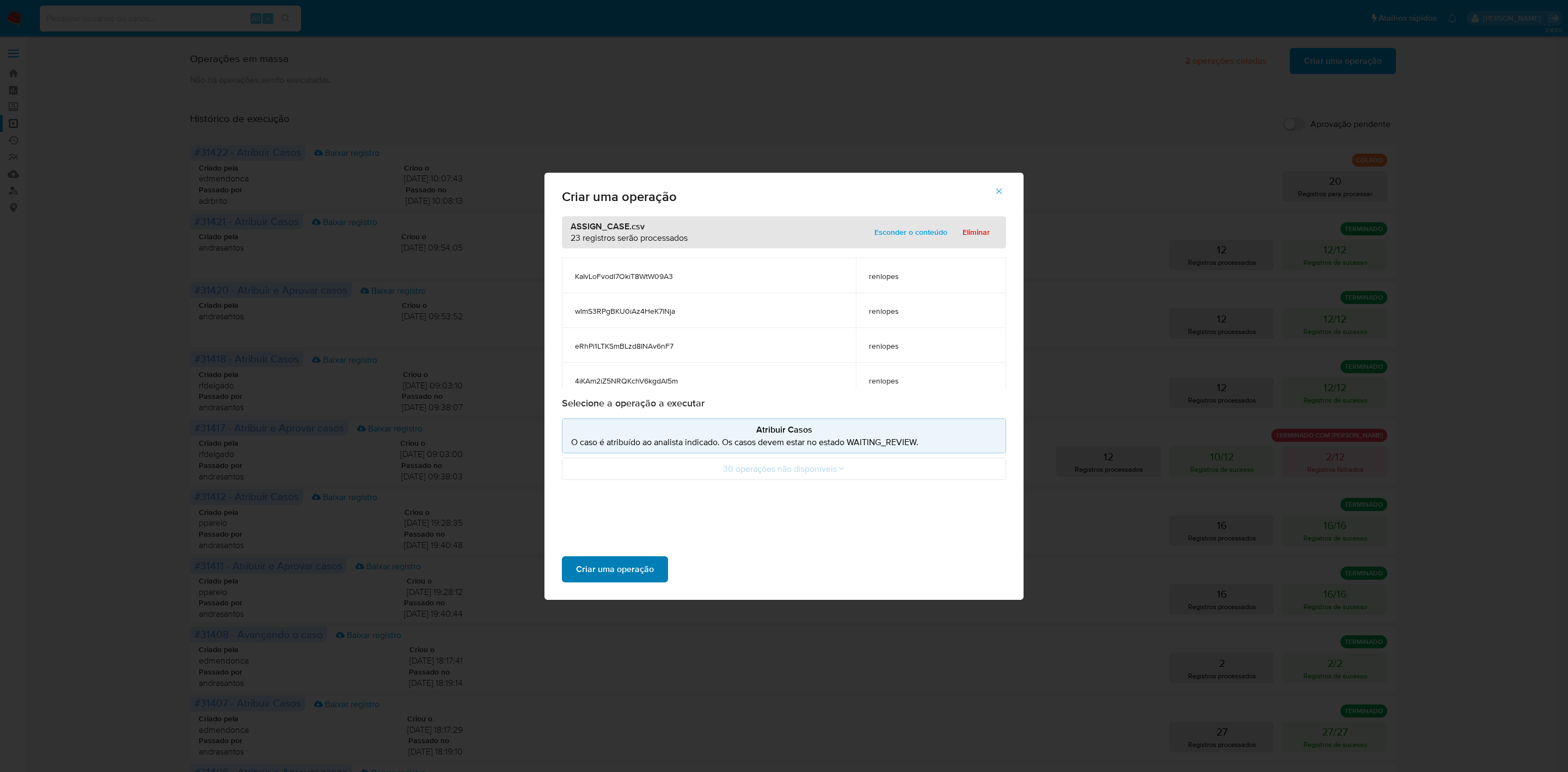
click at [632, 571] on span "Criar uma operação" at bounding box center [615, 569] width 78 height 24
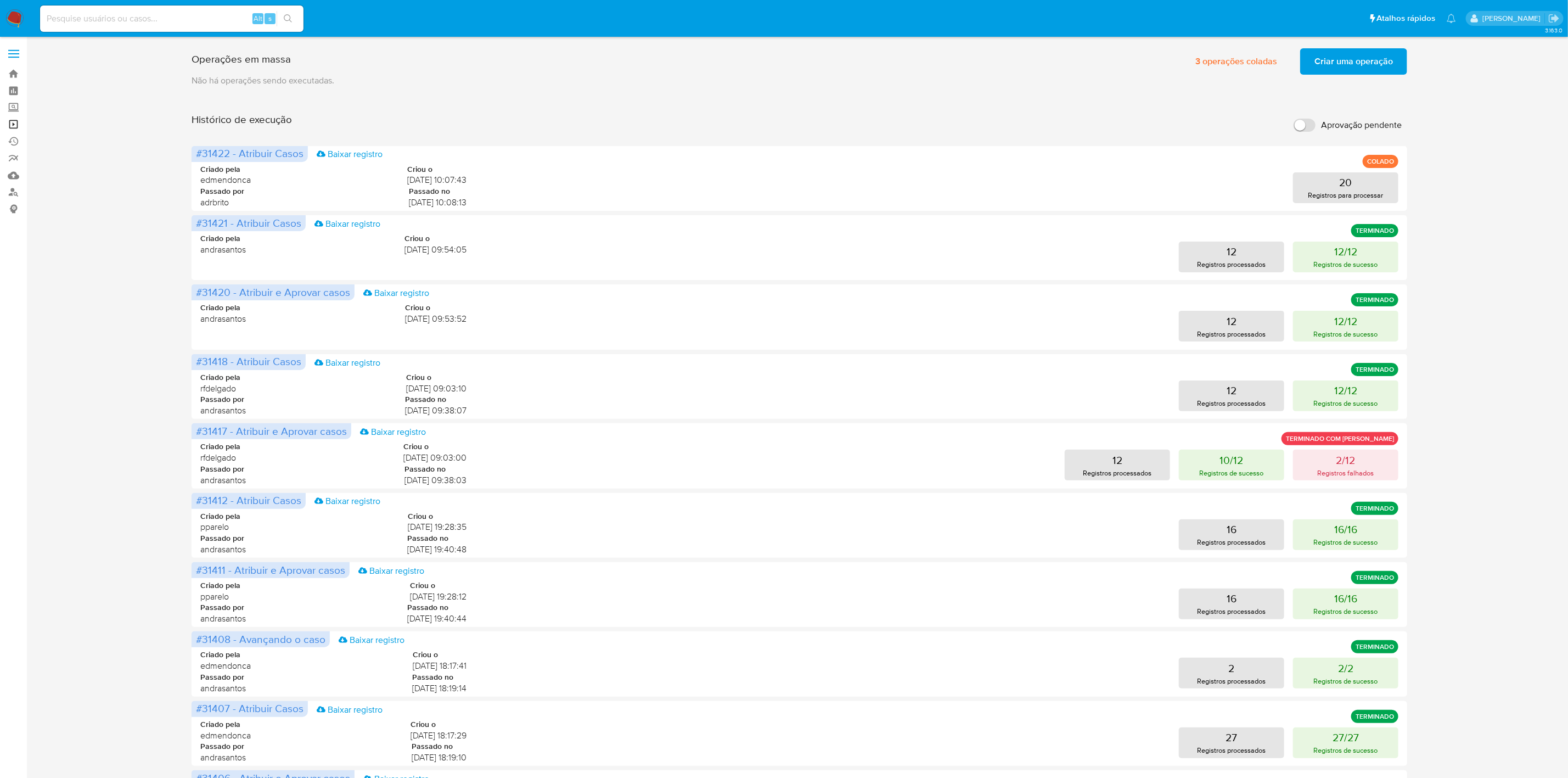
click at [15, 124] on link "Operações em massa" at bounding box center [65, 125] width 131 height 17
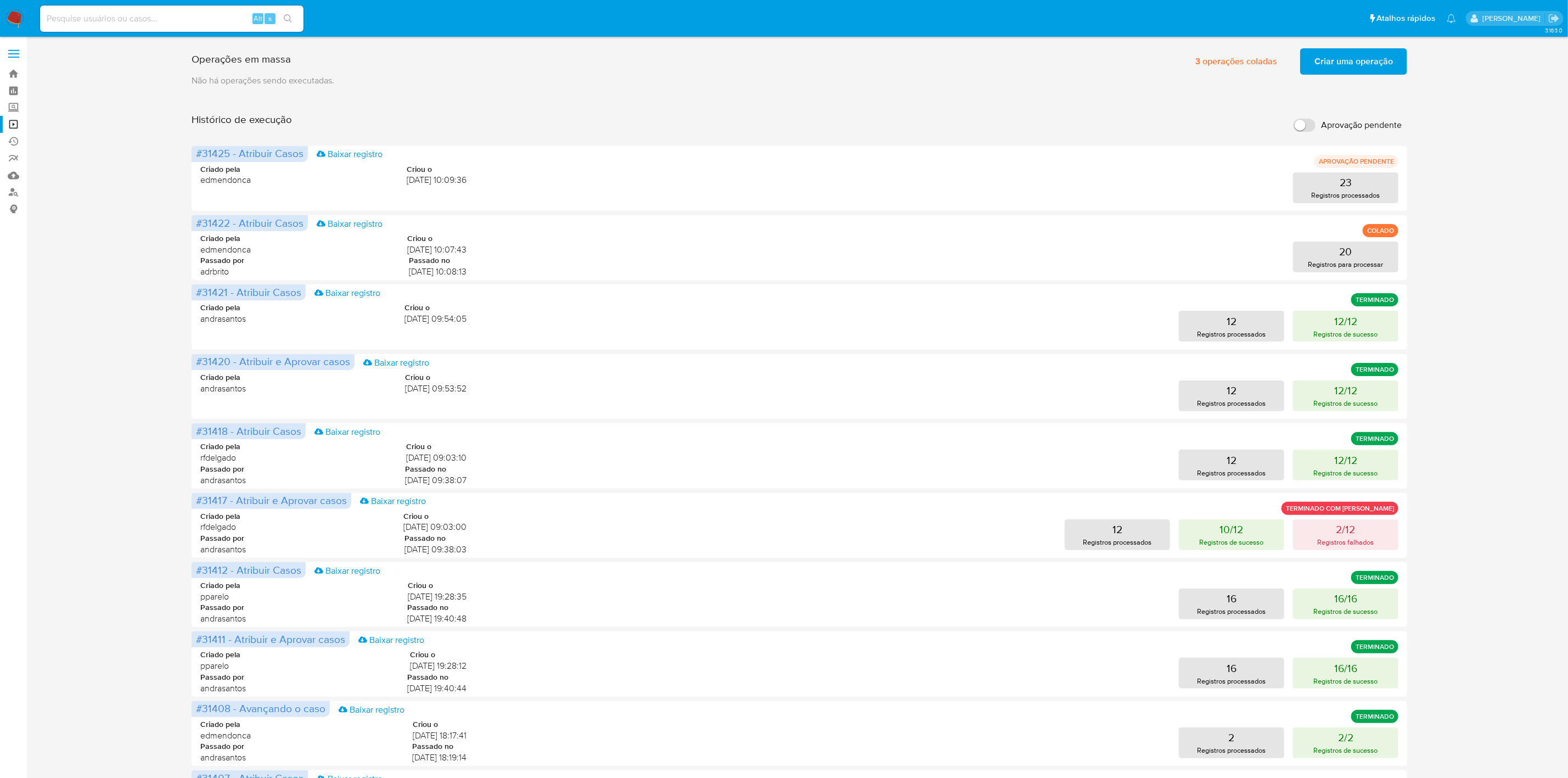
click at [1476, 307] on div "Operações em massa 3 operações coladas Criar uma operação Só pode haver no máxi…" at bounding box center [799, 458] width 1520 height 827
click at [1323, 199] on p "Registros processados" at bounding box center [1346, 195] width 69 height 10
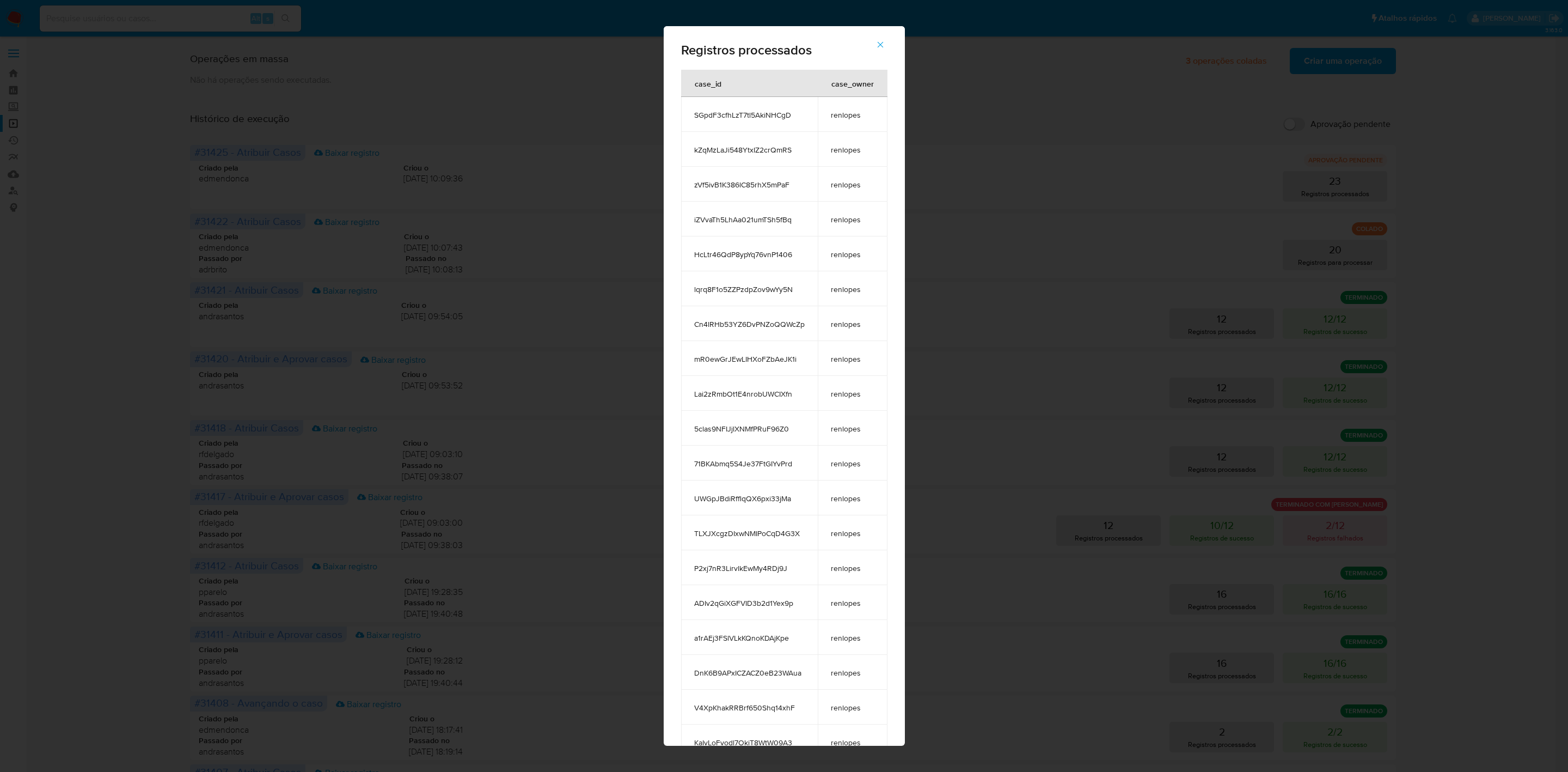
click at [885, 42] on icon "button" at bounding box center [880, 44] width 10 height 10
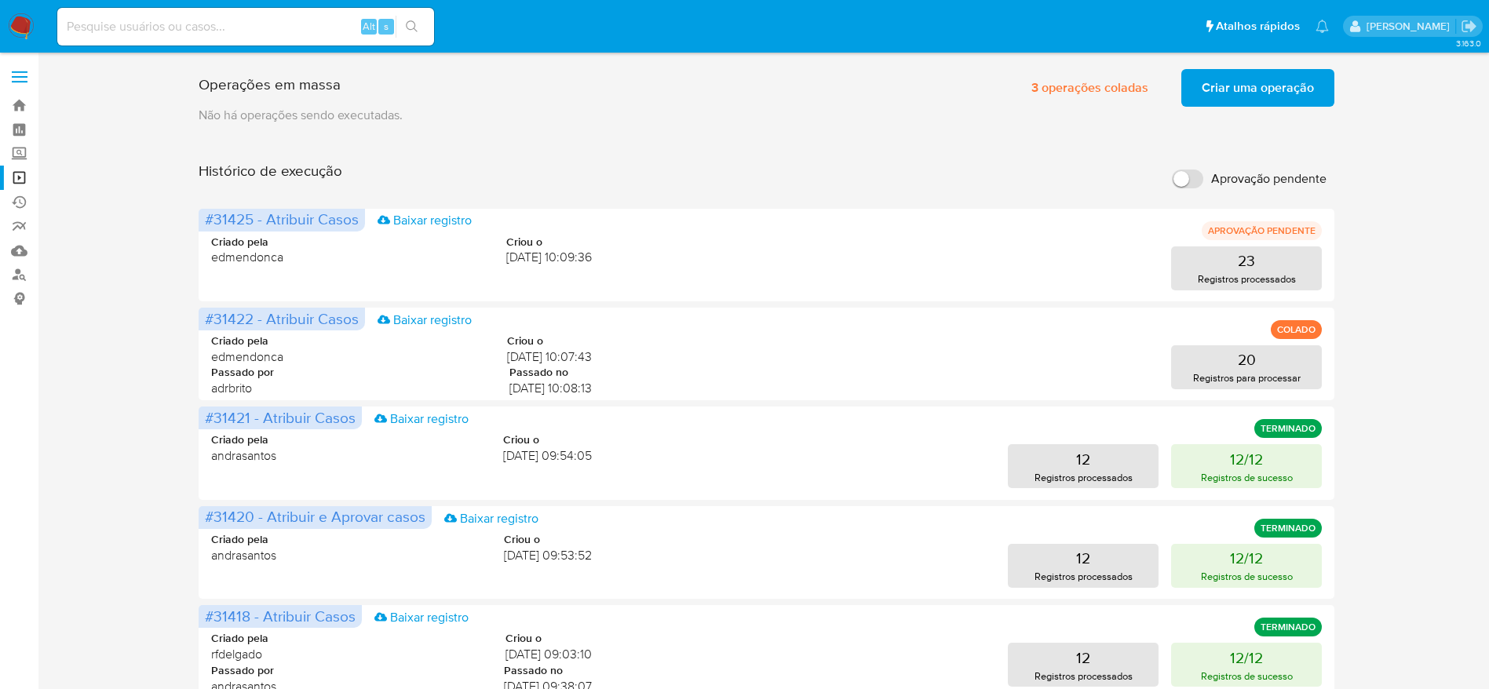
click at [17, 30] on img at bounding box center [21, 26] width 27 height 27
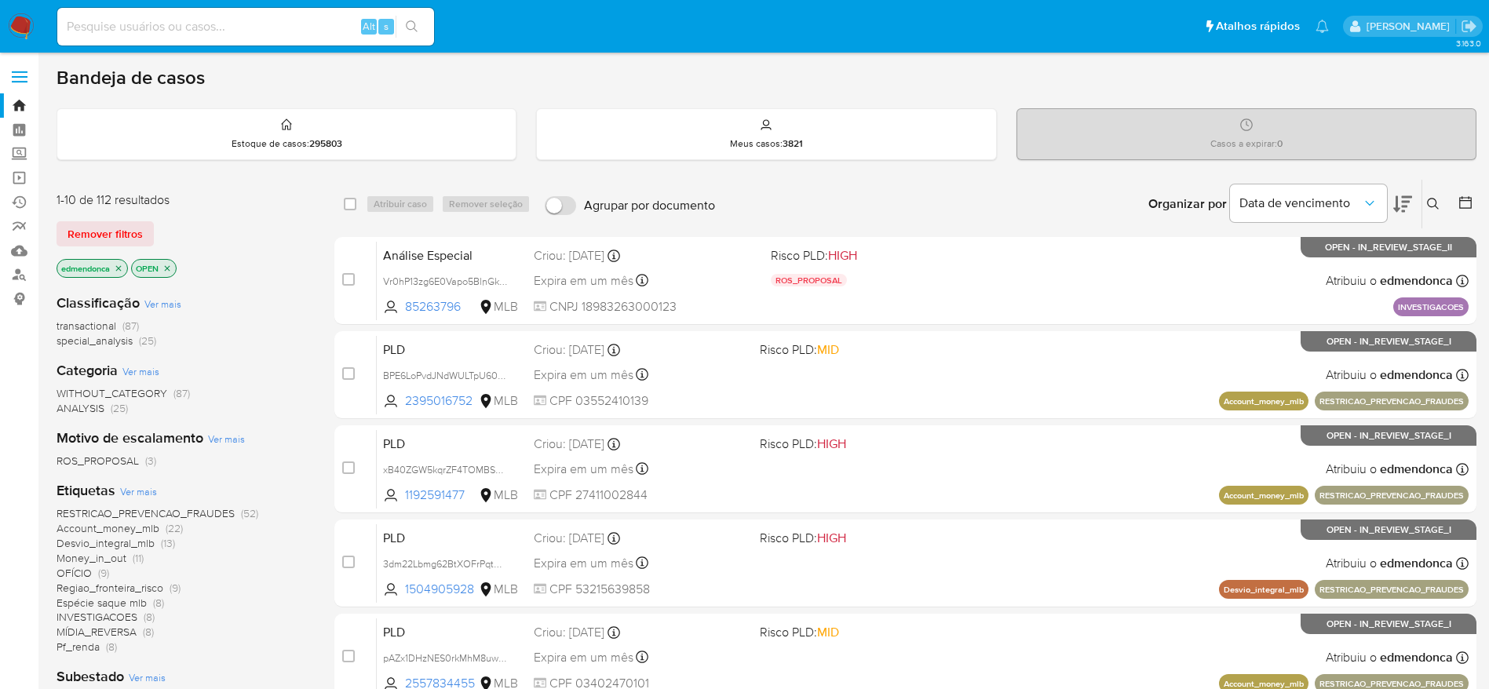
click at [98, 247] on div "1-10 de 112 resultados Remover filtros edmendonca OPEN" at bounding box center [182, 235] width 251 height 89
click at [93, 239] on span "Remover filtros" at bounding box center [104, 234] width 75 height 22
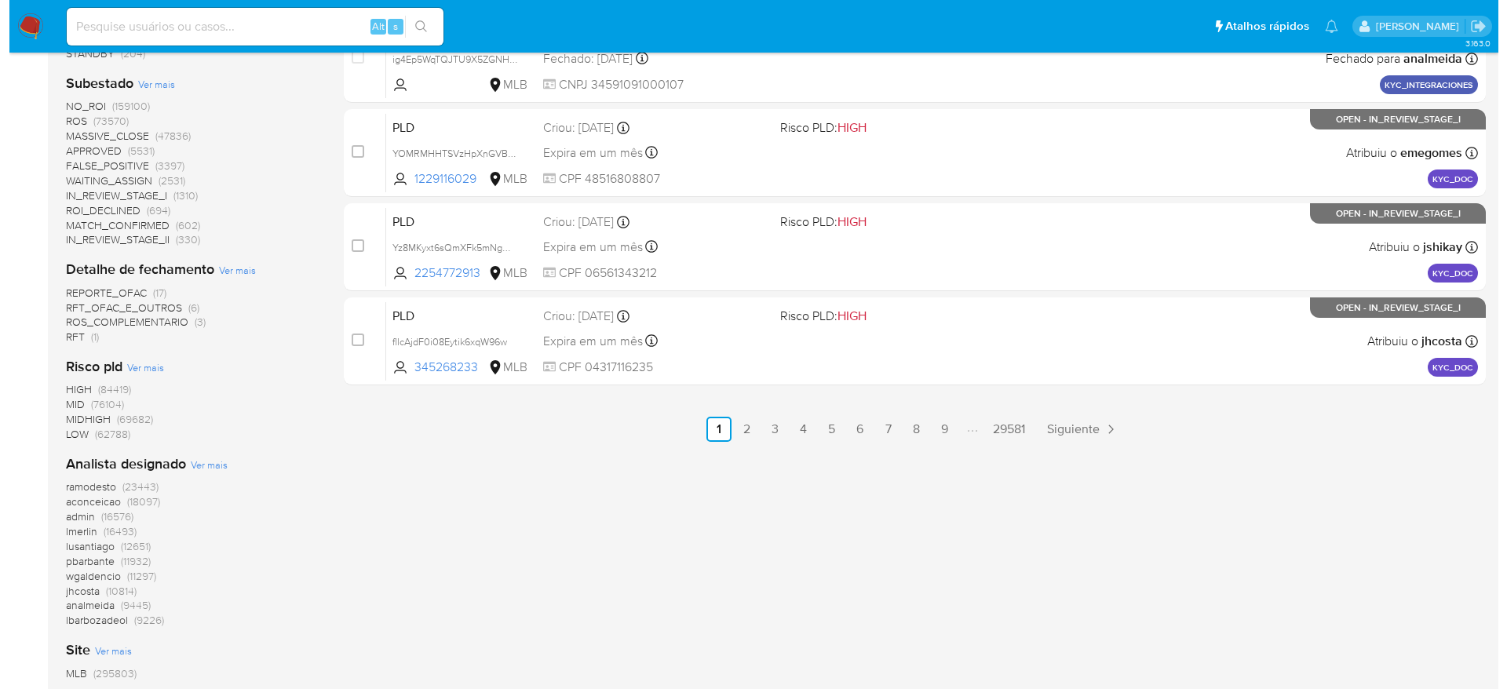
scroll to position [824, 0]
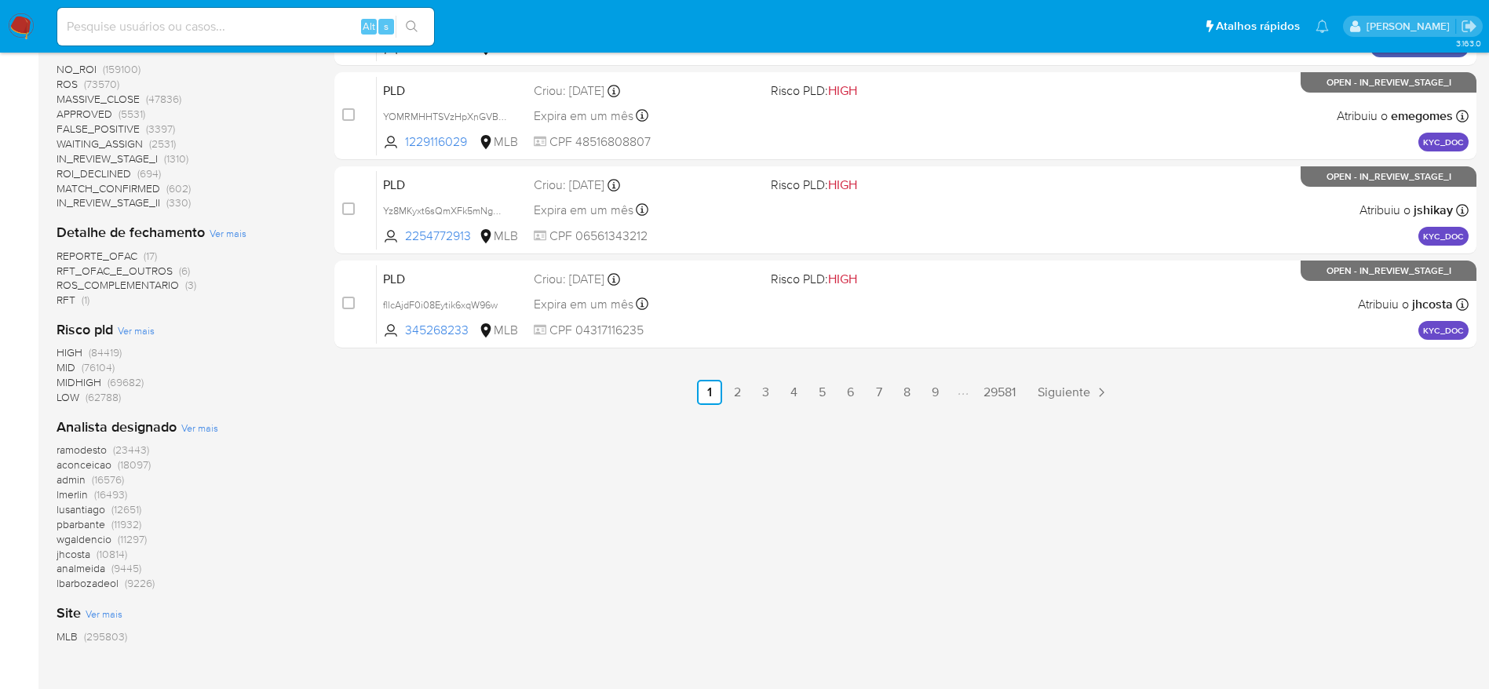
click at [210, 429] on span "Ver mais" at bounding box center [199, 428] width 37 height 14
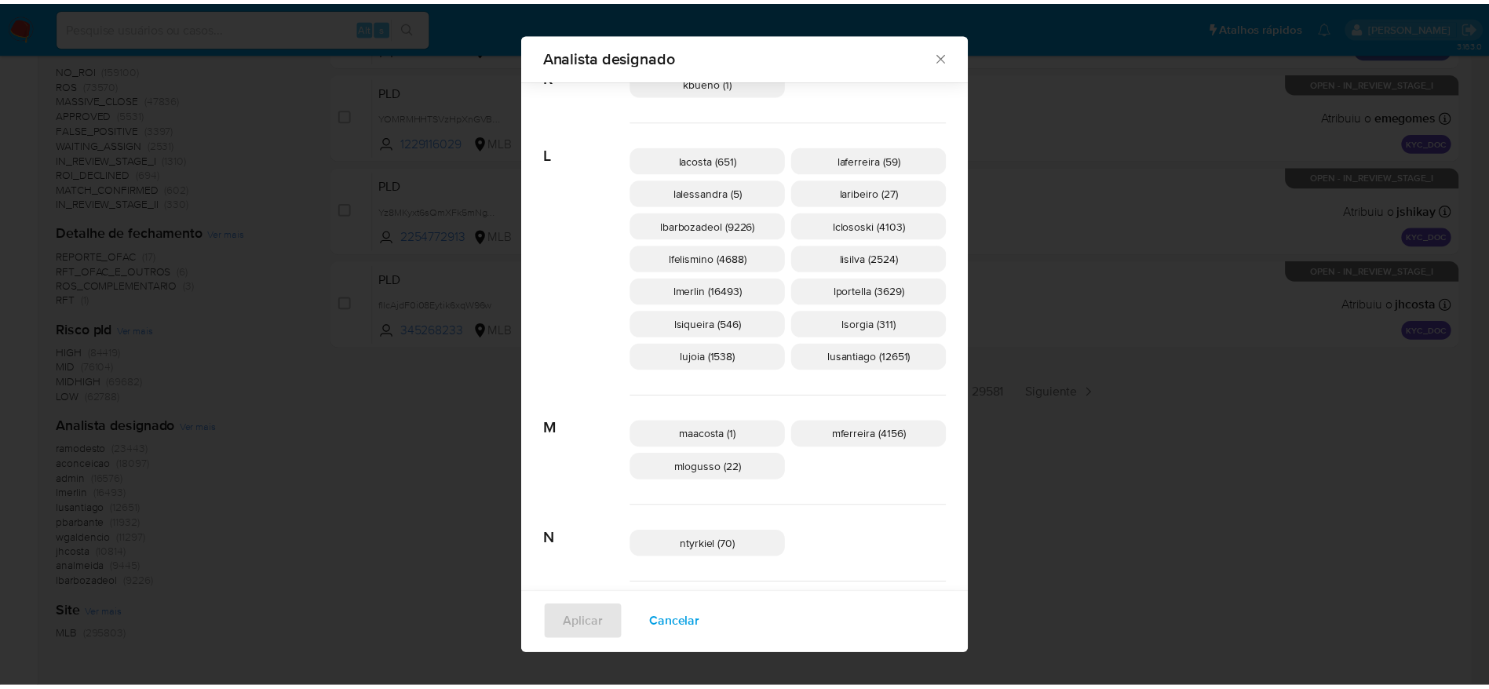
scroll to position [1483, 0]
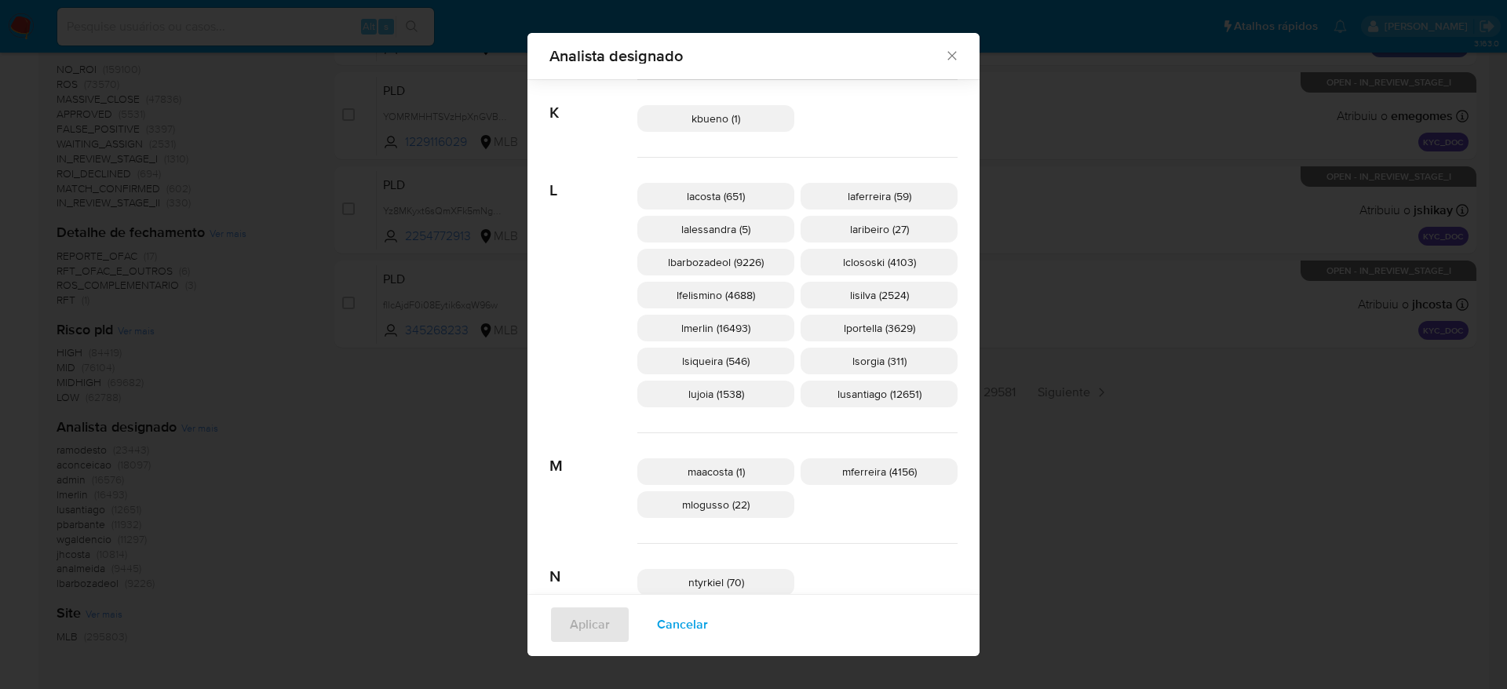
click at [944, 53] on icon "Fechar" at bounding box center [952, 56] width 16 height 16
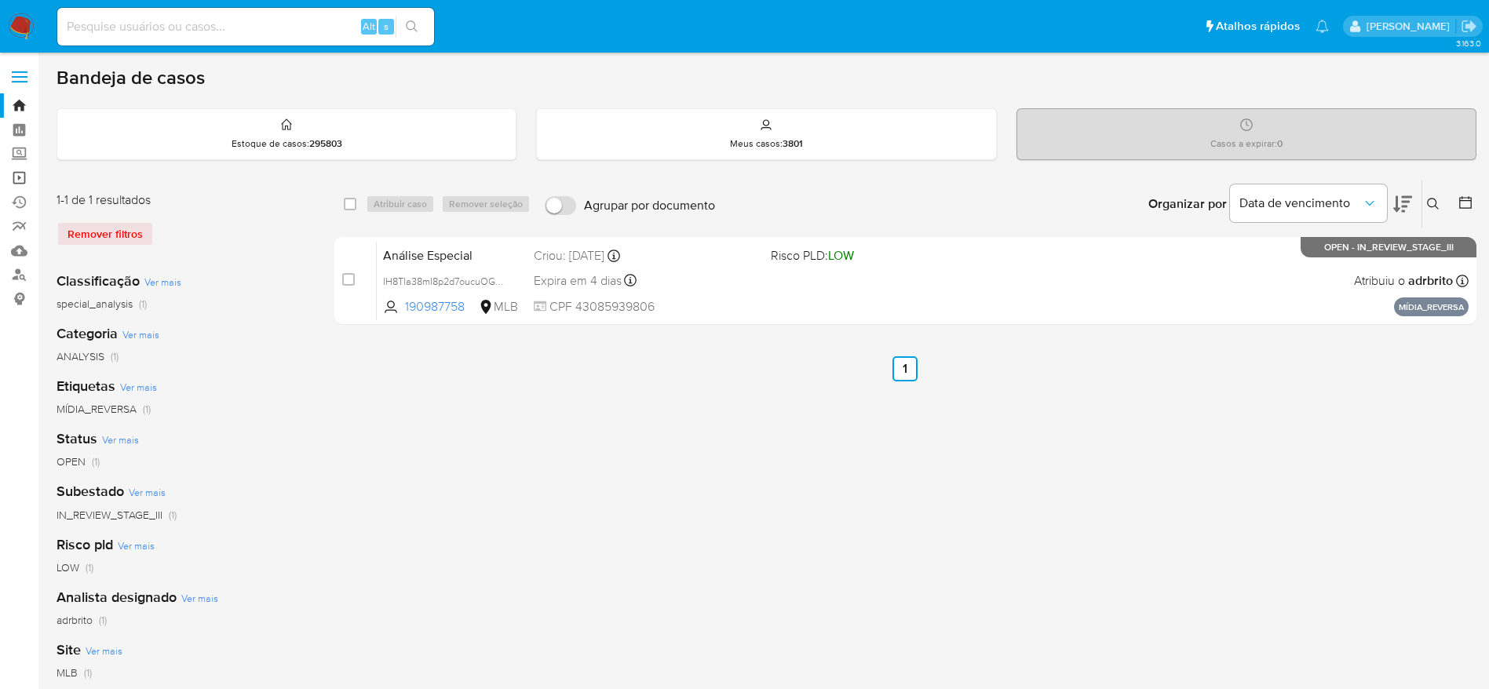
click at [14, 183] on link "Operações em massa" at bounding box center [93, 178] width 187 height 24
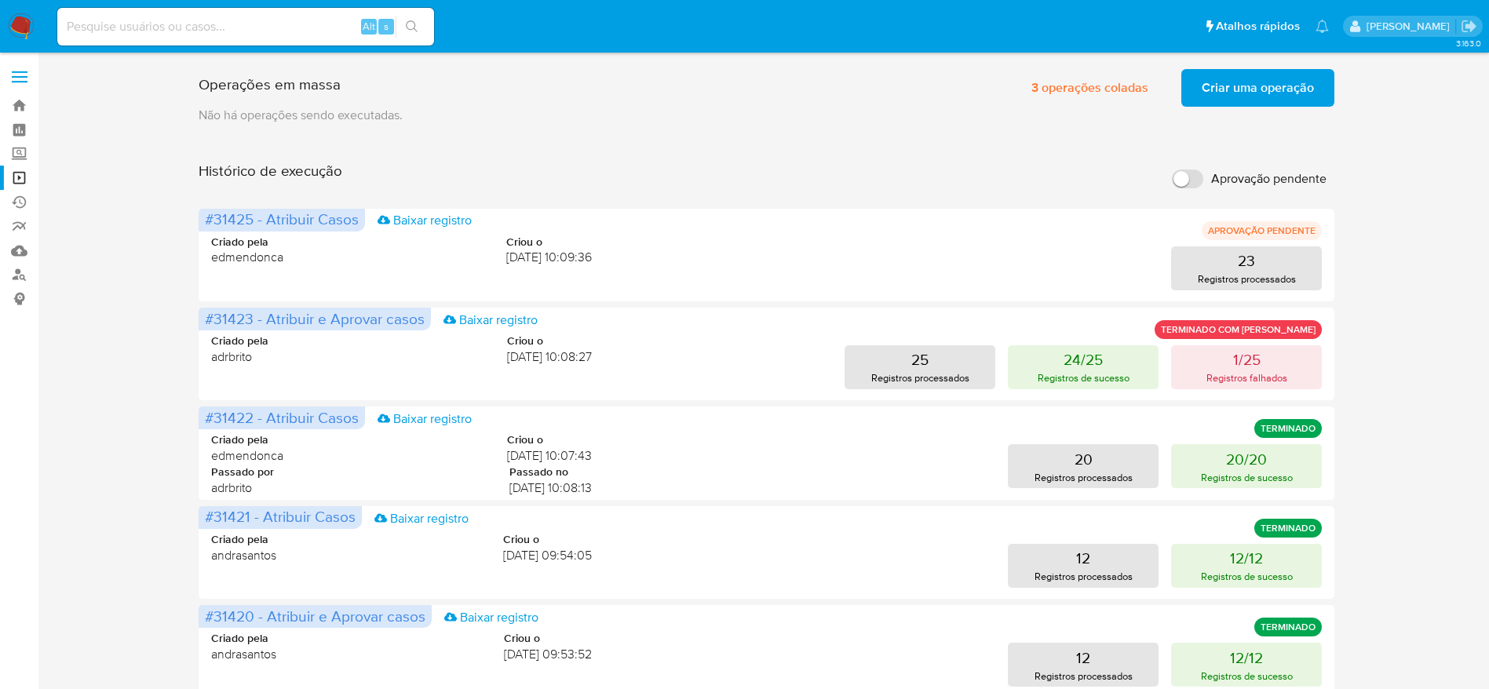
click at [1256, 100] on span "Criar uma operação" at bounding box center [1257, 88] width 112 height 35
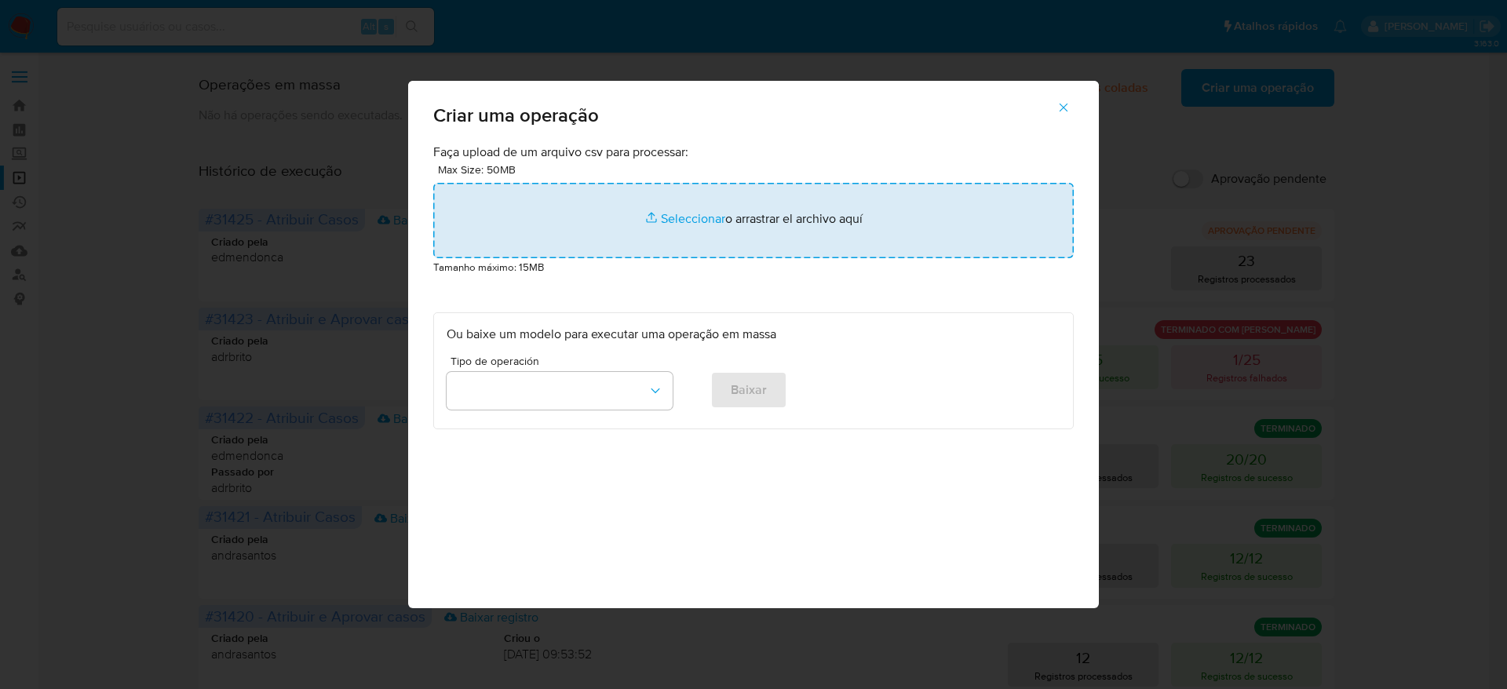
click at [736, 207] on input "file" at bounding box center [753, 220] width 640 height 75
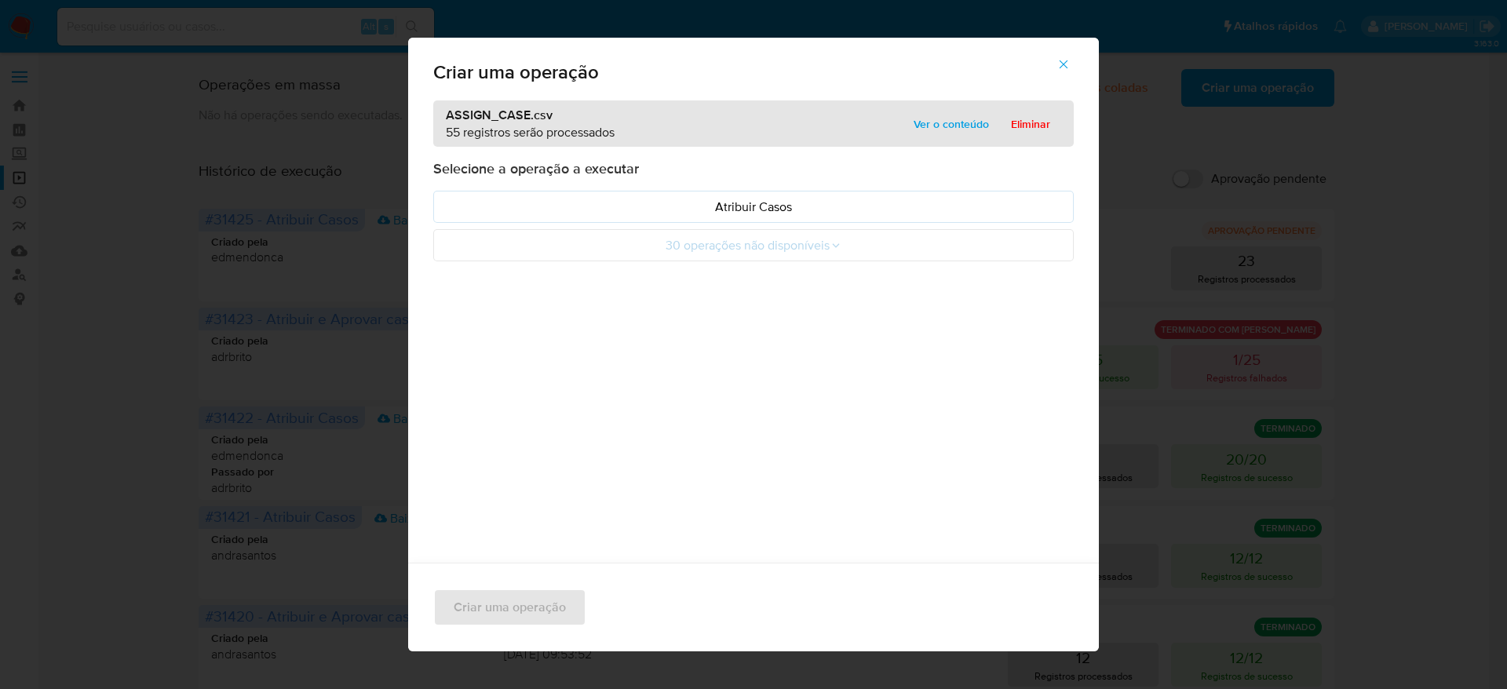
click at [954, 129] on span "Ver o conteúdo" at bounding box center [950, 124] width 75 height 22
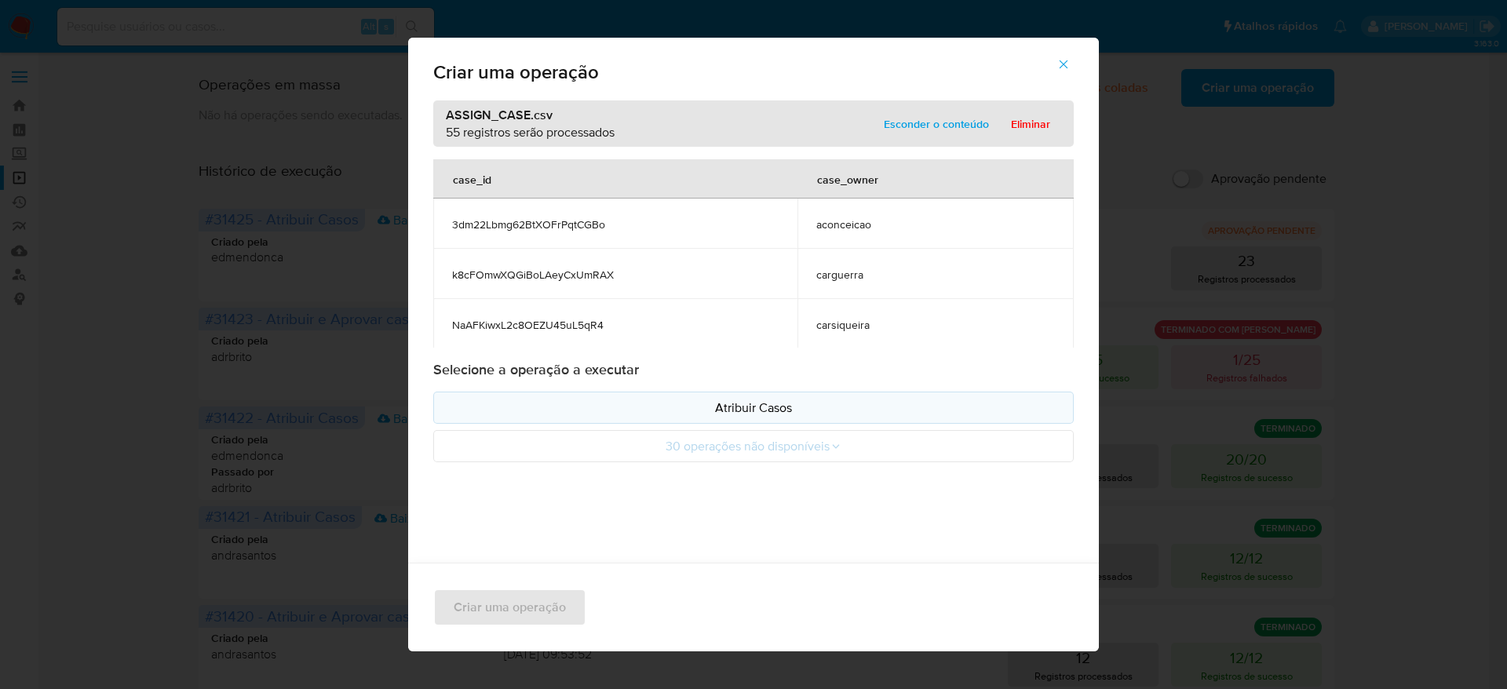
click at [786, 405] on p "Atribuir Casos" at bounding box center [754, 408] width 614 height 18
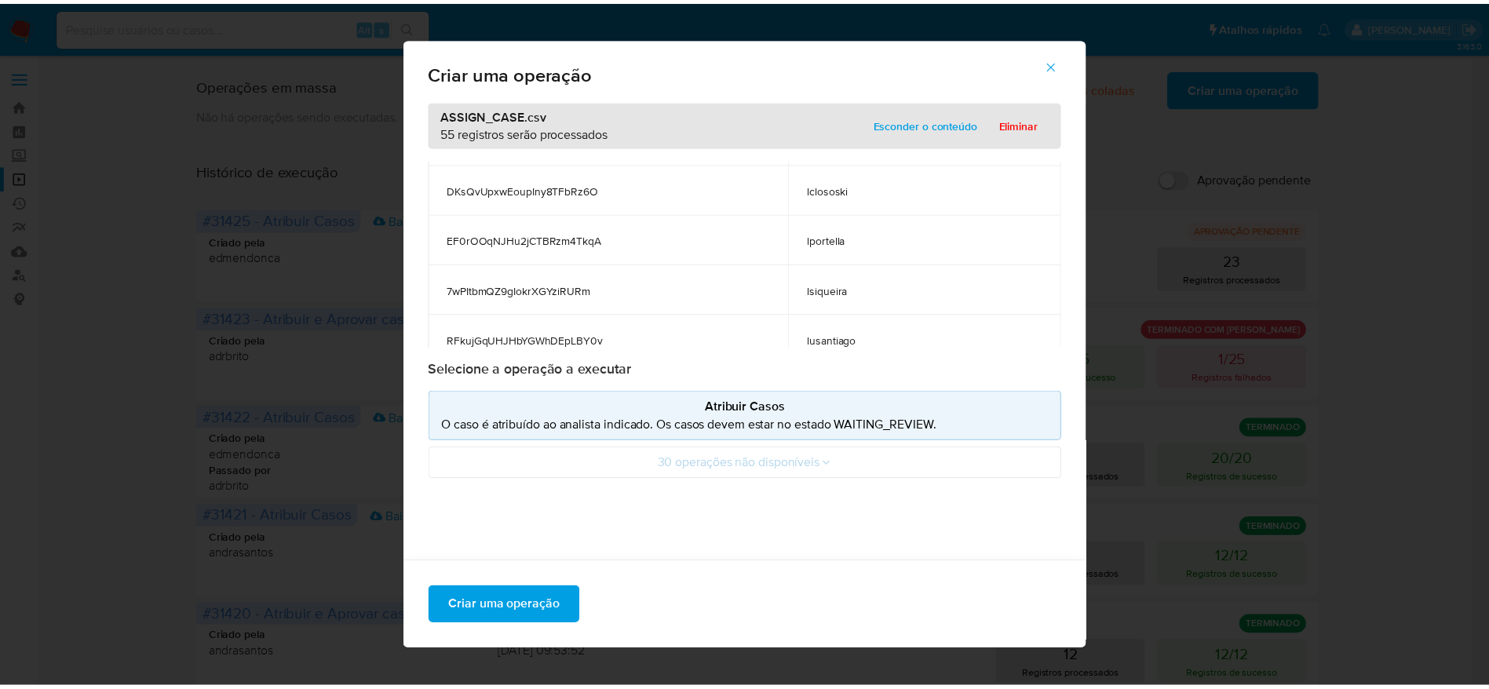
scroll to position [1907, 0]
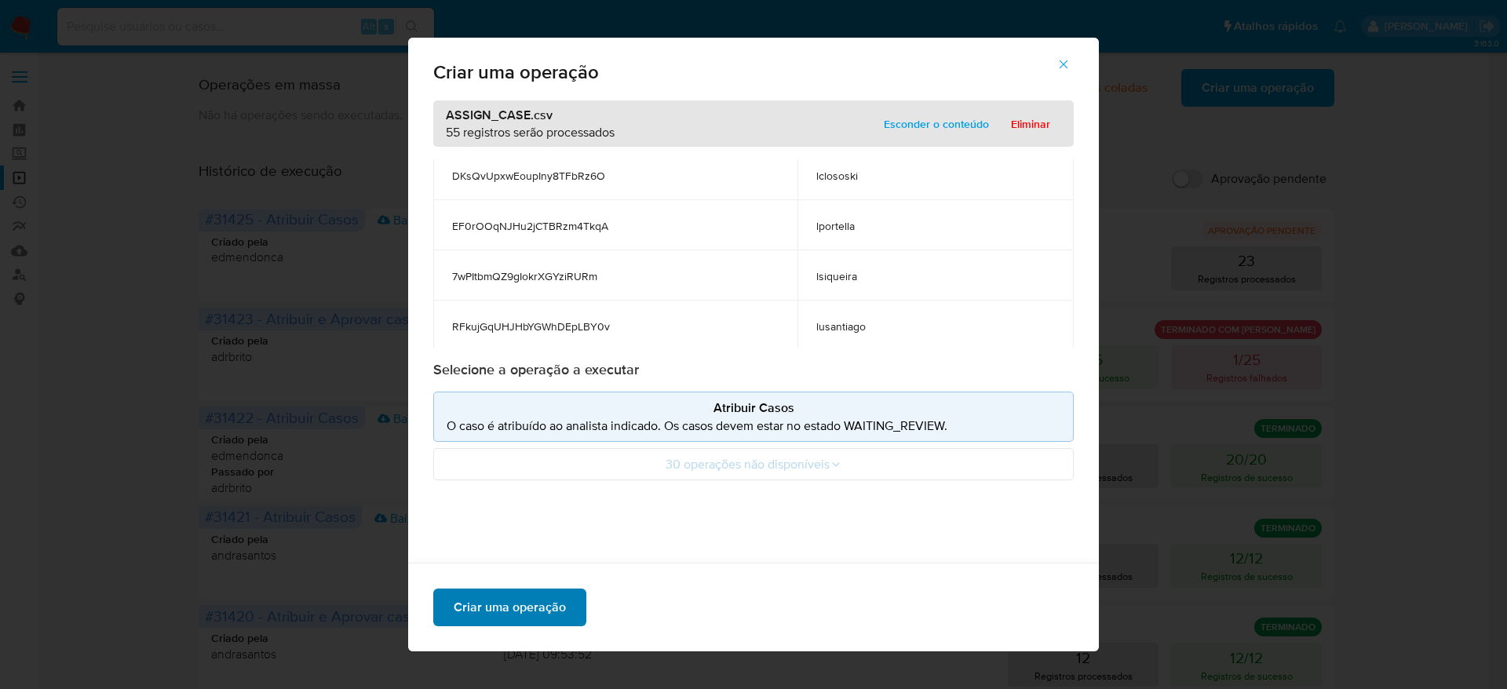
click at [523, 602] on span "Criar uma operação" at bounding box center [510, 607] width 112 height 35
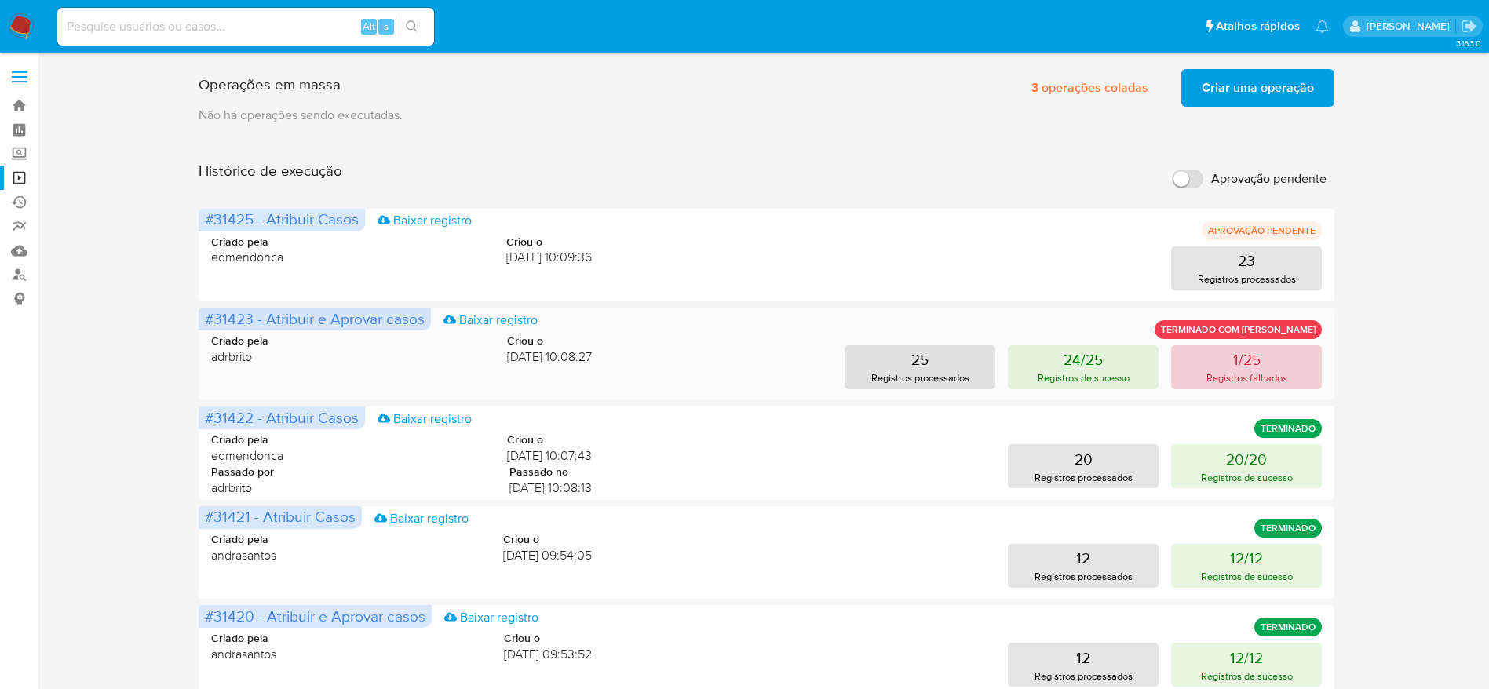
click at [1280, 370] on p "Registros falhados" at bounding box center [1246, 377] width 81 height 15
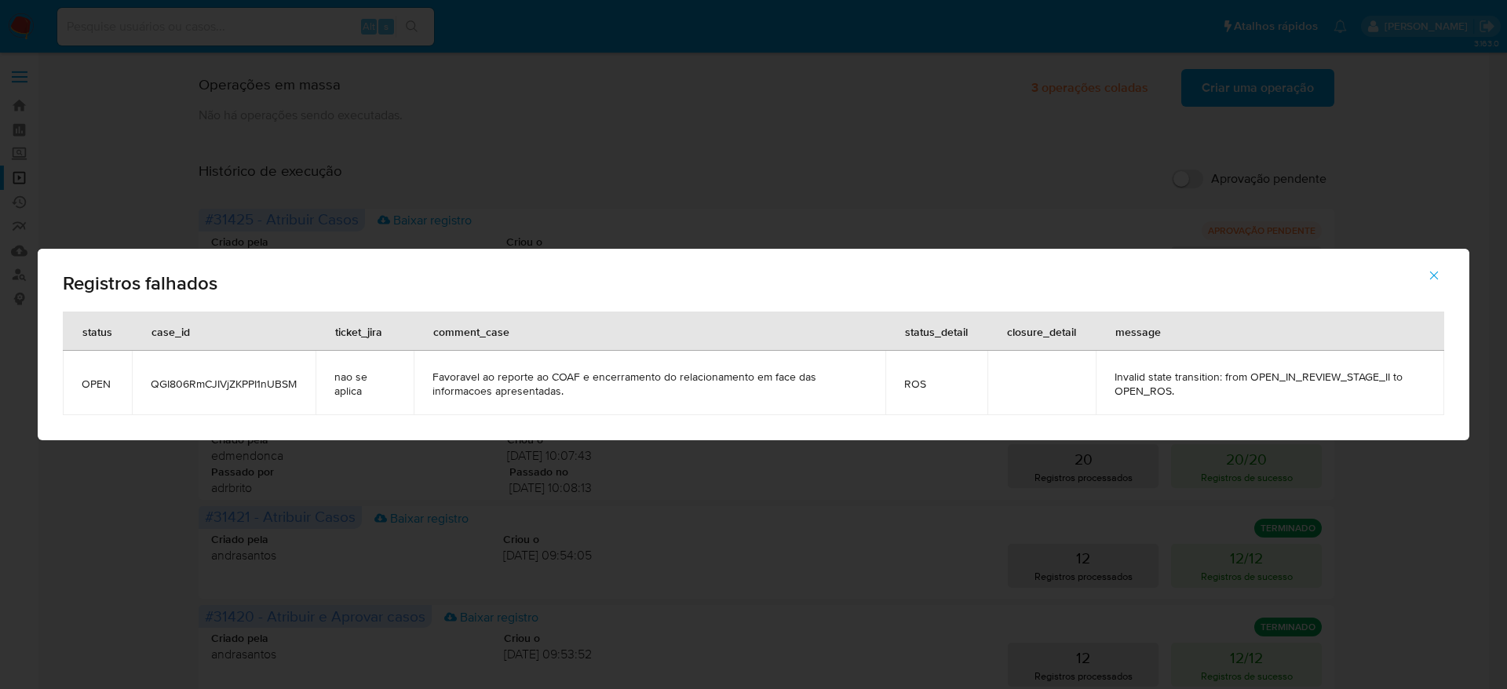
click at [1430, 274] on icon "button" at bounding box center [1434, 275] width 14 height 14
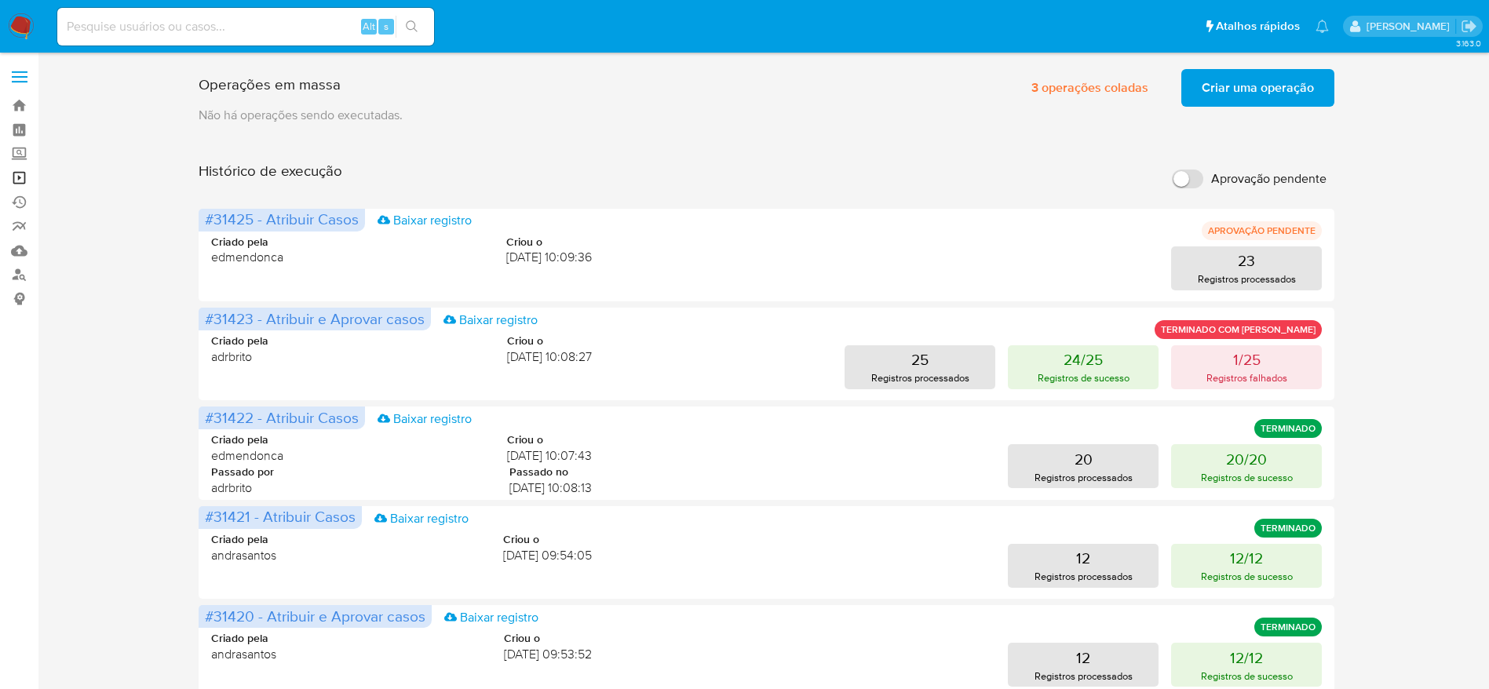
click at [14, 173] on link "Operações em massa" at bounding box center [93, 178] width 187 height 24
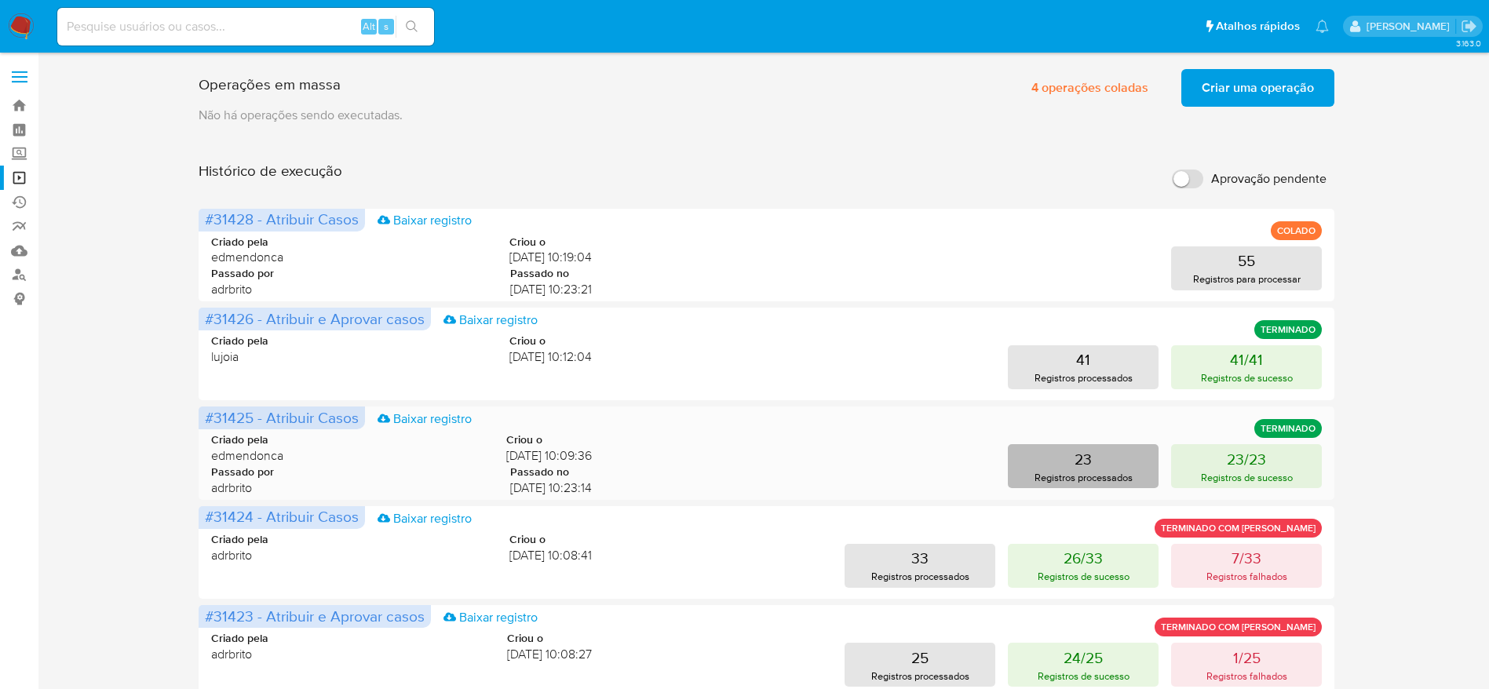
click at [1083, 470] on p "Registros processados" at bounding box center [1083, 477] width 98 height 15
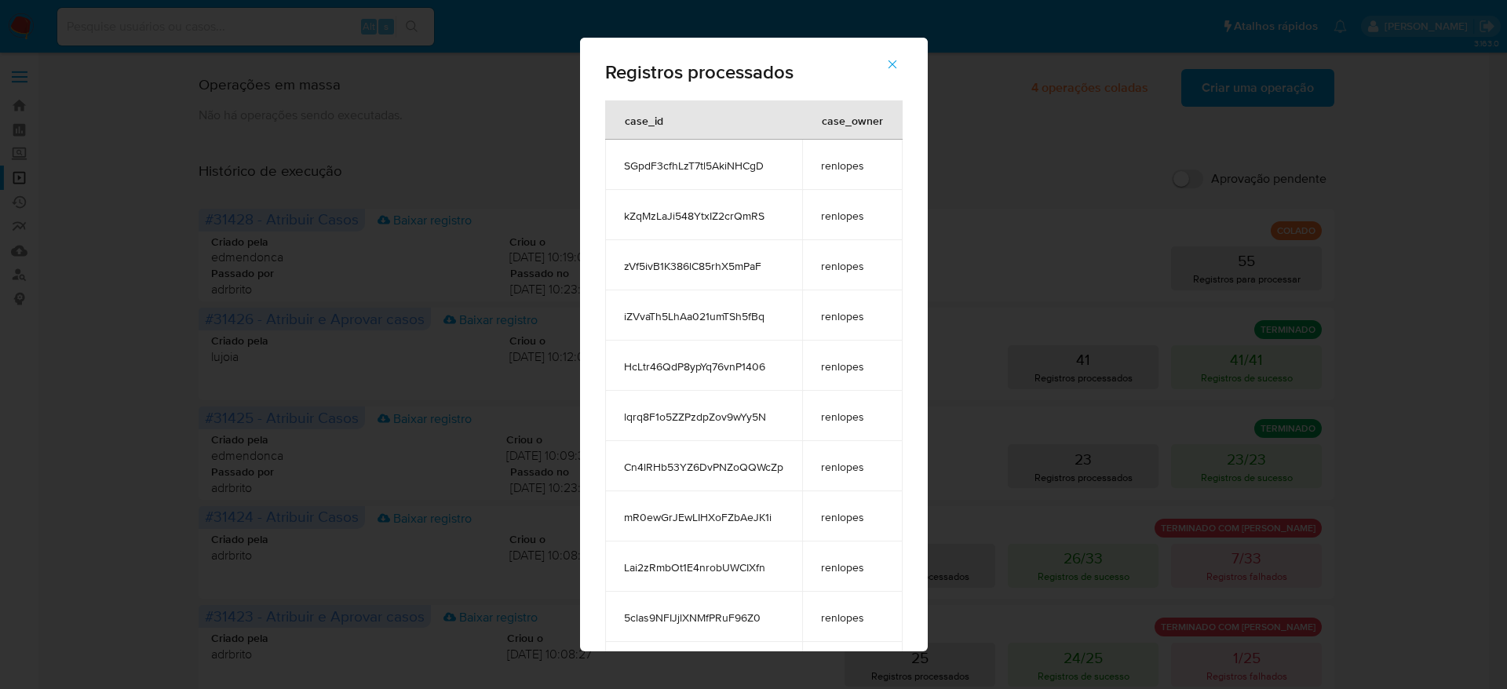
scroll to position [656, 0]
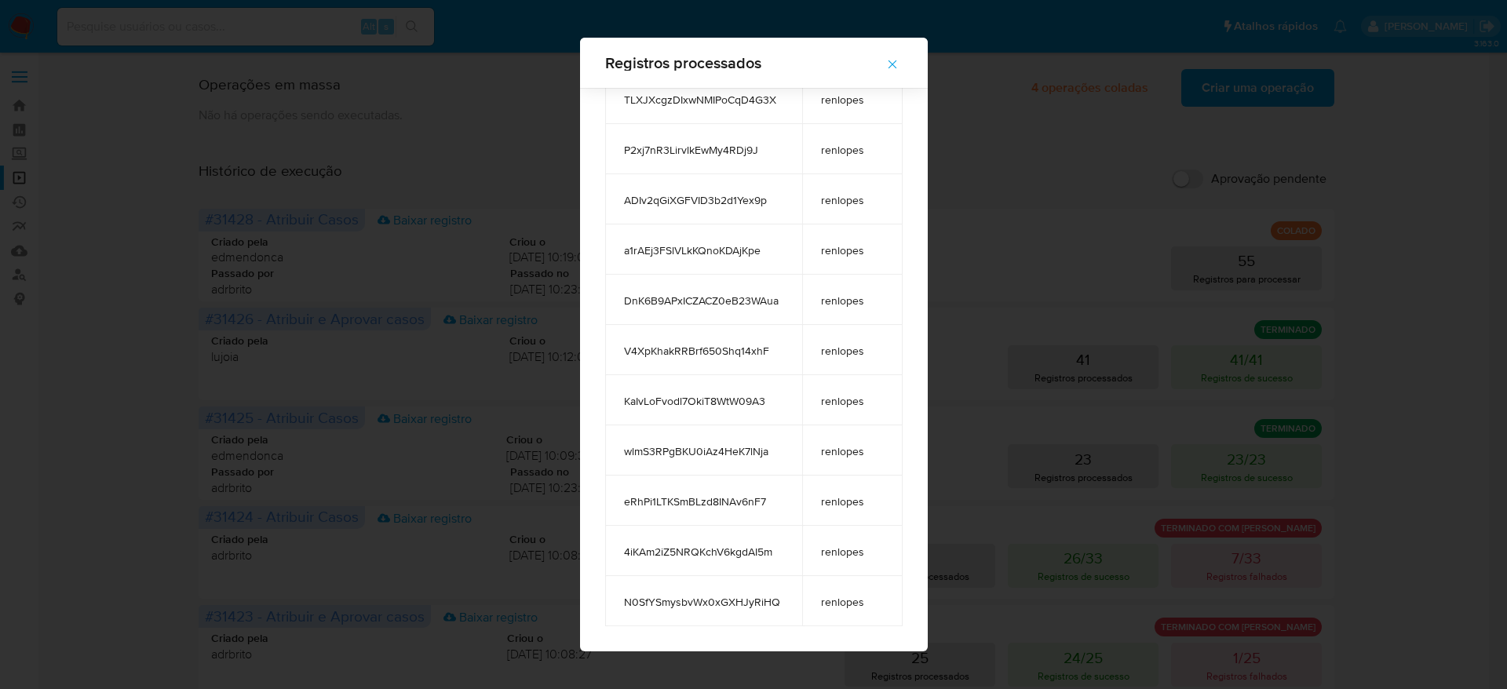
click at [891, 66] on button "button" at bounding box center [892, 65] width 55 height 38
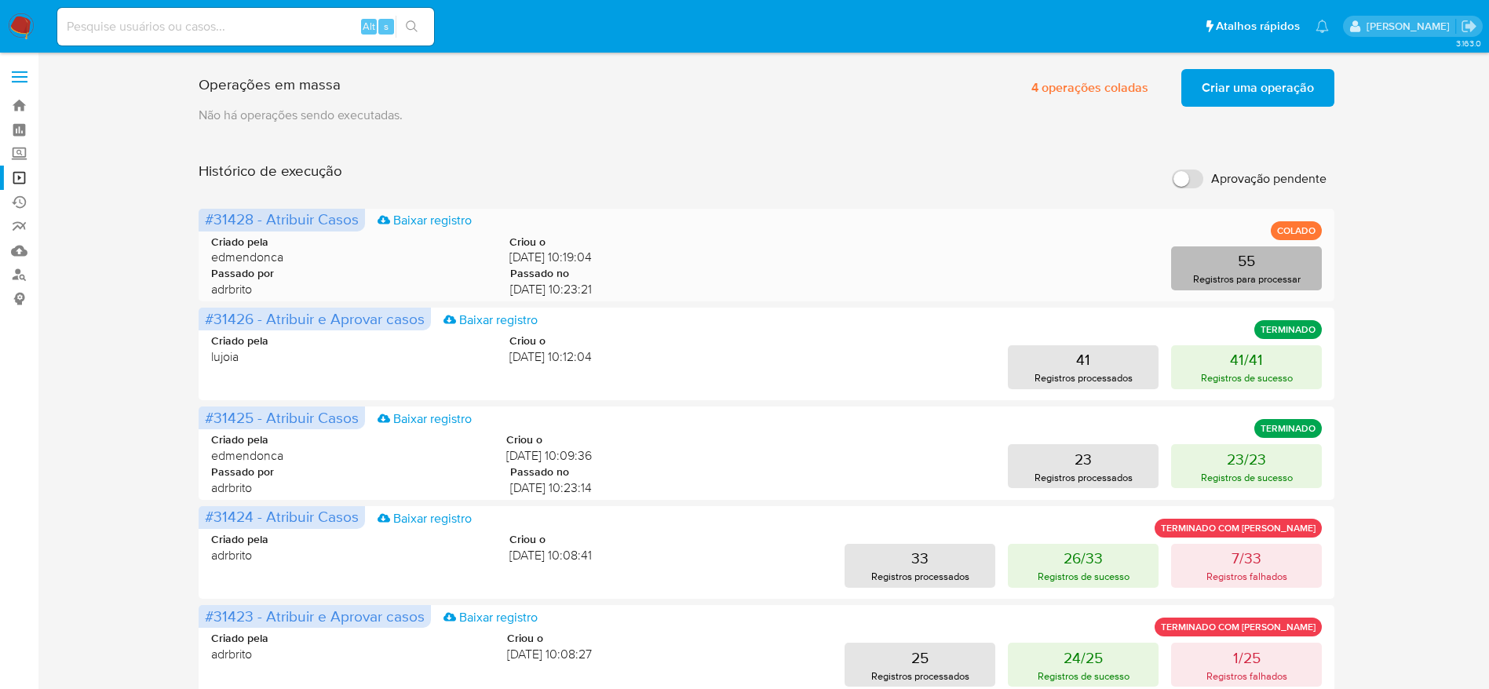
click at [1212, 268] on button "55 Registros para processar" at bounding box center [1246, 268] width 151 height 44
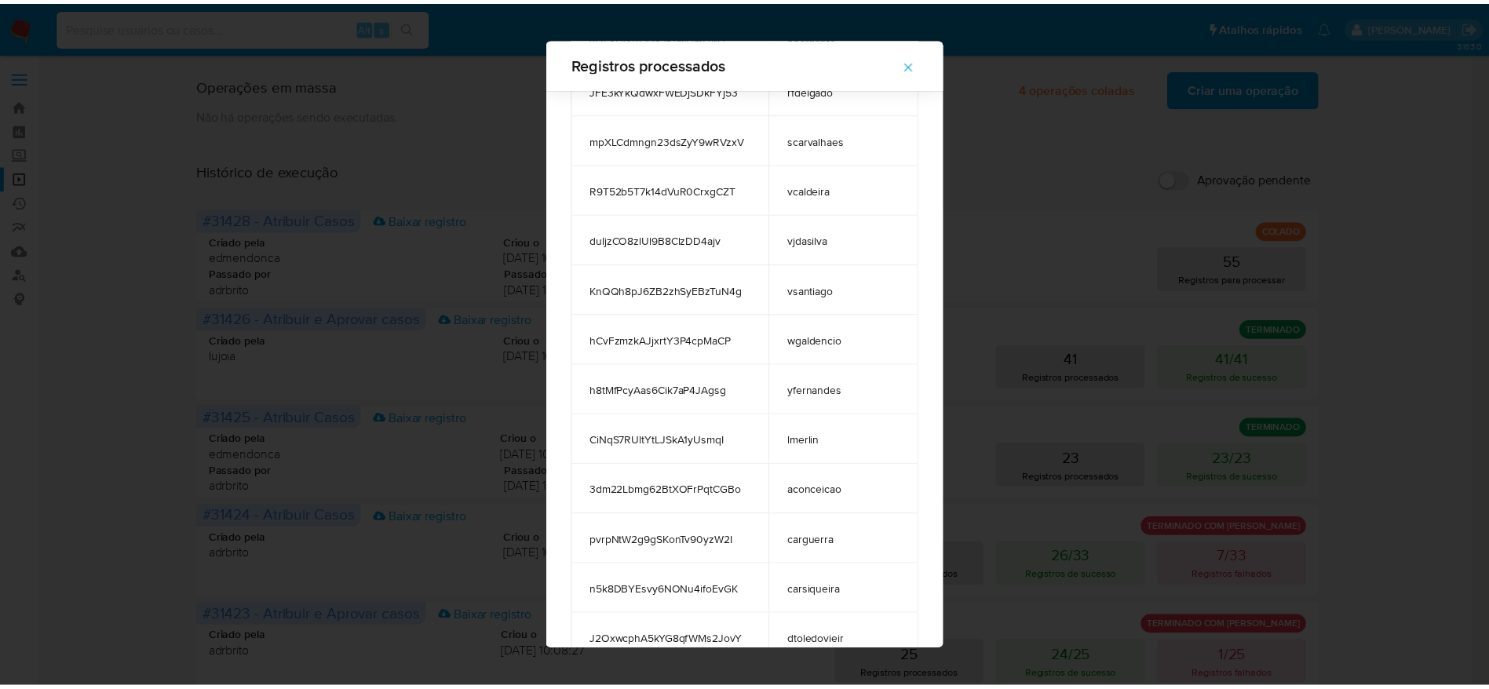
scroll to position [2263, 0]
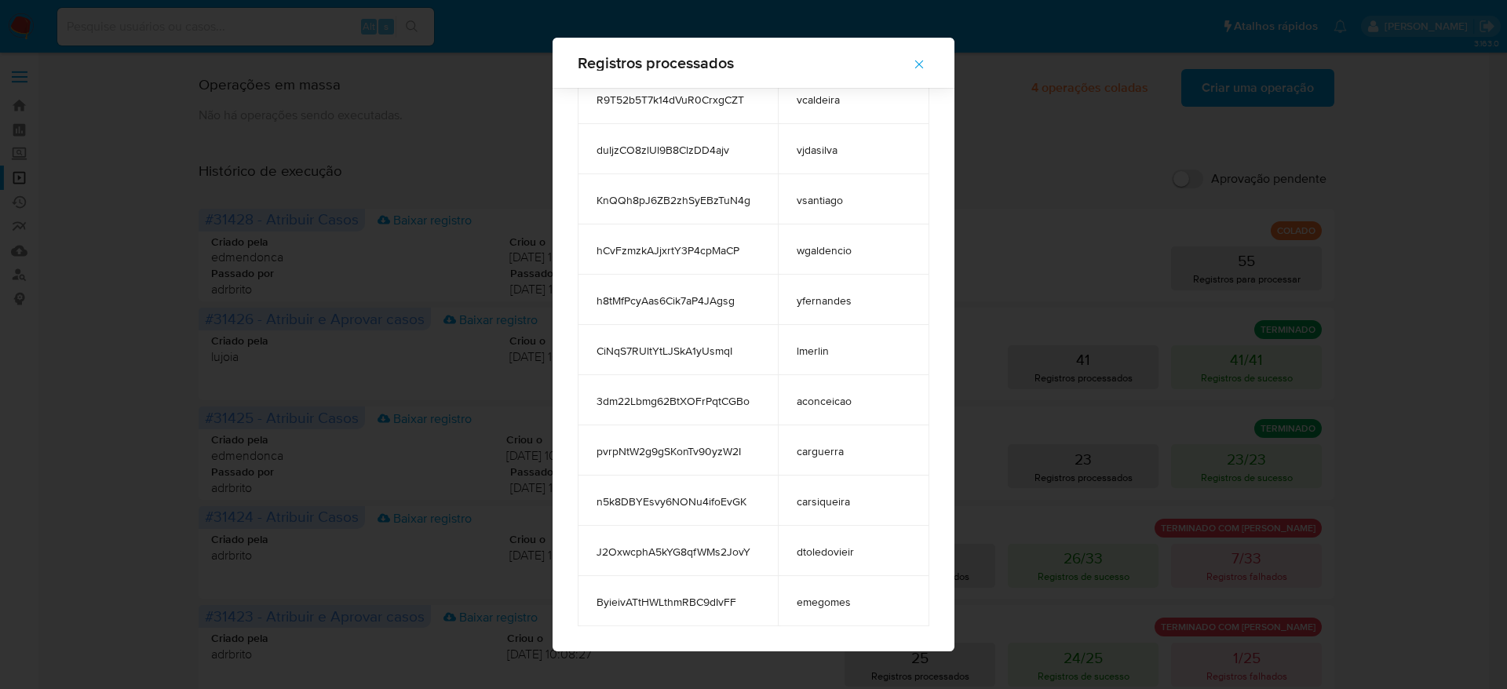
click at [912, 62] on icon "button" at bounding box center [919, 64] width 14 height 14
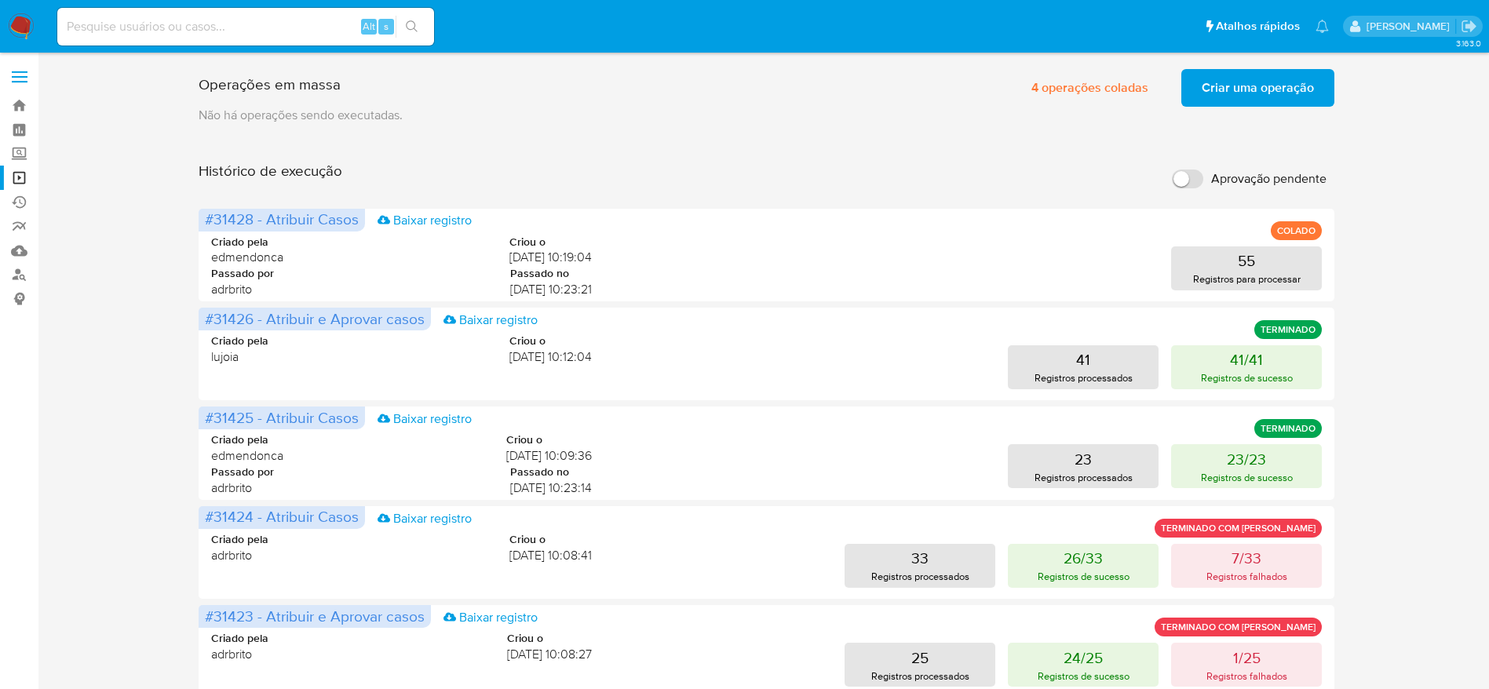
click at [135, 410] on div "Operações em massa 4 operações coladas Criar uma operação Só pode haver no máxi…" at bounding box center [767, 654] width 1420 height 1182
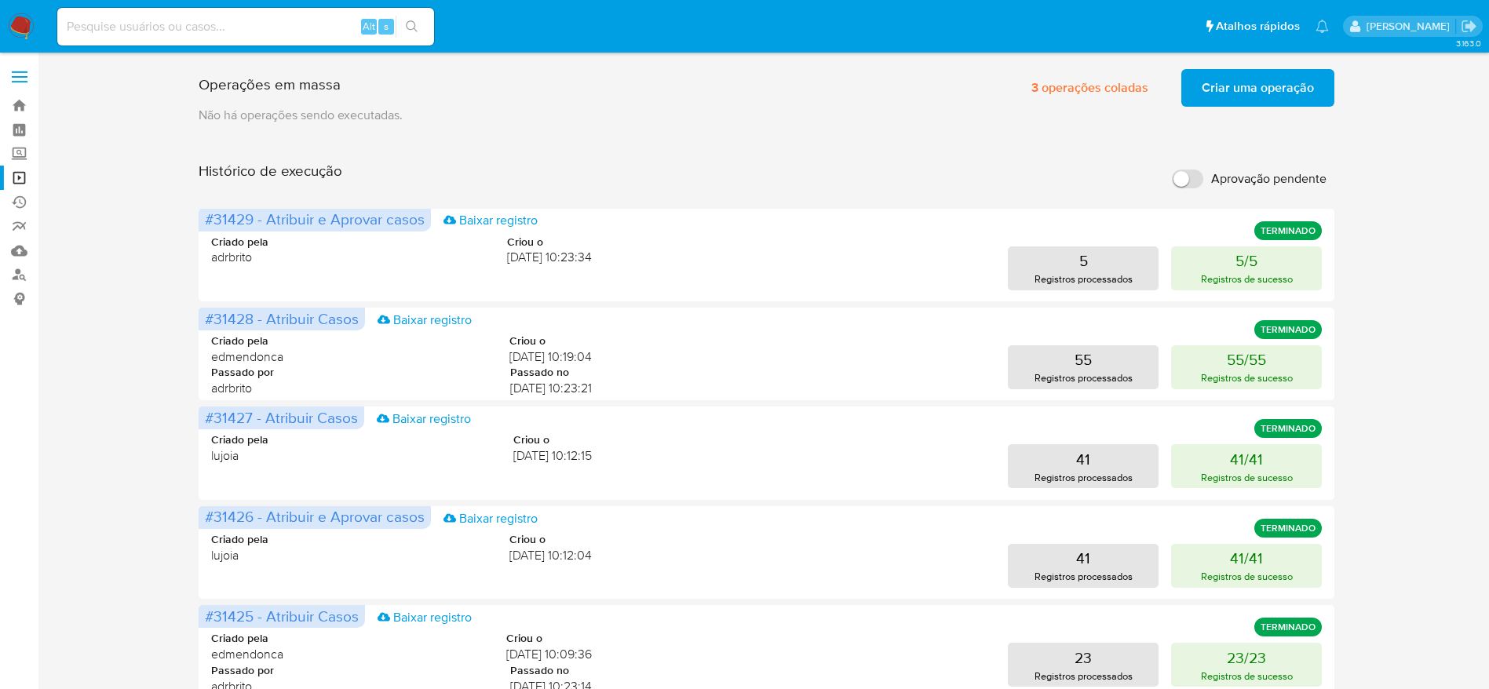
click at [31, 19] on img at bounding box center [21, 26] width 27 height 27
